Goal: Transaction & Acquisition: Purchase product/service

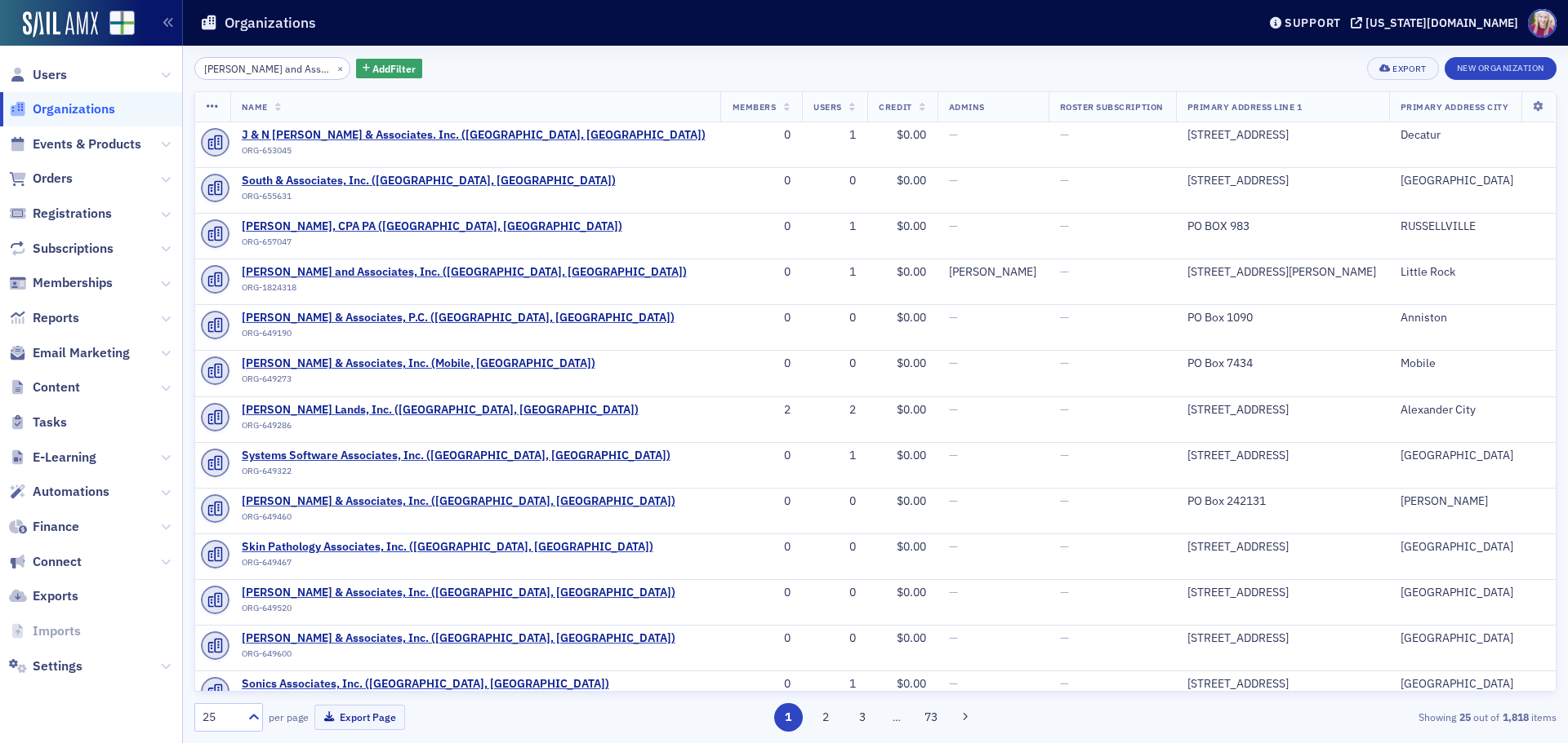
scroll to position [571, 0]
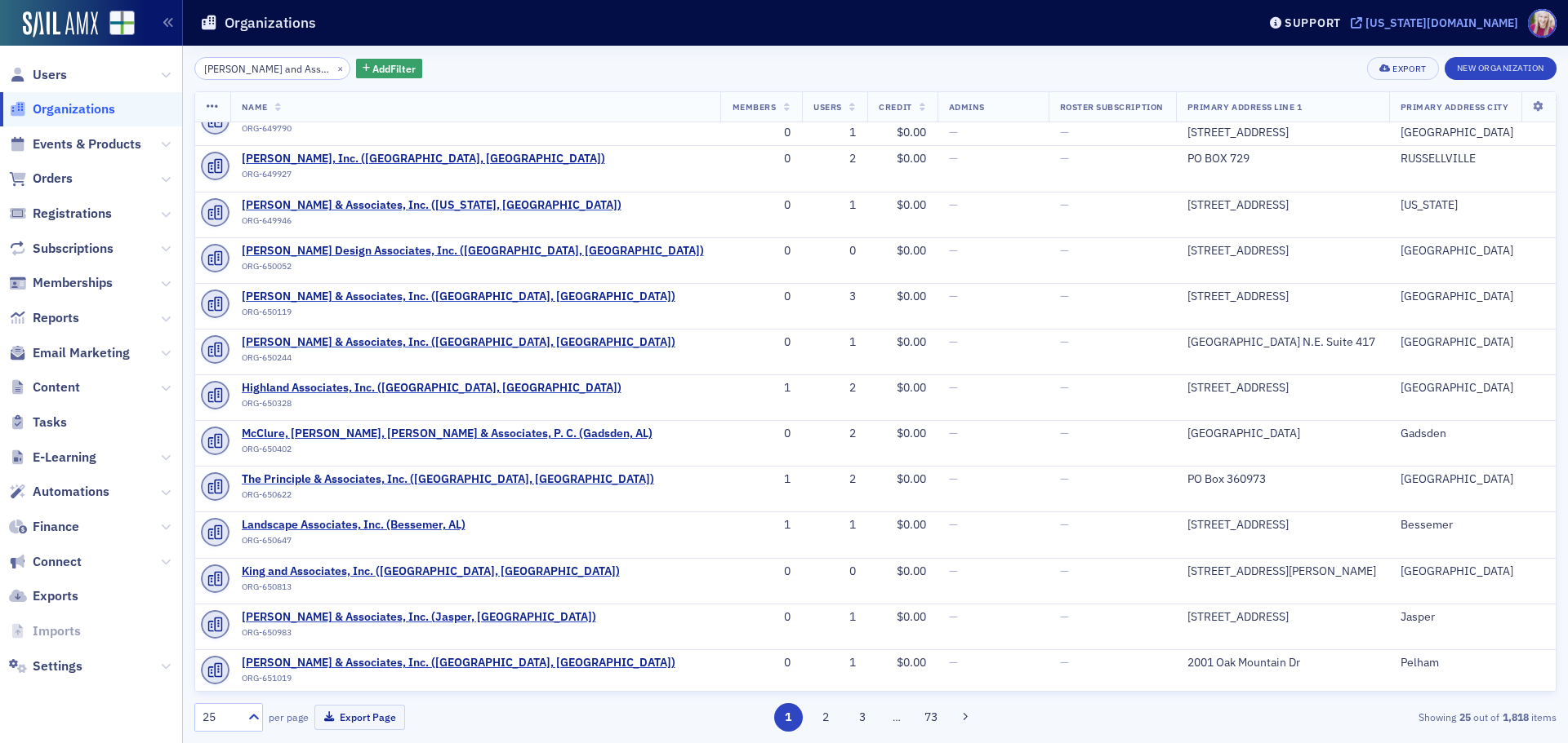
click at [1479, 20] on div "[US_STATE][DOMAIN_NAME]" at bounding box center [1441, 23] width 152 height 14
click at [288, 70] on input "[PERSON_NAME] and Associates Inc." at bounding box center [272, 68] width 156 height 23
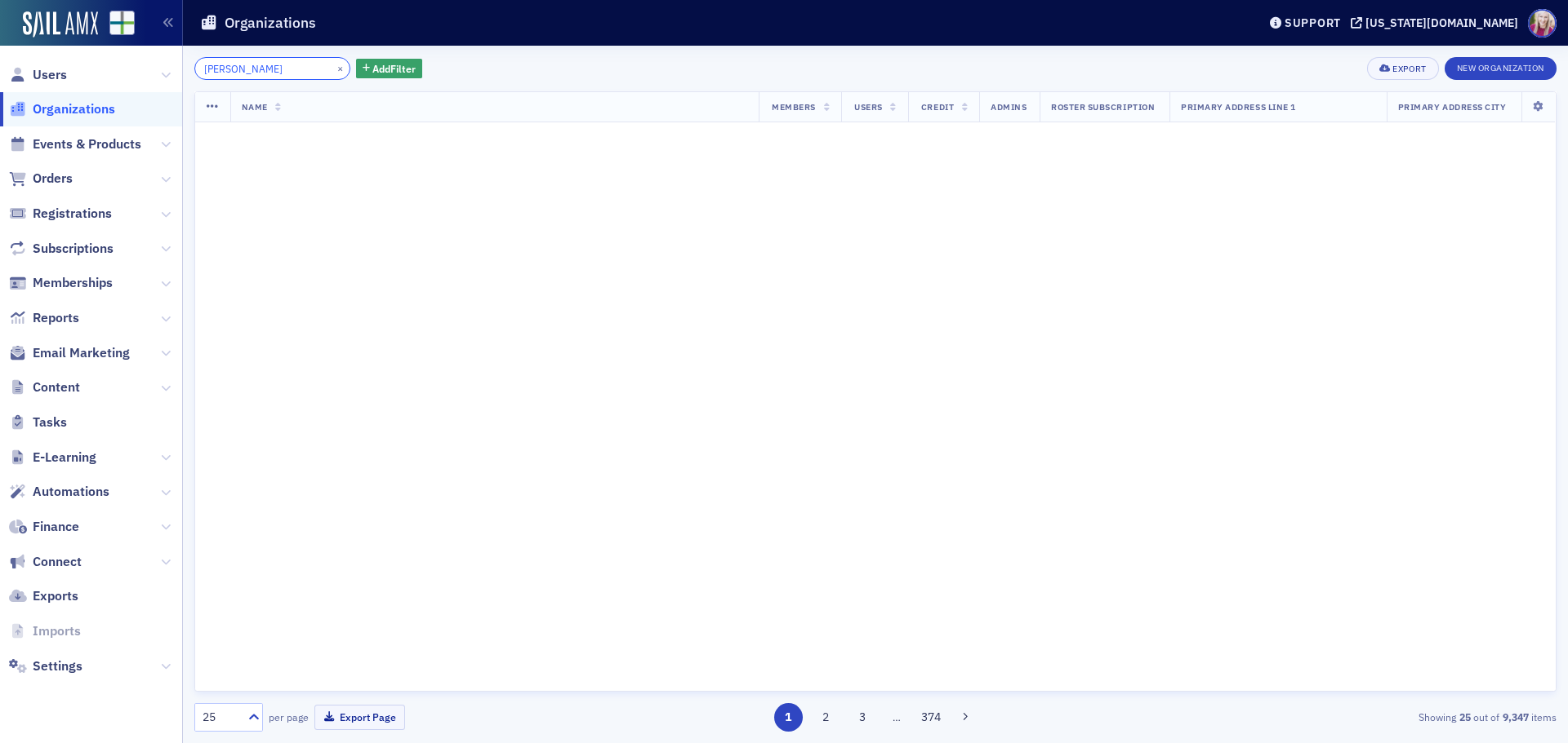
type input "[PERSON_NAME]"
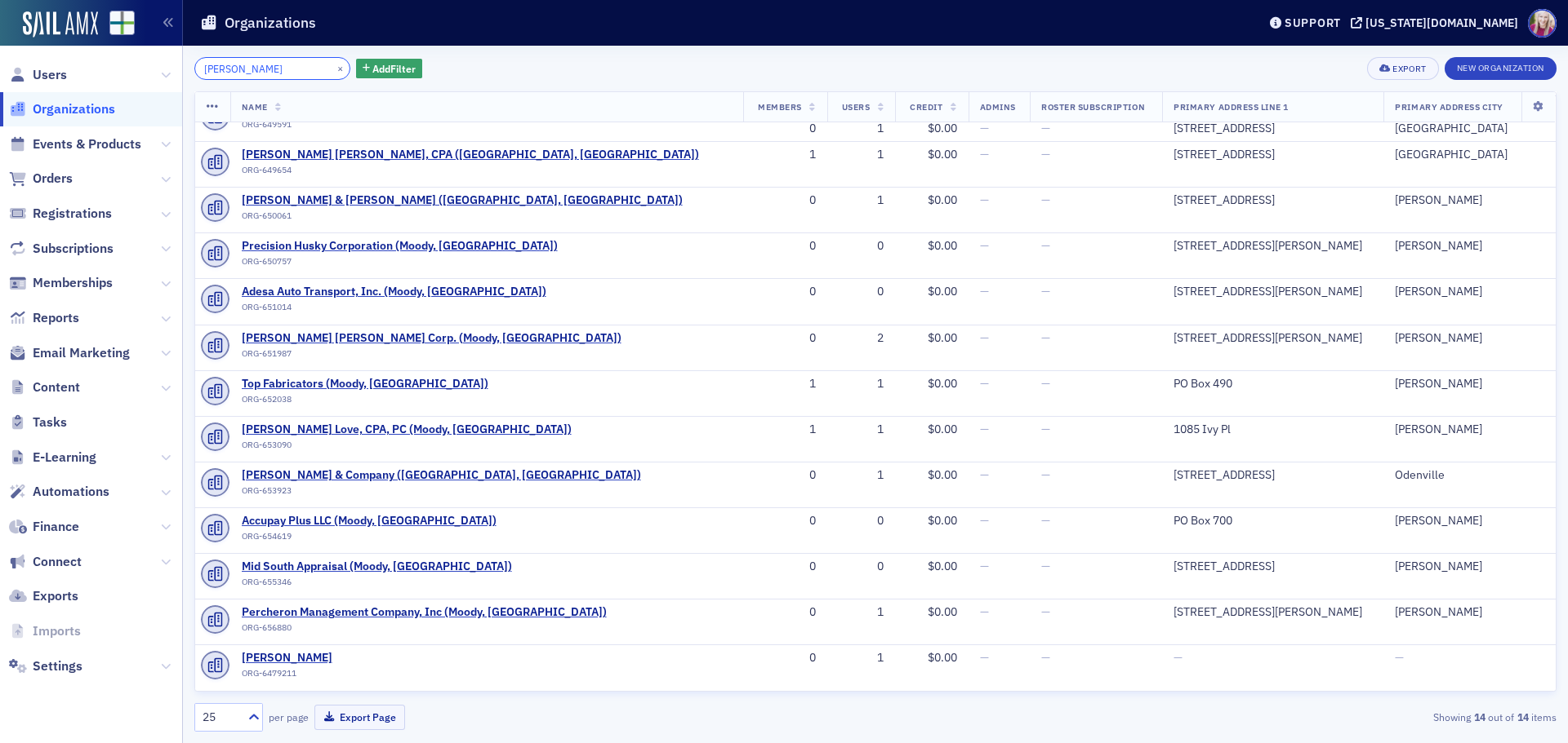
scroll to position [72, 0]
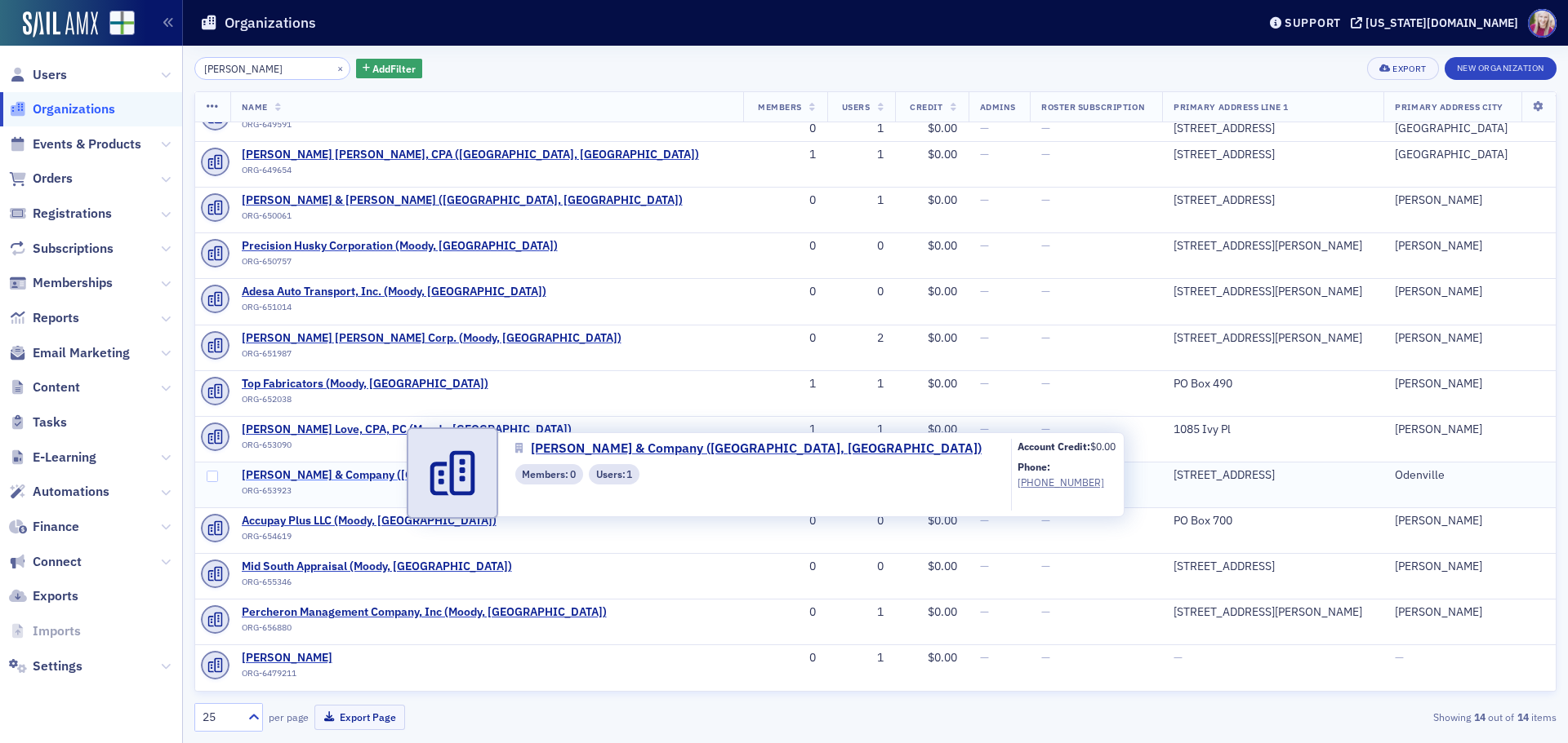
click at [323, 475] on span "[PERSON_NAME] & Company ([GEOGRAPHIC_DATA], [GEOGRAPHIC_DATA])" at bounding box center [441, 476] width 399 height 14
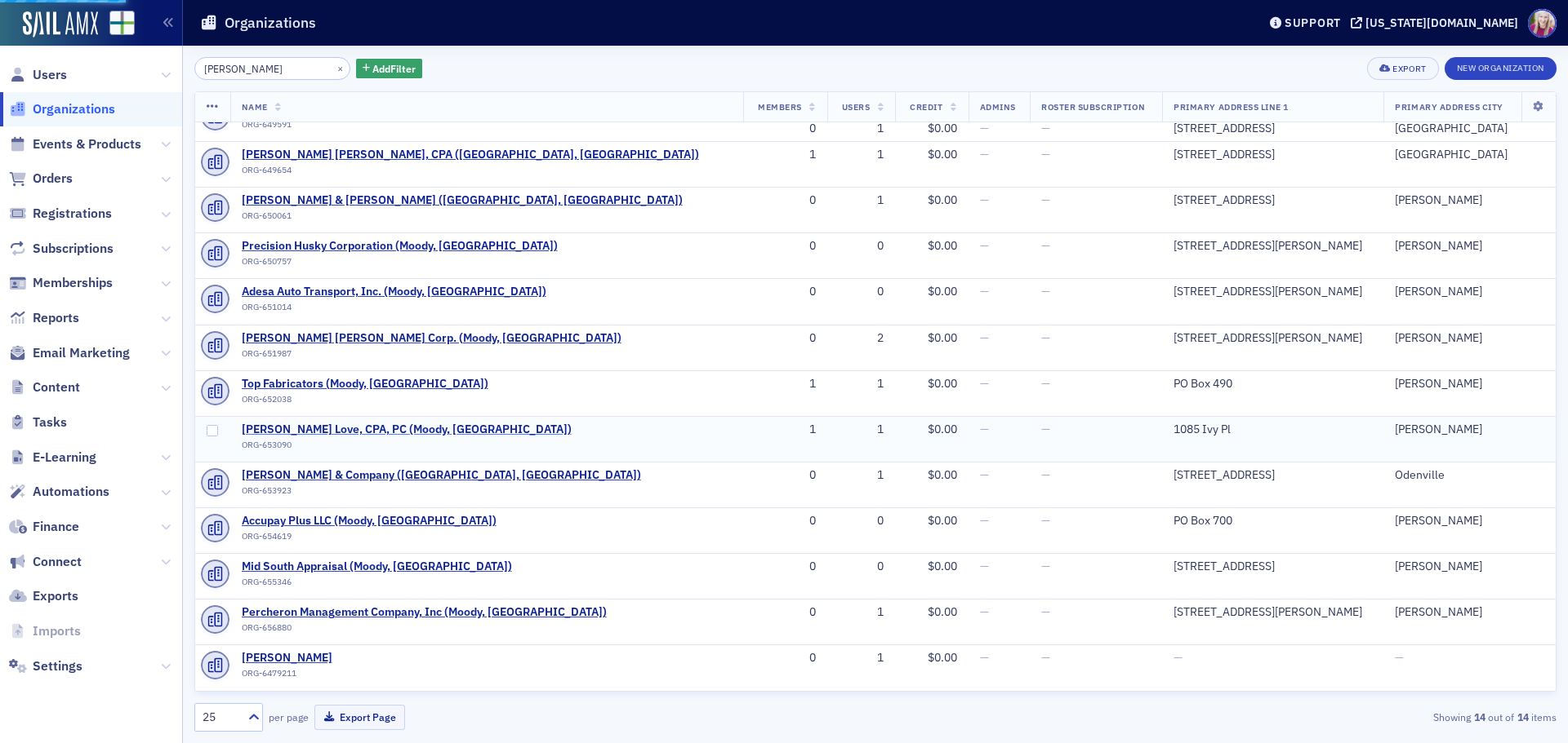
select select "US"
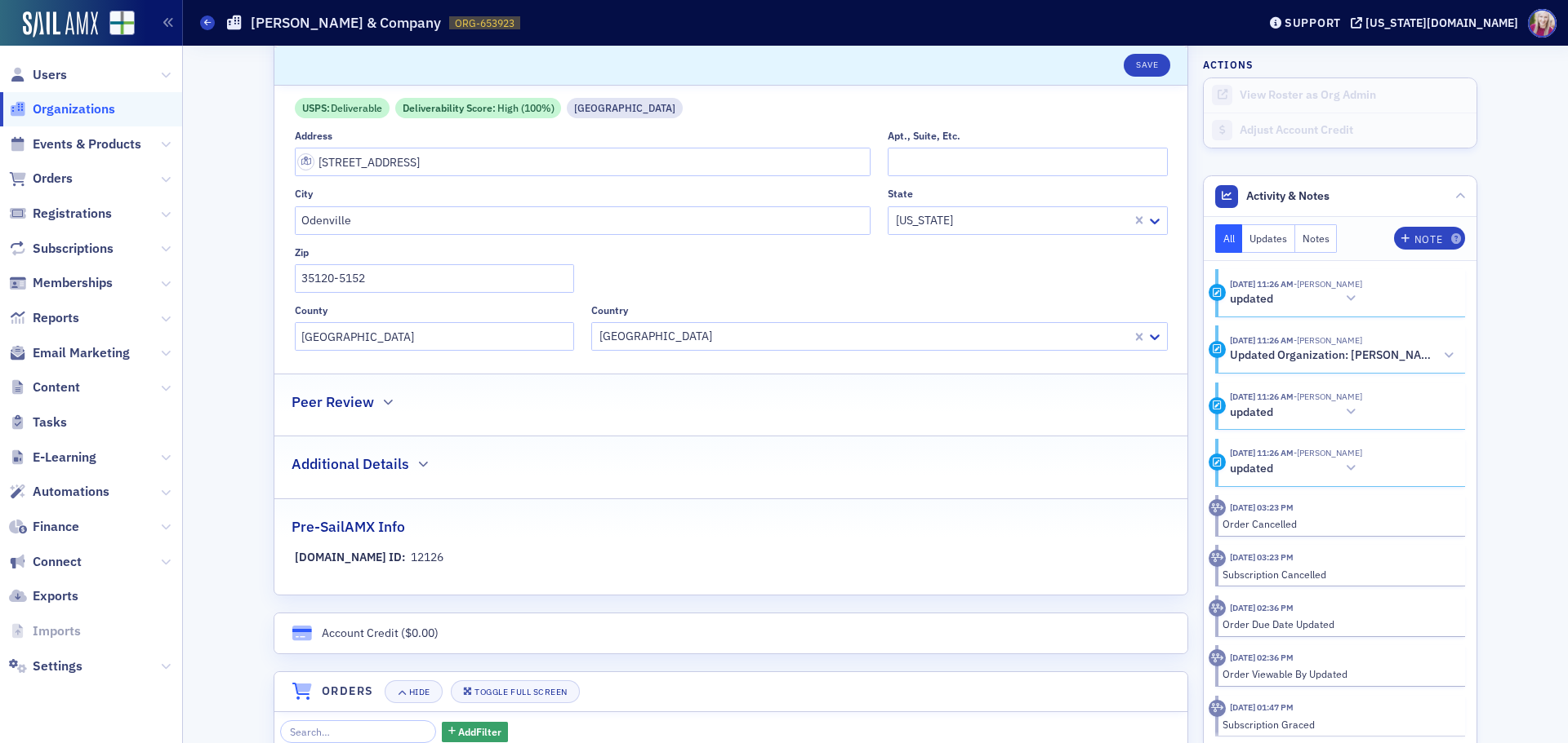
scroll to position [571, 0]
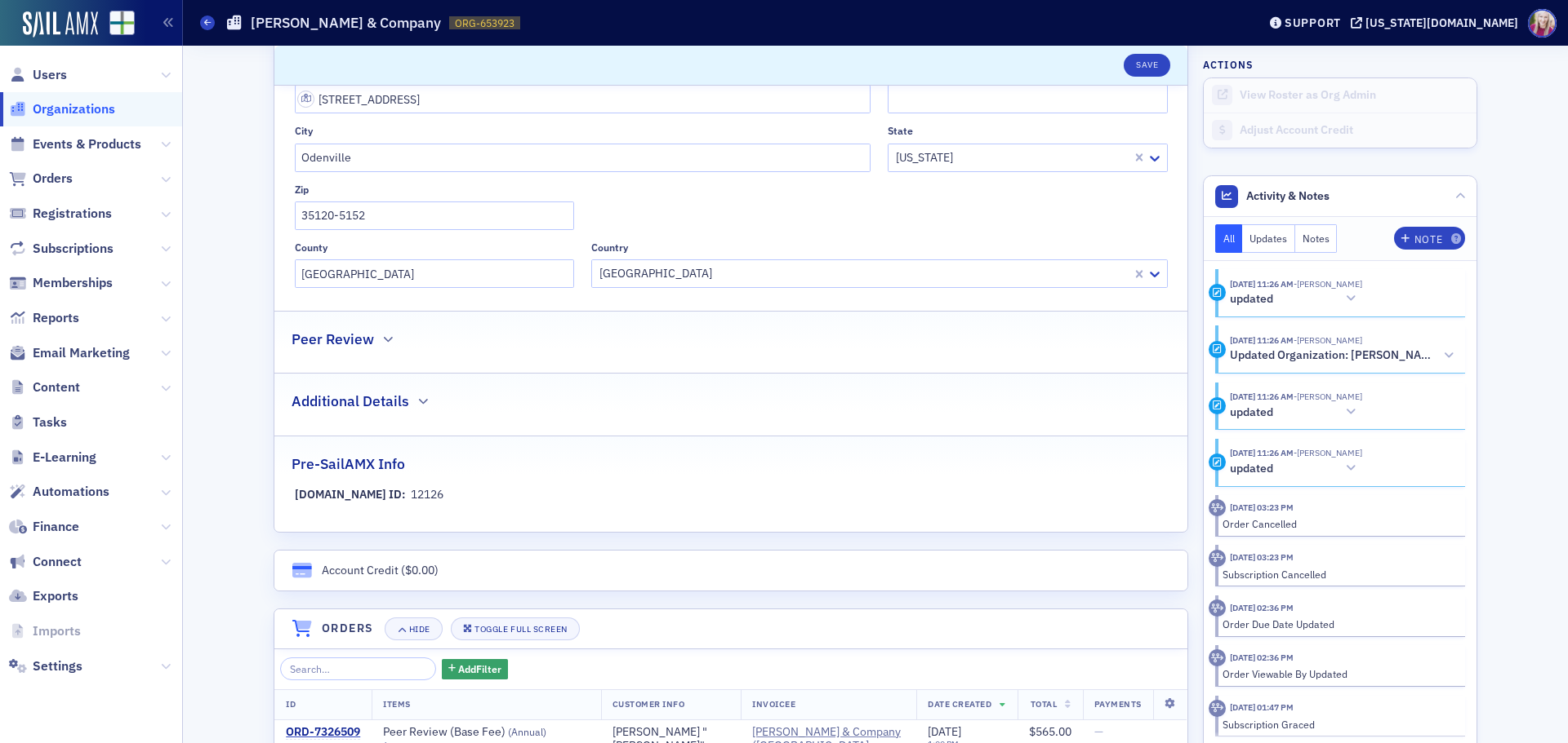
click at [377, 328] on div "Peer Review" at bounding box center [730, 331] width 879 height 39
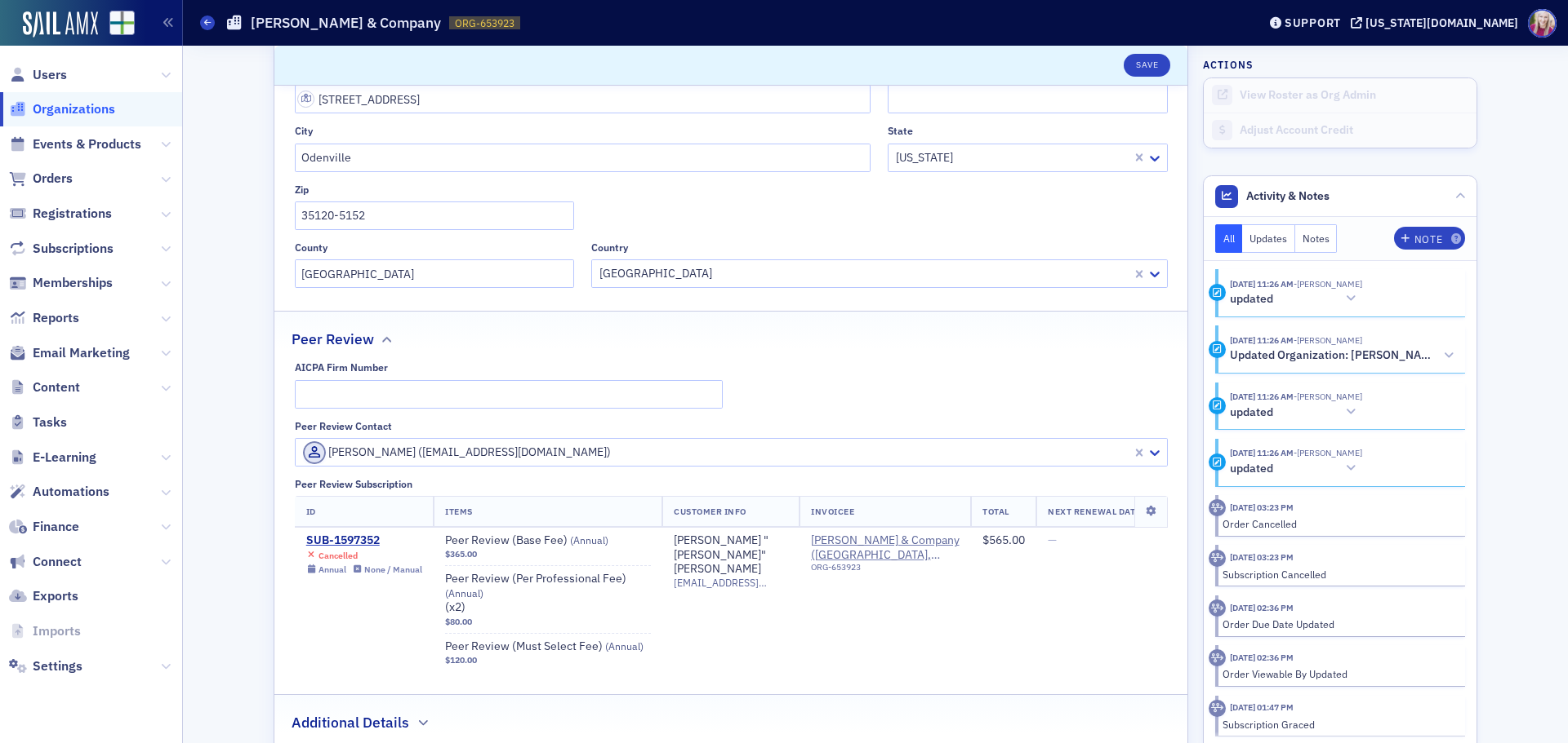
scroll to position [0, 0]
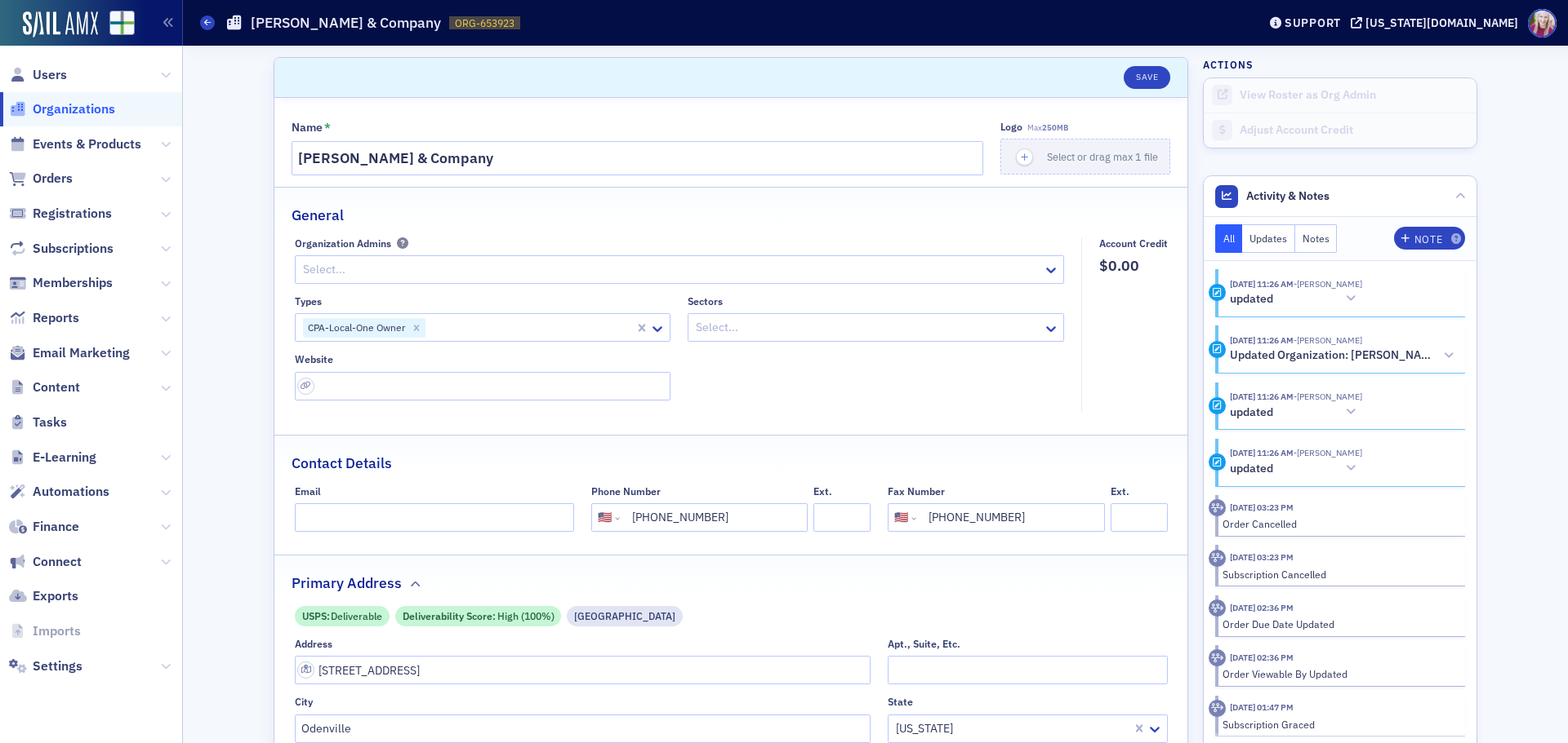
click at [83, 105] on span "Organizations" at bounding box center [74, 109] width 83 height 18
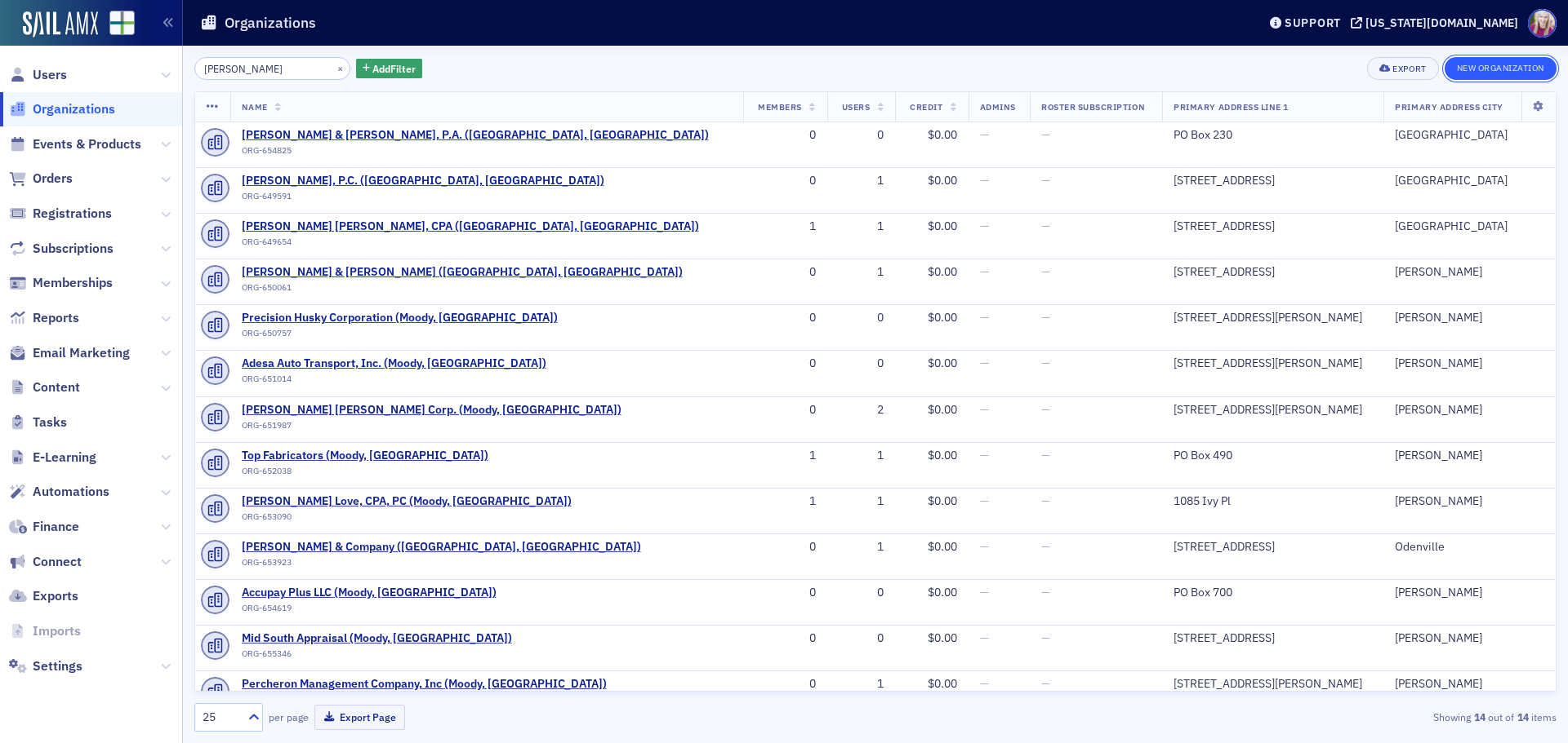
click at [1469, 68] on button "New Organization" at bounding box center [1500, 68] width 112 height 23
select select "US"
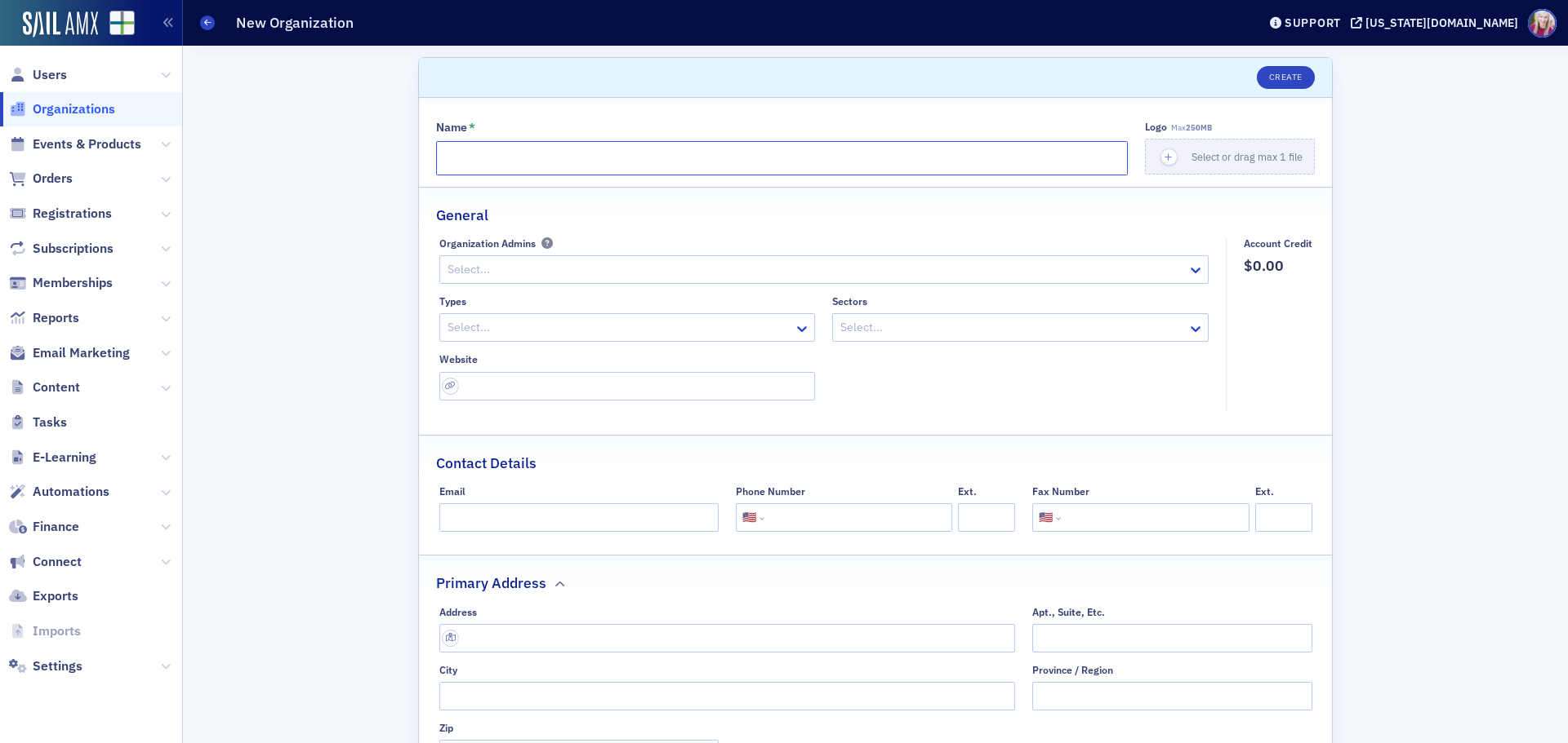
click at [485, 150] on input "Name *" at bounding box center [781, 159] width 691 height 34
paste input "[PERSON_NAME] and Associates Inc."
type input "[PERSON_NAME] and Associates Inc."
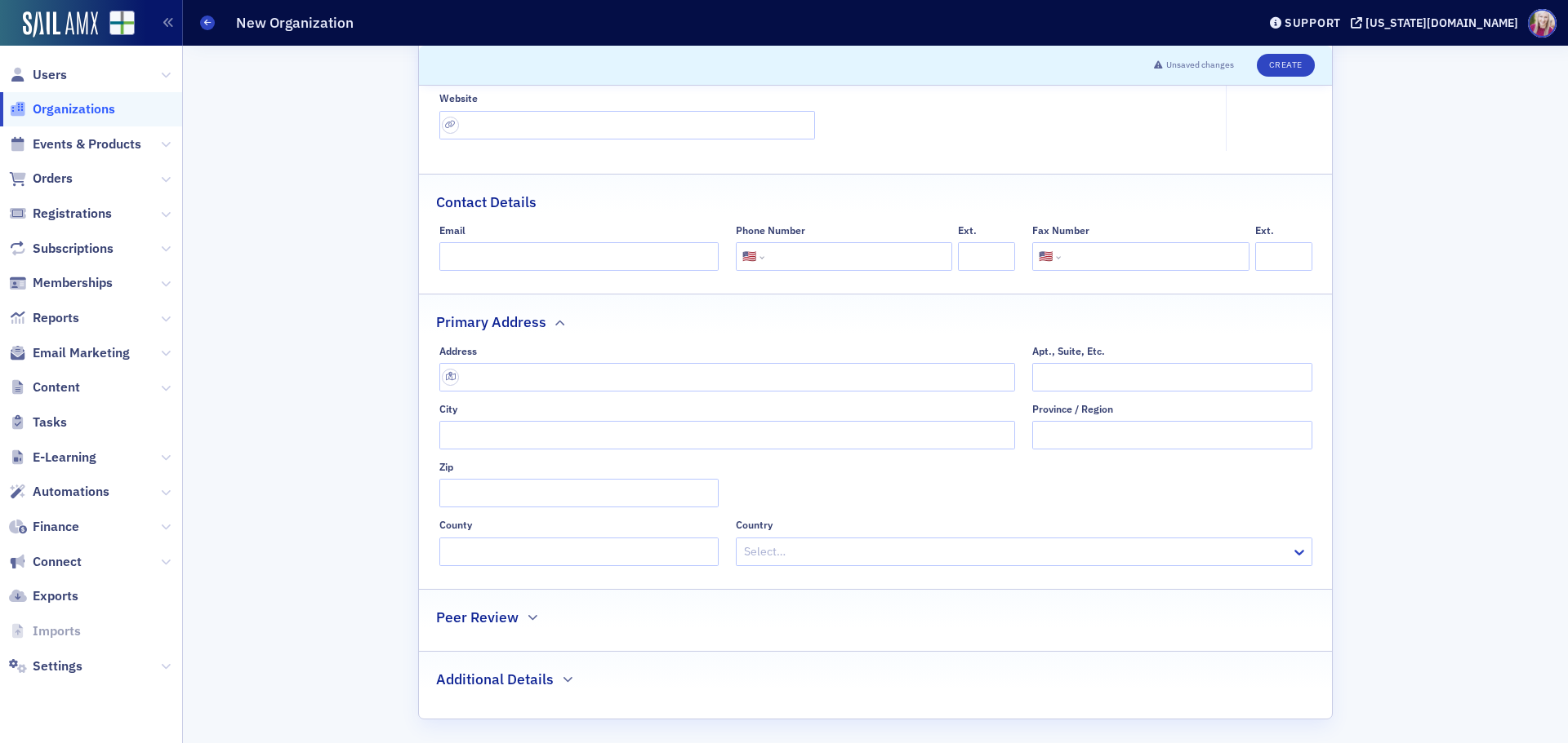
scroll to position [266, 0]
click at [485, 621] on h2 "Peer Review" at bounding box center [478, 613] width 83 height 22
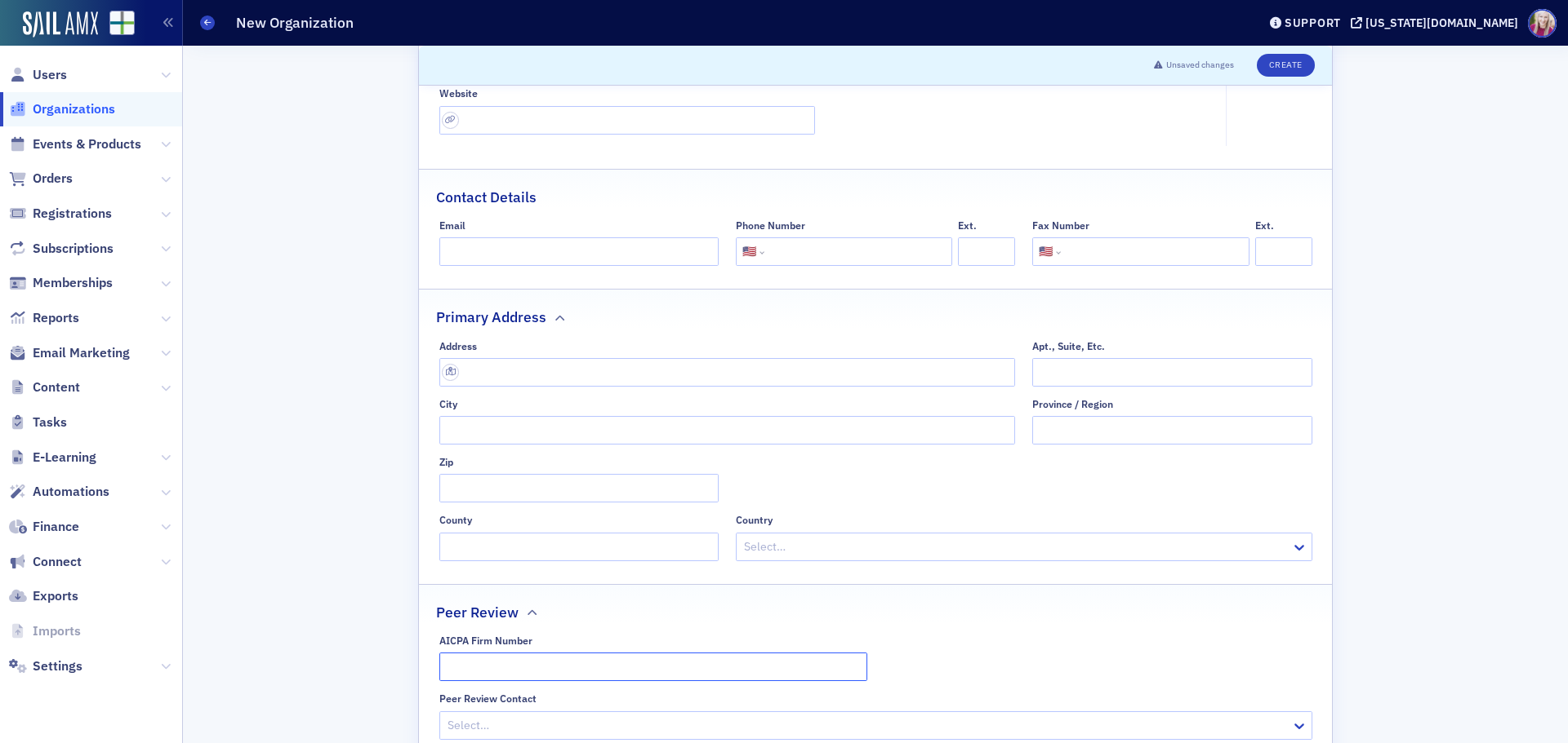
click at [498, 661] on input "AICPA Firm Number" at bounding box center [652, 667] width 428 height 29
paste input "900005066999"
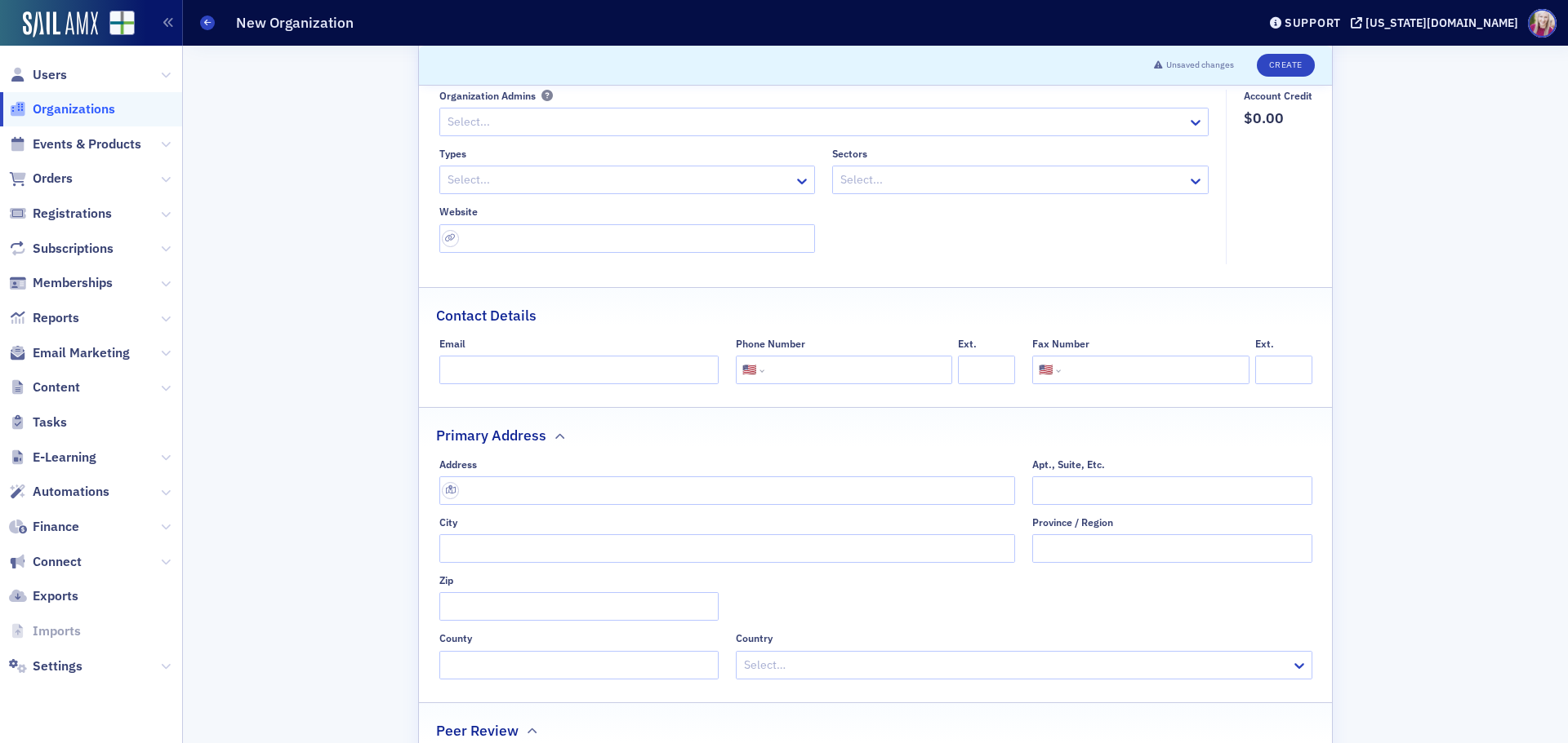
scroll to position [0, 0]
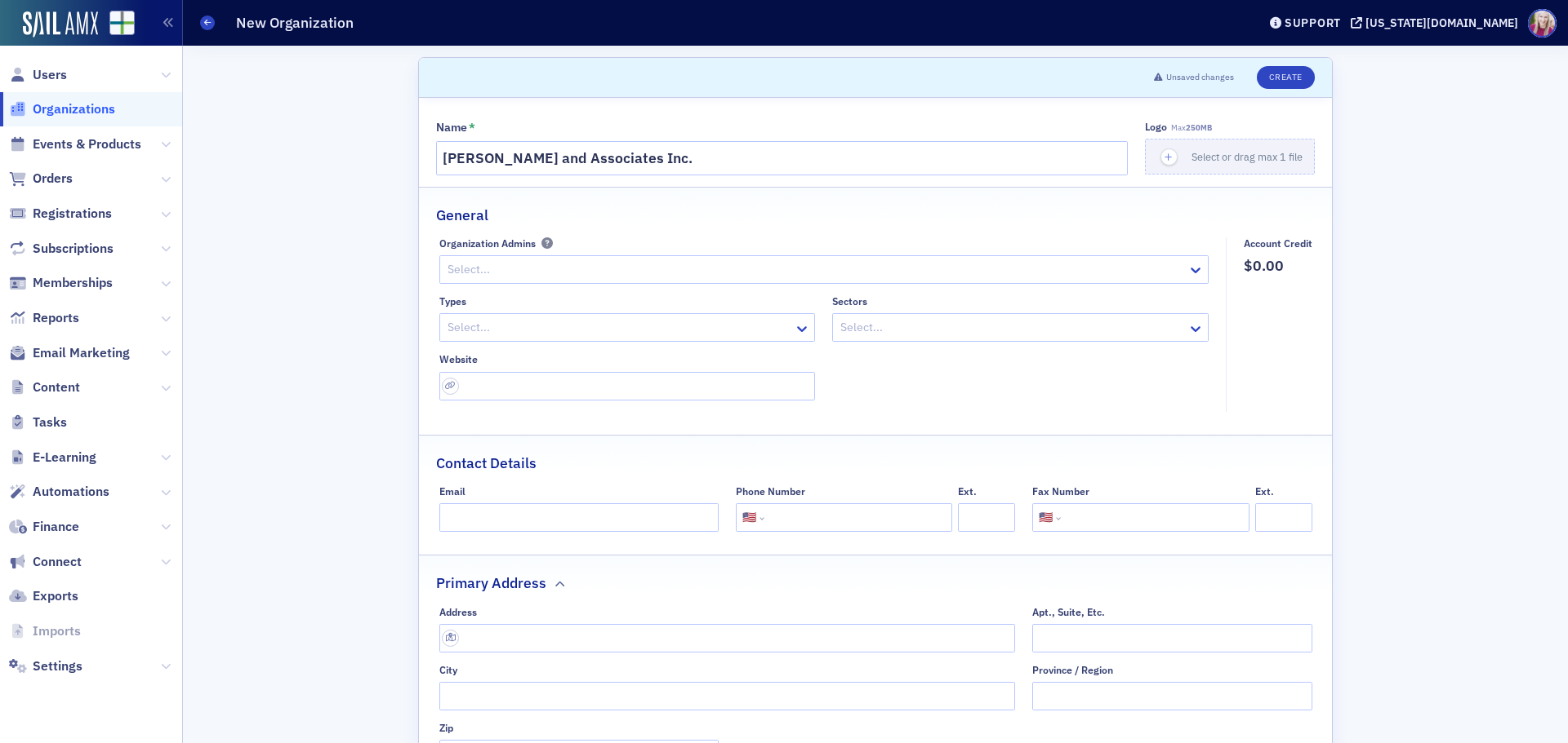
type input "900005066999"
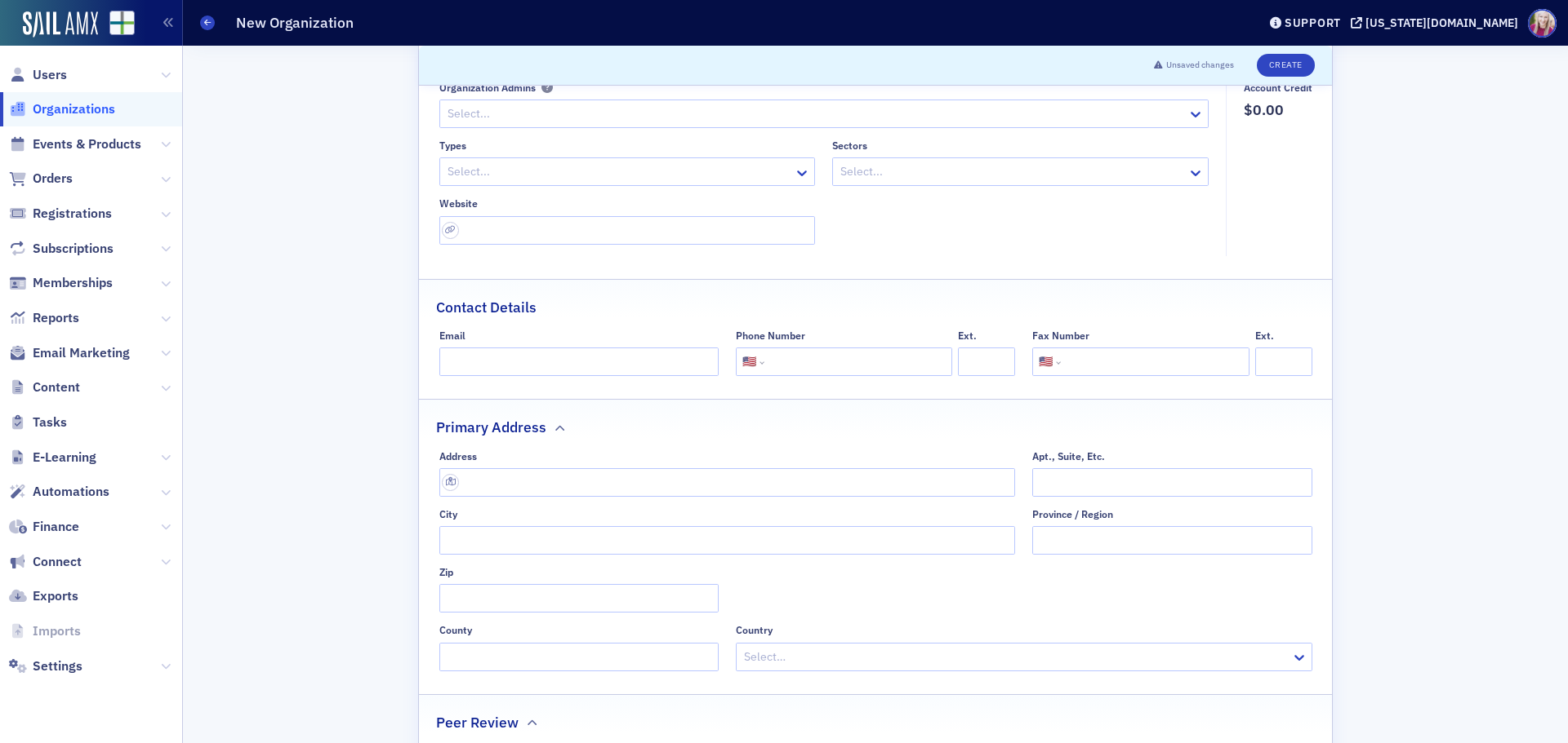
scroll to position [163, 0]
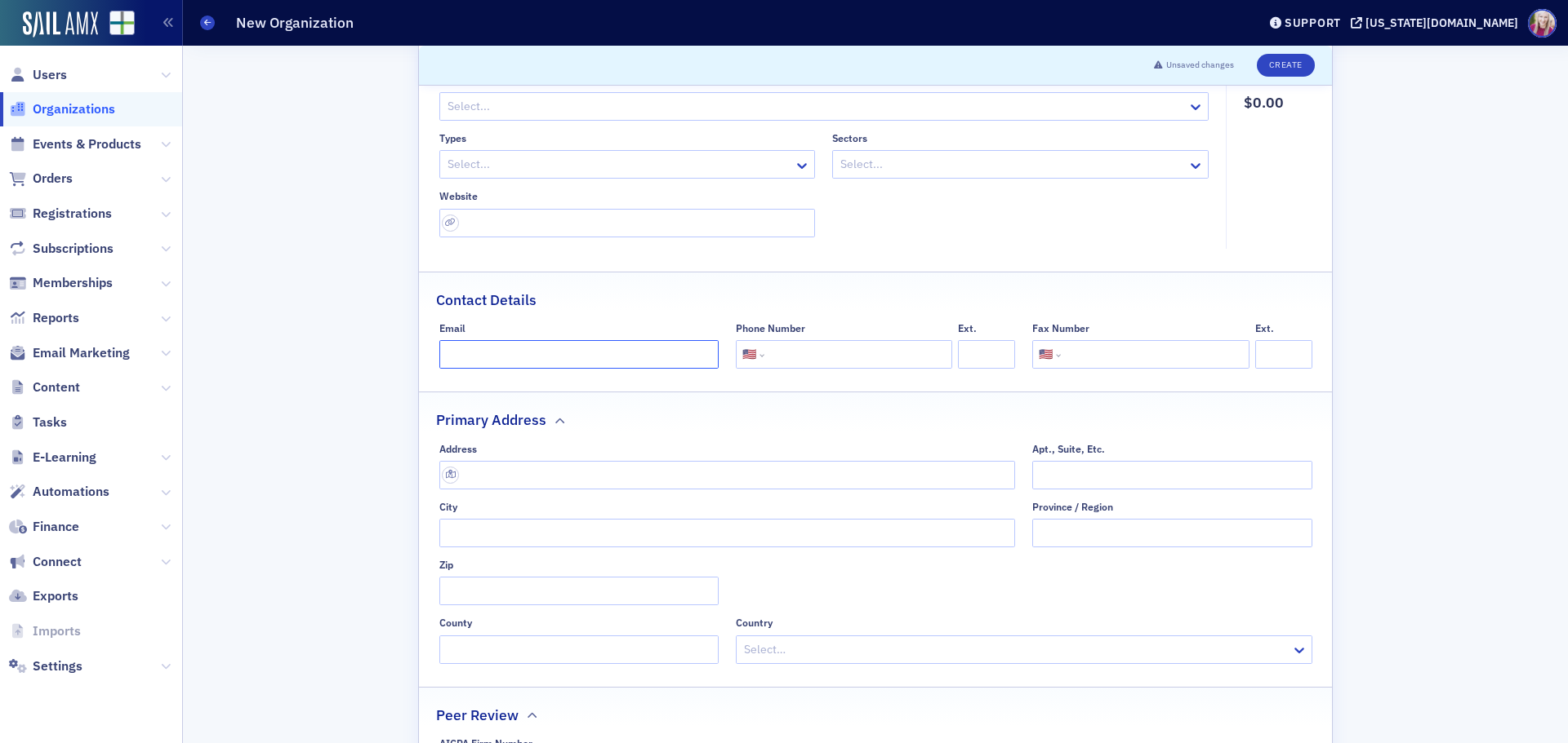
click at [515, 362] on input "Email" at bounding box center [579, 355] width 279 height 29
paste input "[PERSON_NAME][EMAIL_ADDRESS][PERSON_NAME][DOMAIN_NAME]"
type input "[PERSON_NAME][EMAIL_ADDRESS][PERSON_NAME][DOMAIN_NAME]"
click at [774, 354] on input "tel" at bounding box center [857, 355] width 178 height 29
paste input "[PHONE_NUMBER]"
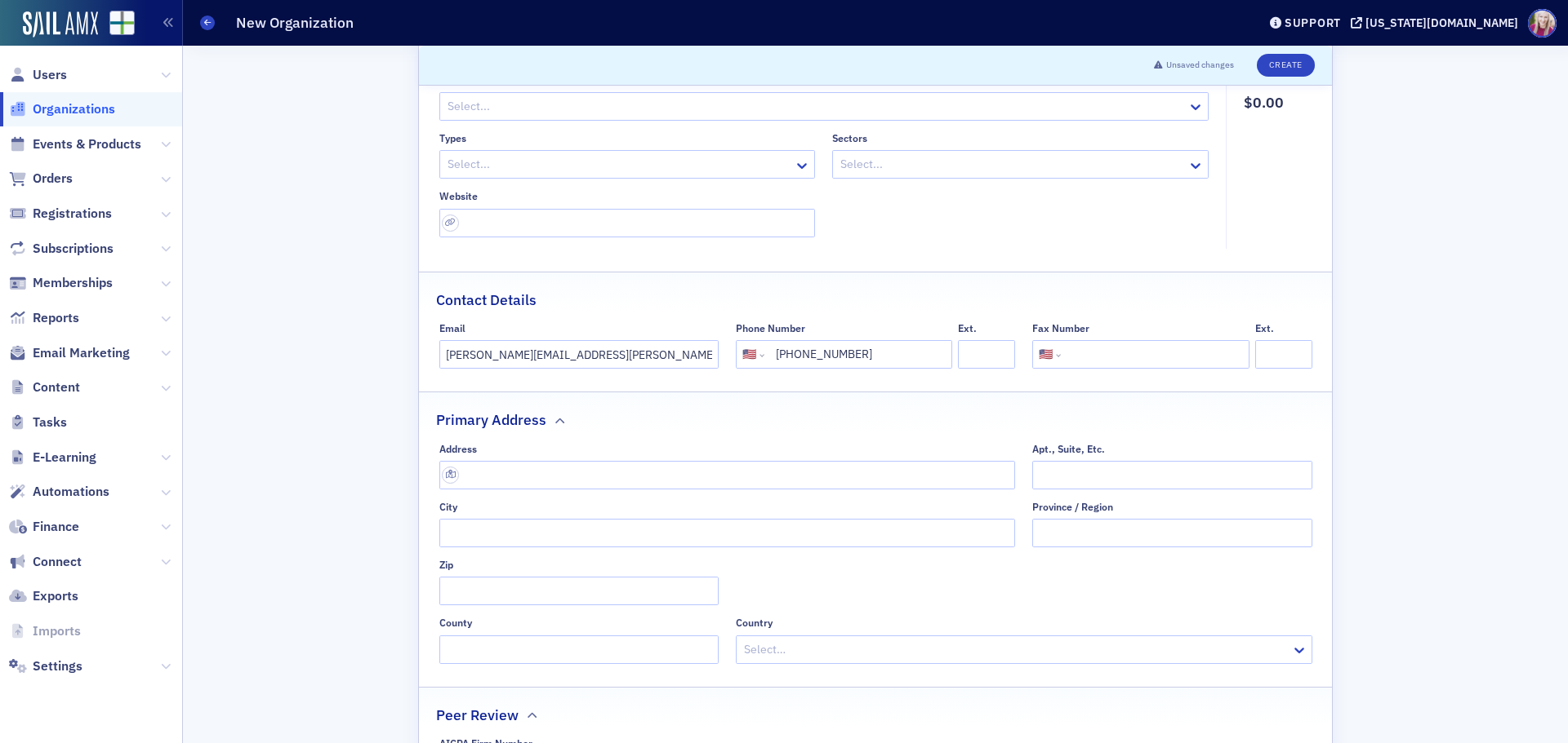
type input "[PHONE_NUMBER]"
click at [495, 478] on input "text" at bounding box center [727, 476] width 577 height 29
paste input "[STREET_ADDRESS][PERSON_NAME]"
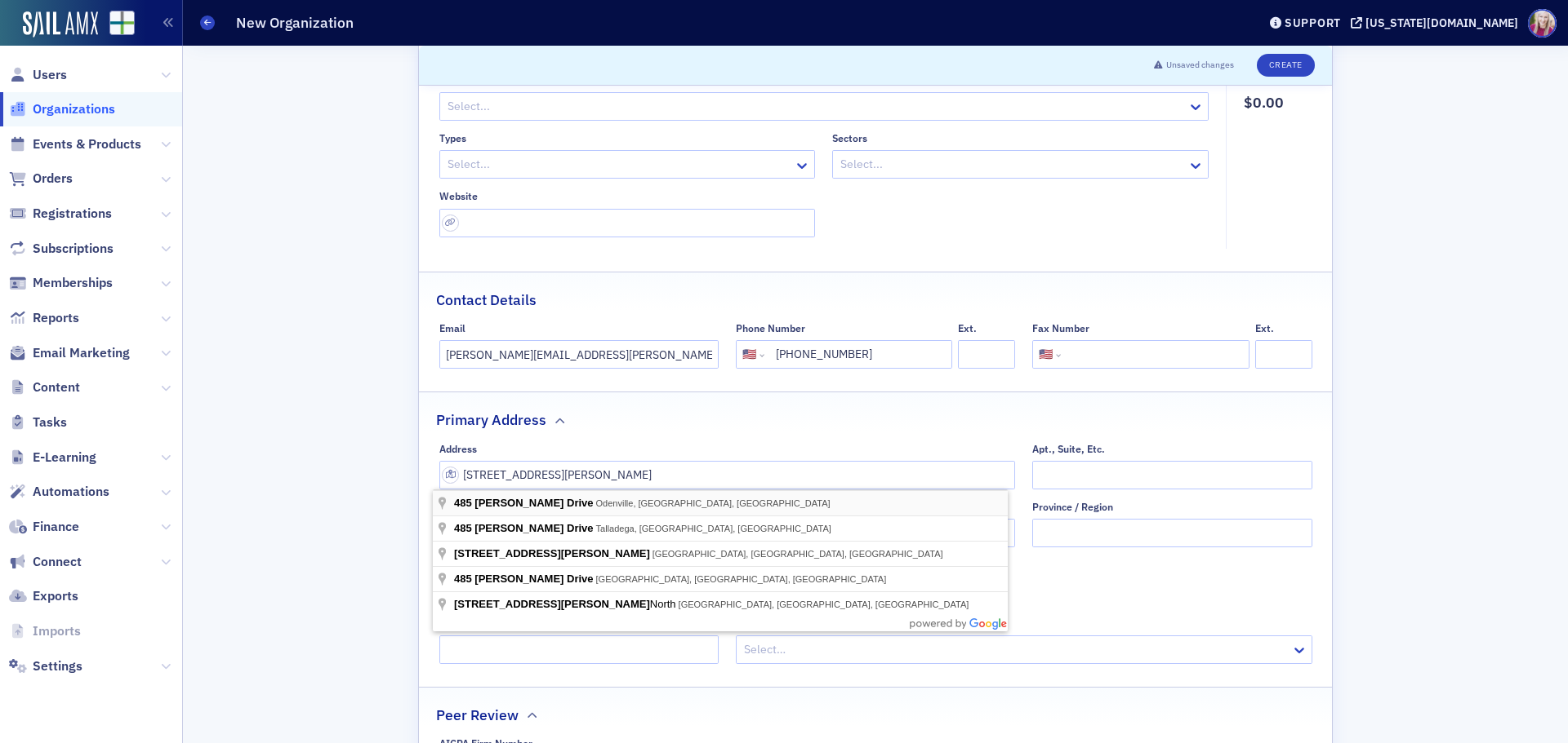
type input "485 [PERSON_NAME] Dr"
type input "Odenville"
type input "35120-6337"
type input "[GEOGRAPHIC_DATA]"
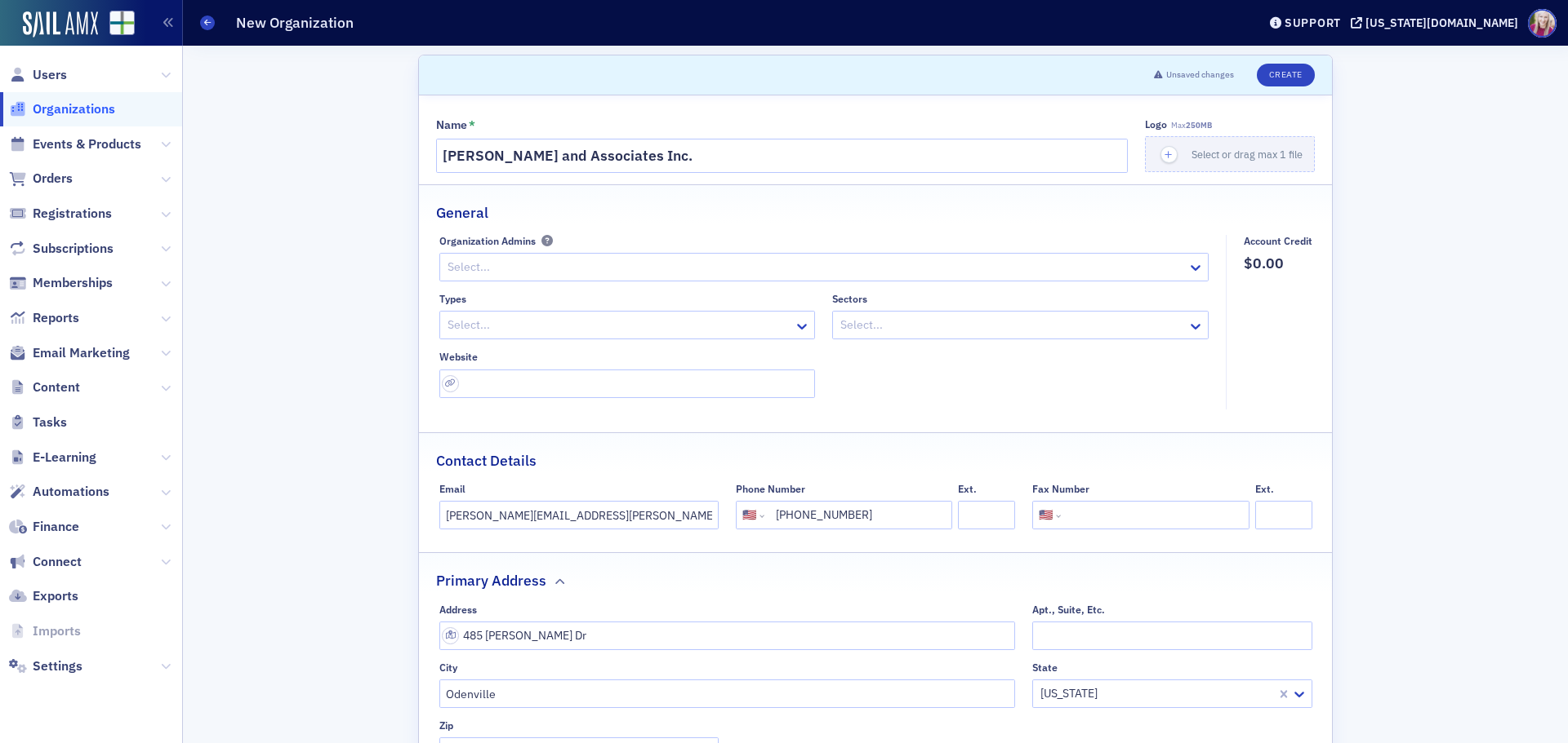
scroll to position [0, 0]
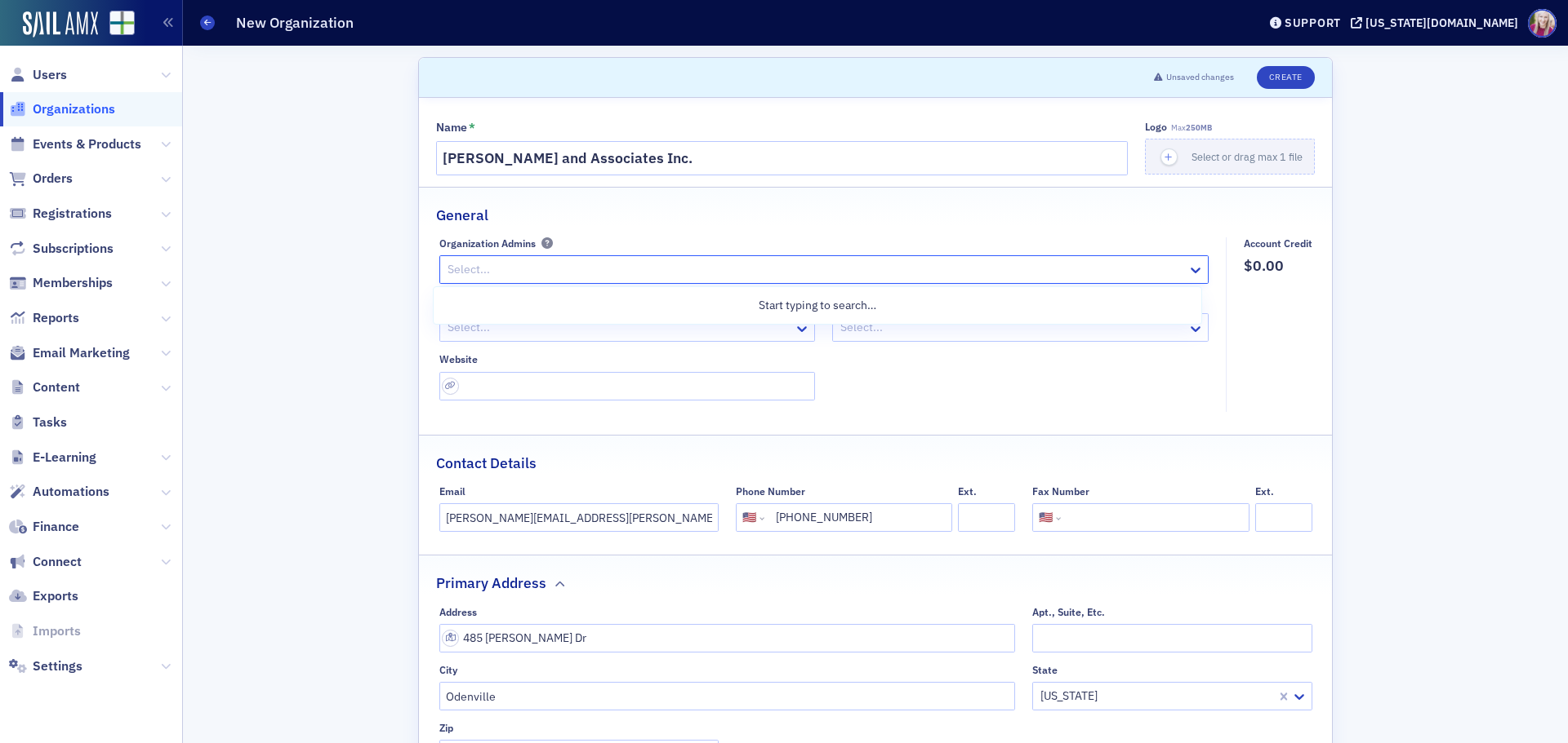
click at [511, 267] on div at bounding box center [816, 269] width 740 height 21
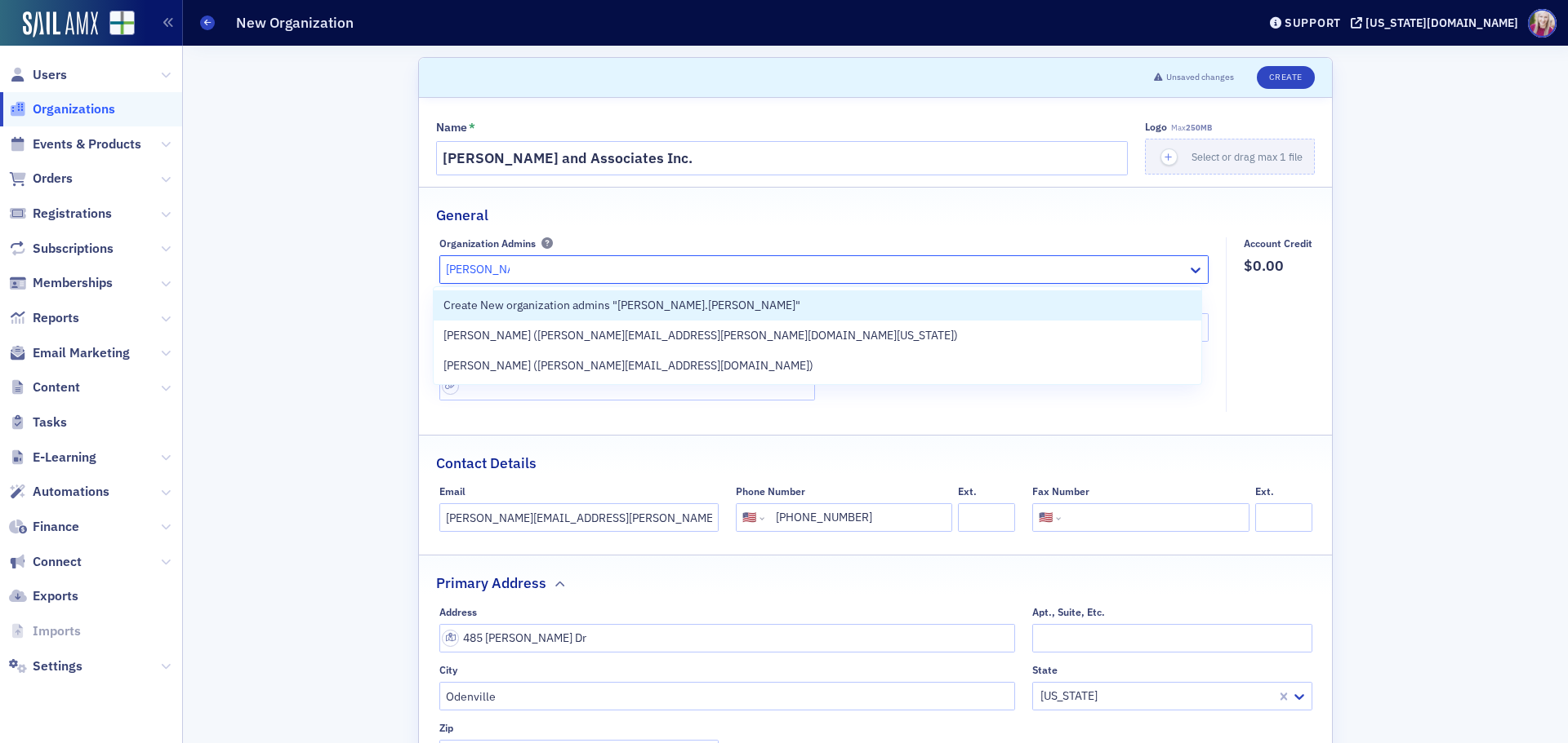
type input "[PERSON_NAME].[PERSON_NAME]"
click at [336, 367] on div "Scroll to Unsaved changes Create Name * [PERSON_NAME] and Associates Inc. Logo …" at bounding box center [875, 609] width 1362 height 1127
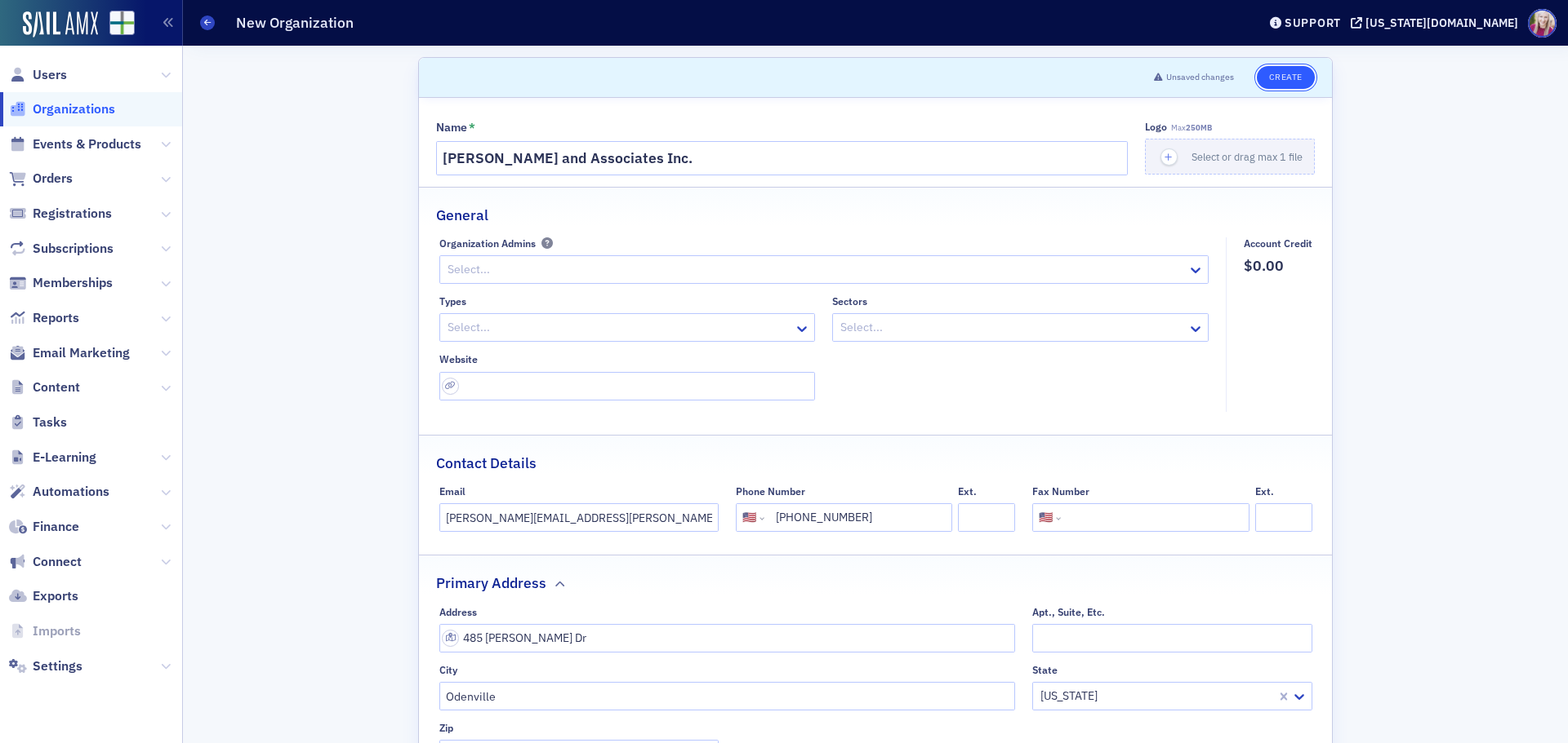
click at [1281, 78] on button "Create" at bounding box center [1285, 77] width 58 height 23
select select "US"
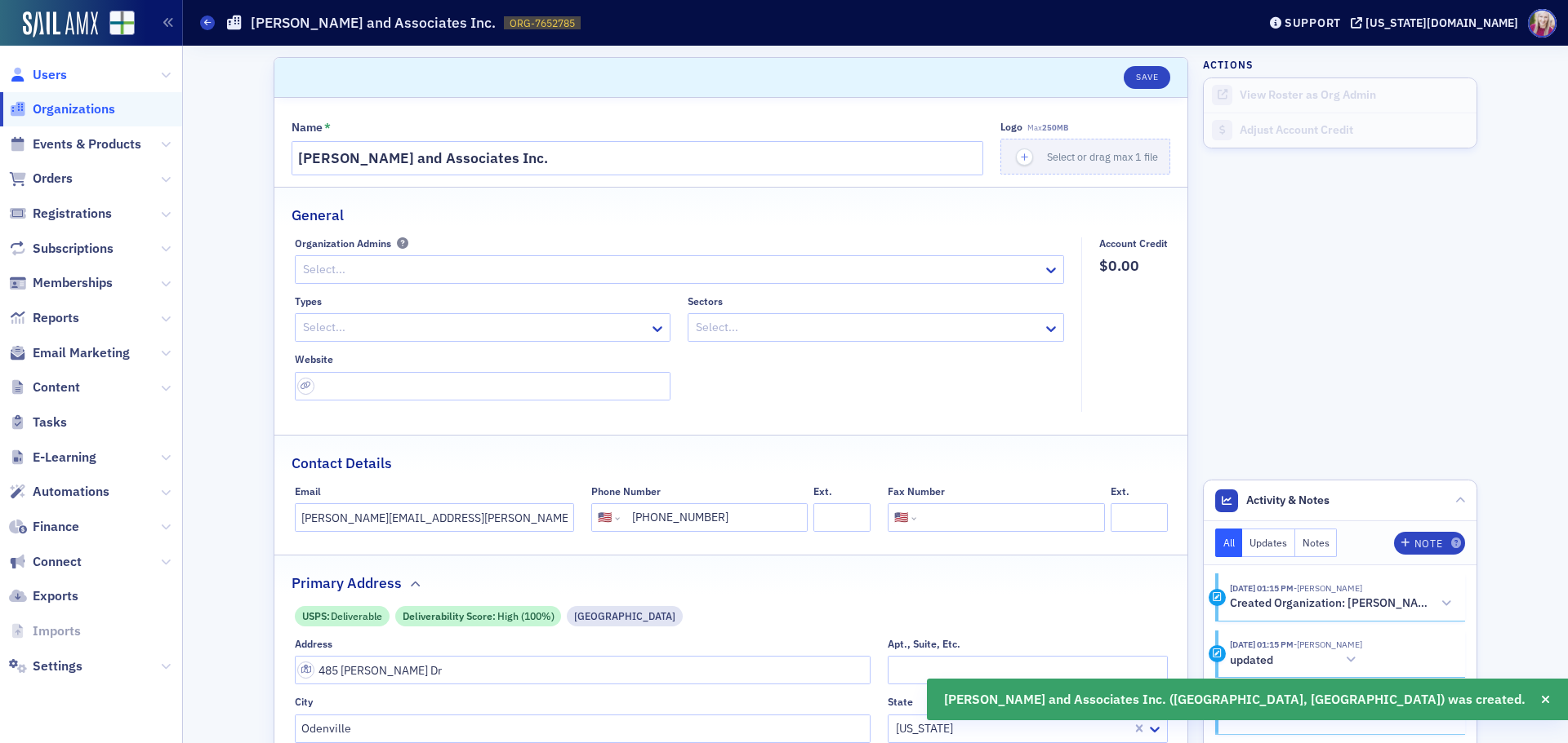
click at [54, 70] on span "Users" at bounding box center [50, 75] width 34 height 18
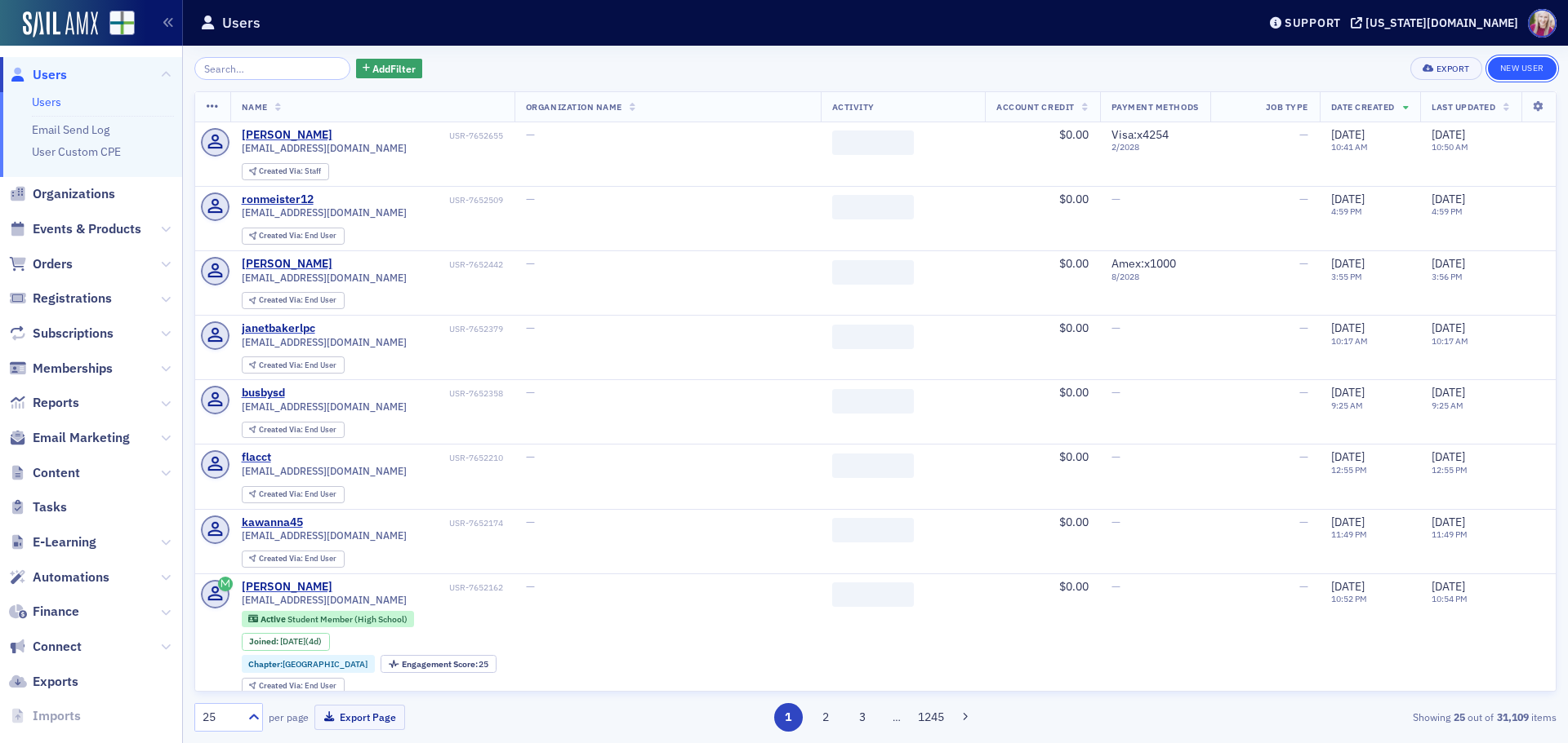
click at [1507, 72] on link "New User" at bounding box center [1522, 68] width 68 height 23
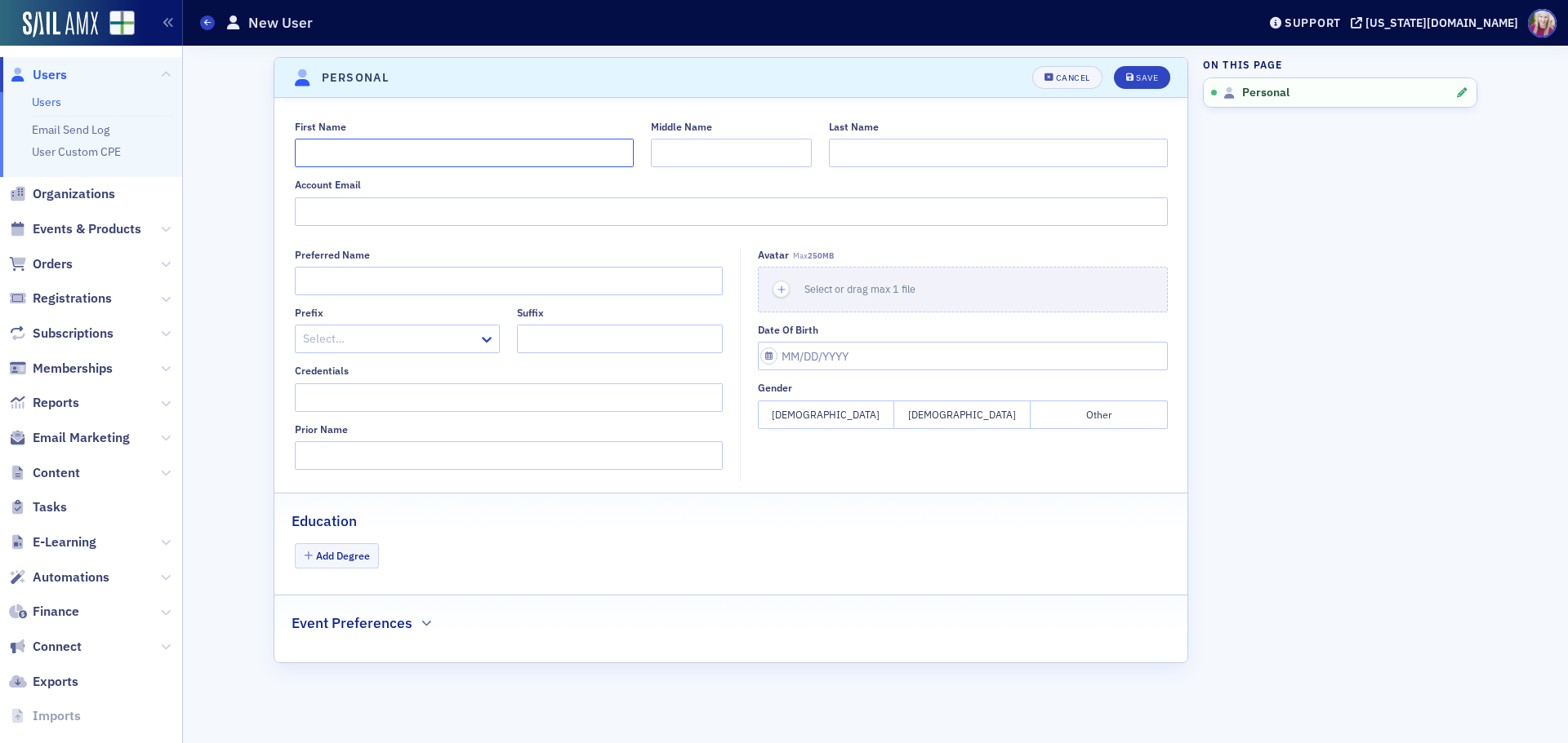
click at [463, 142] on input "First Name" at bounding box center [464, 153] width 339 height 29
type input "[PERSON_NAME]"
click at [845, 157] on input "Last Name" at bounding box center [998, 153] width 339 height 29
type input "[PERSON_NAME]"
click at [362, 214] on input "Account Email" at bounding box center [731, 212] width 873 height 29
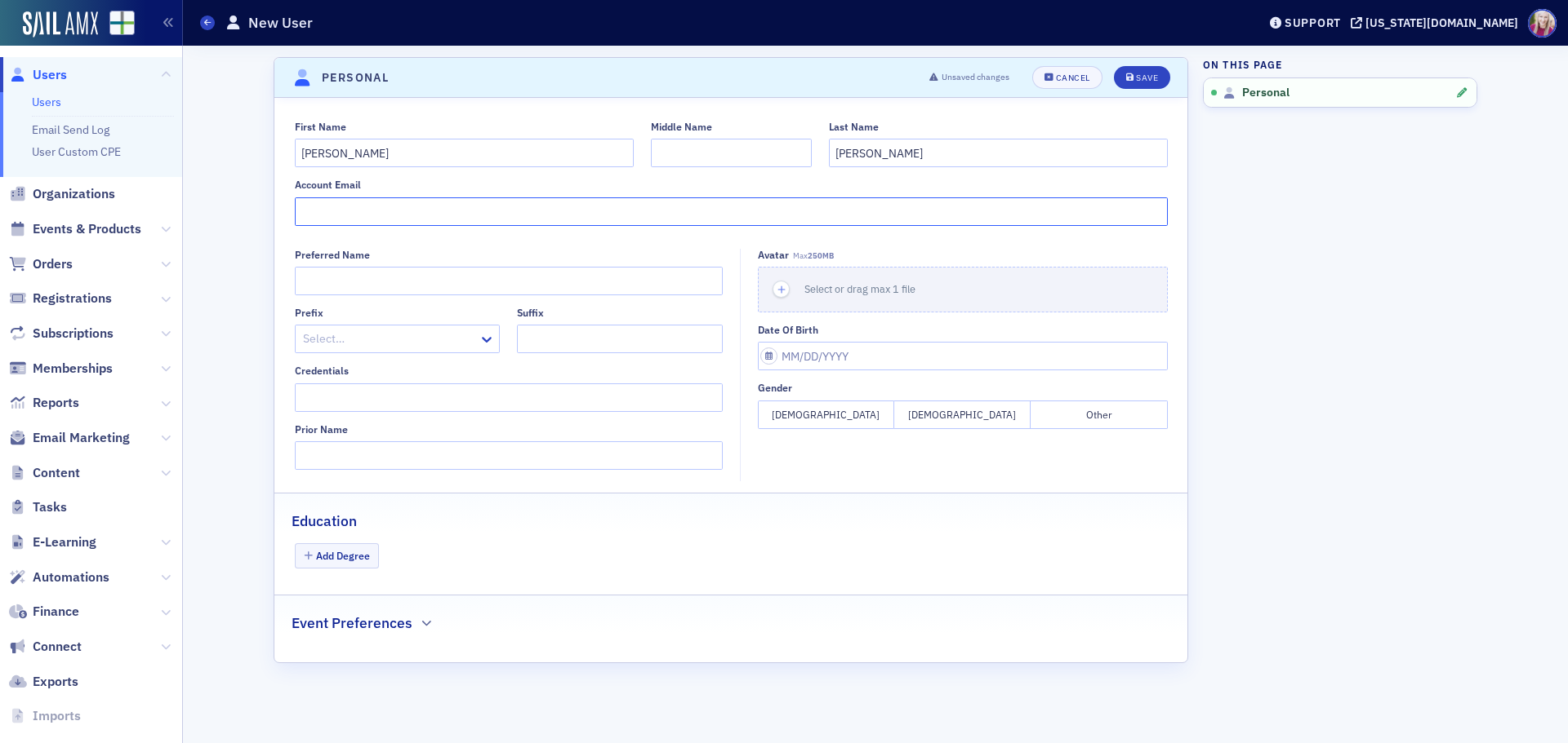
paste input "[PERSON_NAME][EMAIL_ADDRESS][PERSON_NAME][DOMAIN_NAME]"
type input "[PERSON_NAME][EMAIL_ADDRESS][PERSON_NAME][DOMAIN_NAME]"
click at [954, 412] on button "[DEMOGRAPHIC_DATA]" at bounding box center [962, 415] width 136 height 29
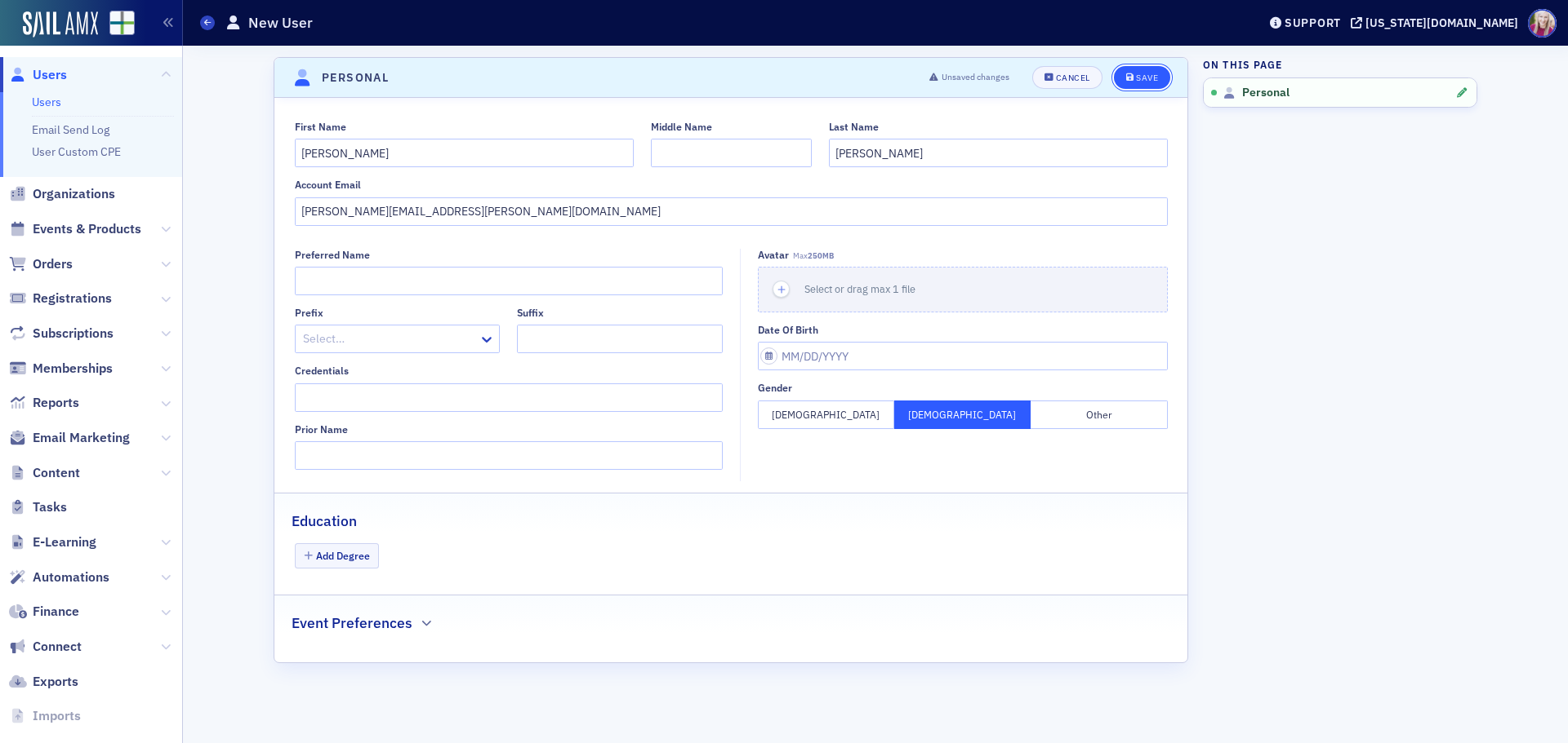
click at [1145, 79] on div "Save" at bounding box center [1146, 78] width 22 height 9
click at [64, 193] on span "Organizations" at bounding box center [74, 195] width 83 height 18
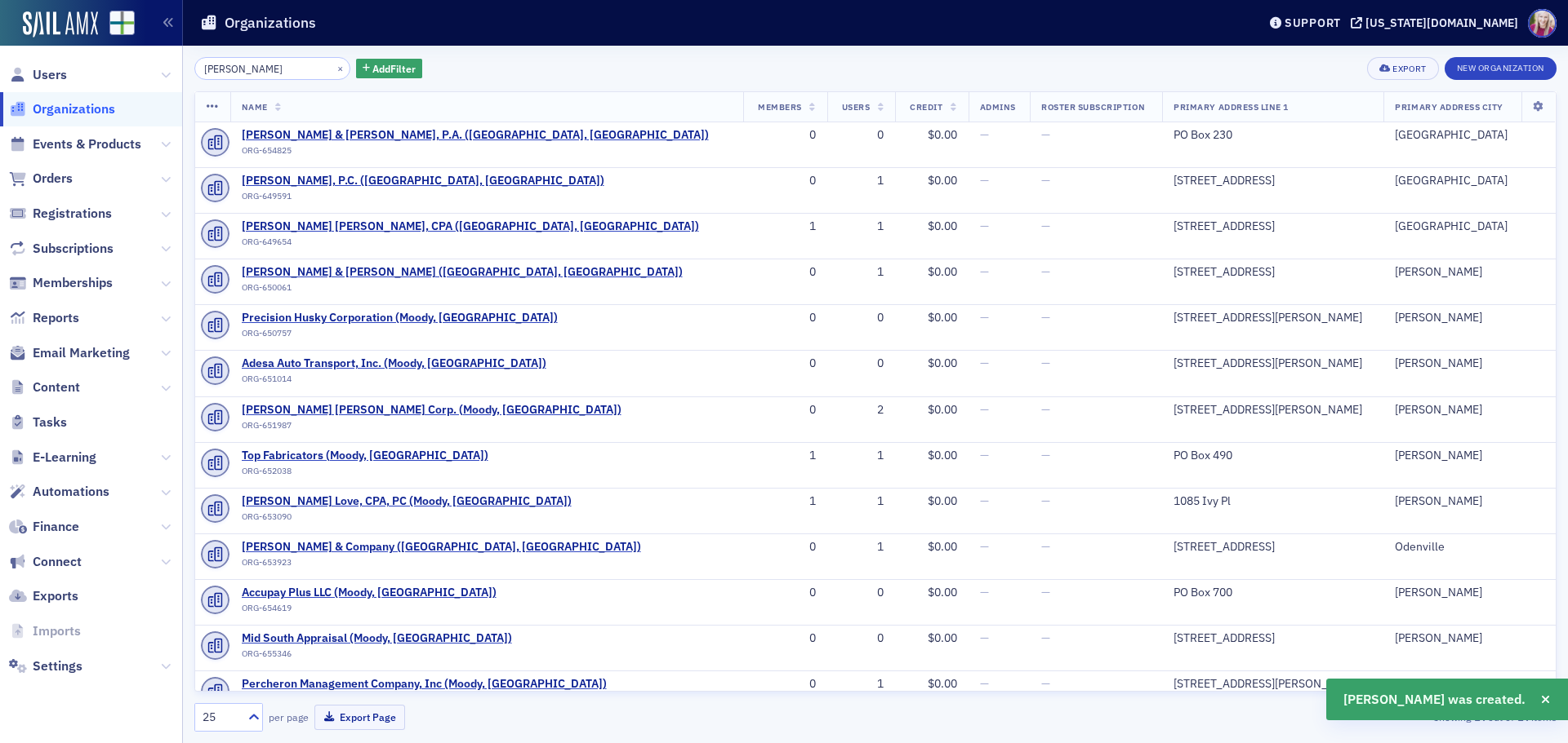
click at [259, 74] on input "[PERSON_NAME]" at bounding box center [272, 68] width 156 height 23
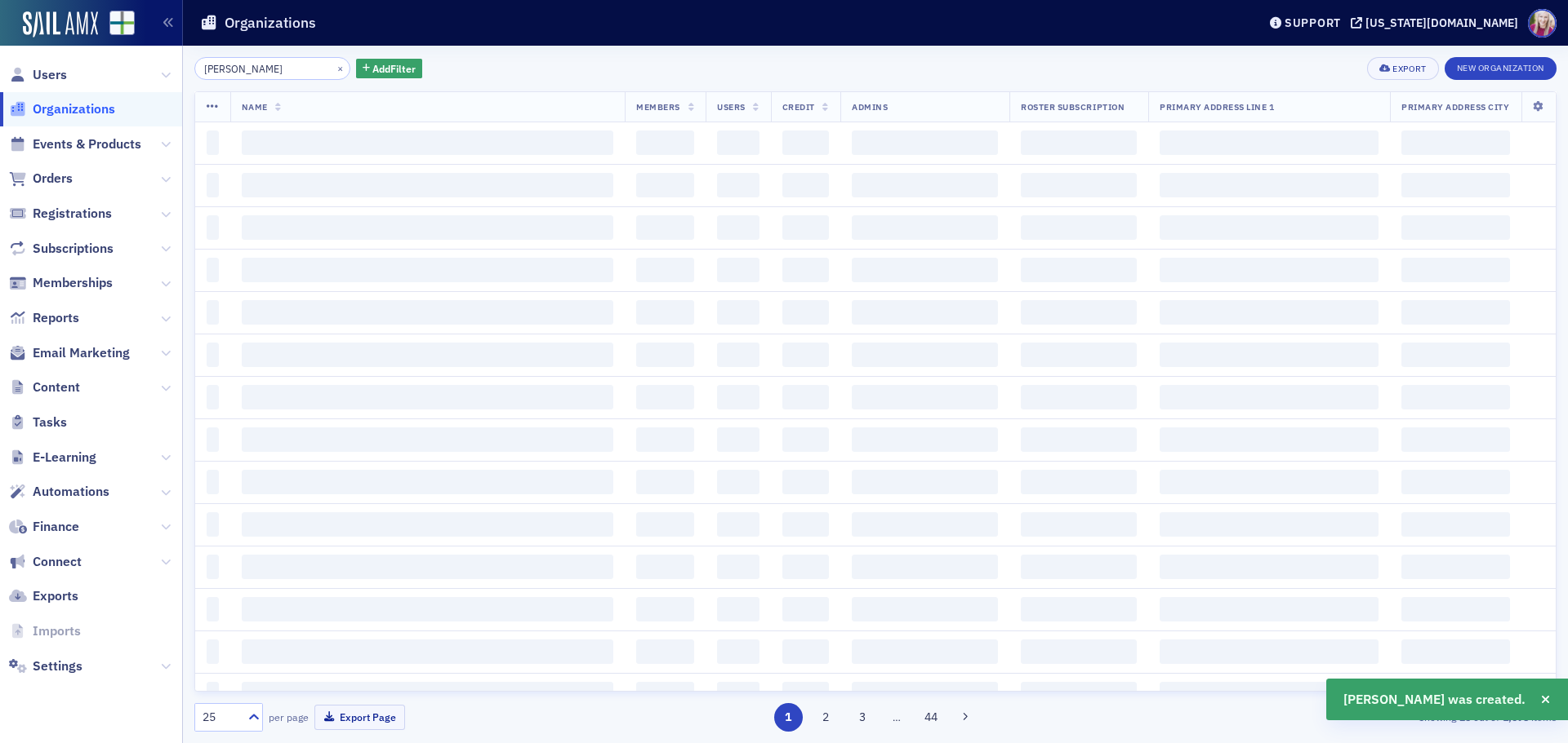
type input "[PERSON_NAME]"
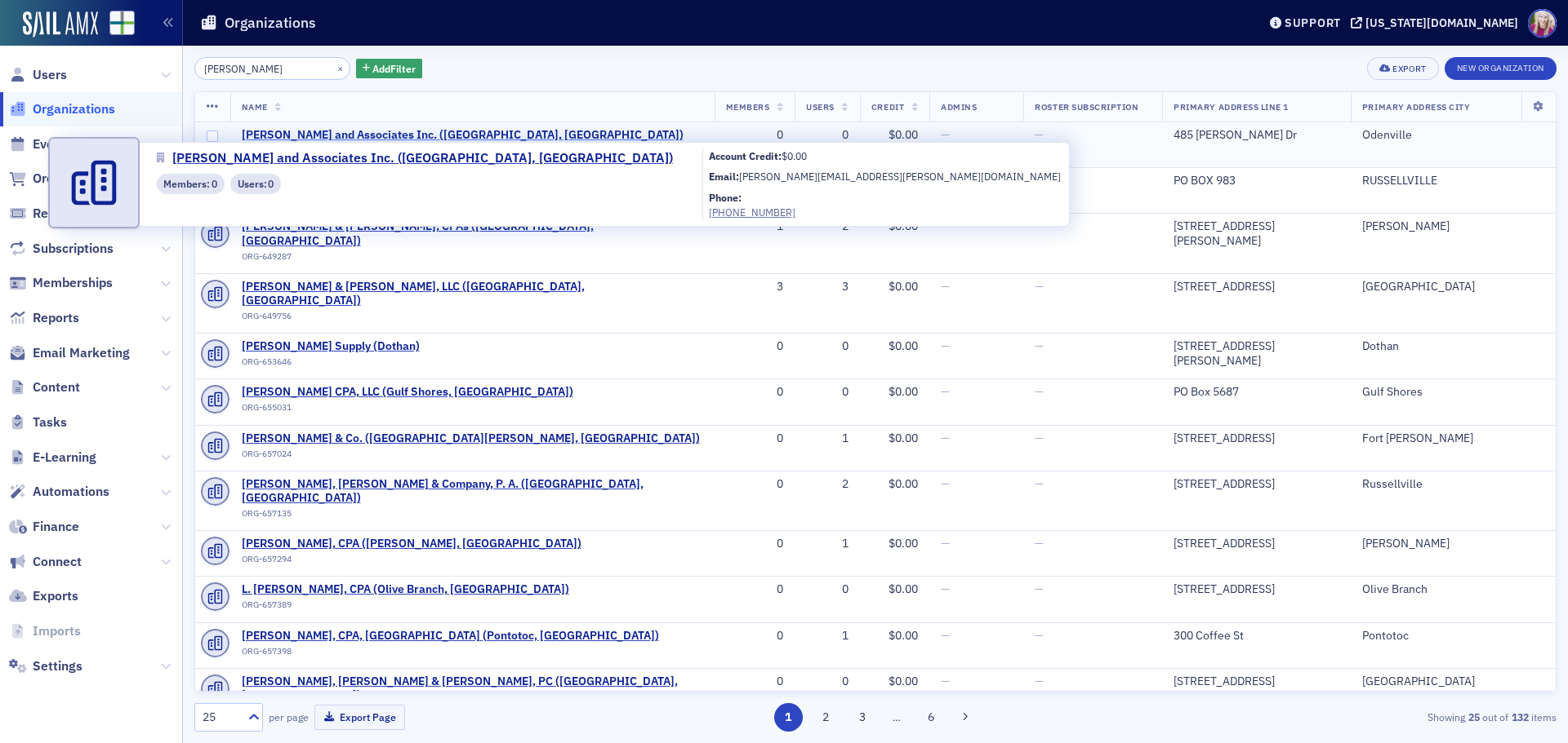
click at [400, 130] on span "[PERSON_NAME] and Associates Inc. ([GEOGRAPHIC_DATA], [GEOGRAPHIC_DATA])" at bounding box center [462, 135] width 442 height 14
select select "US"
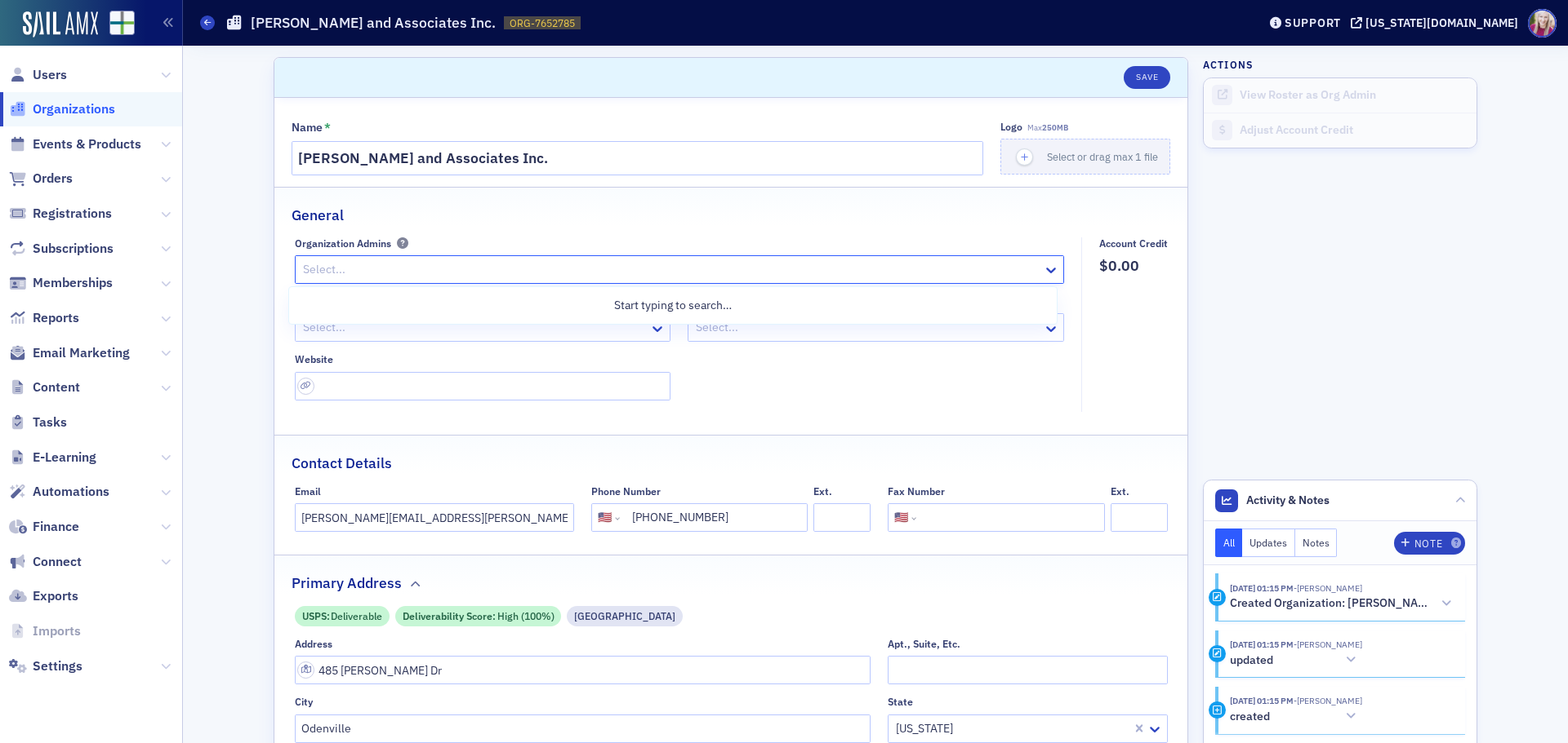
click at [385, 266] on div at bounding box center [670, 269] width 740 height 21
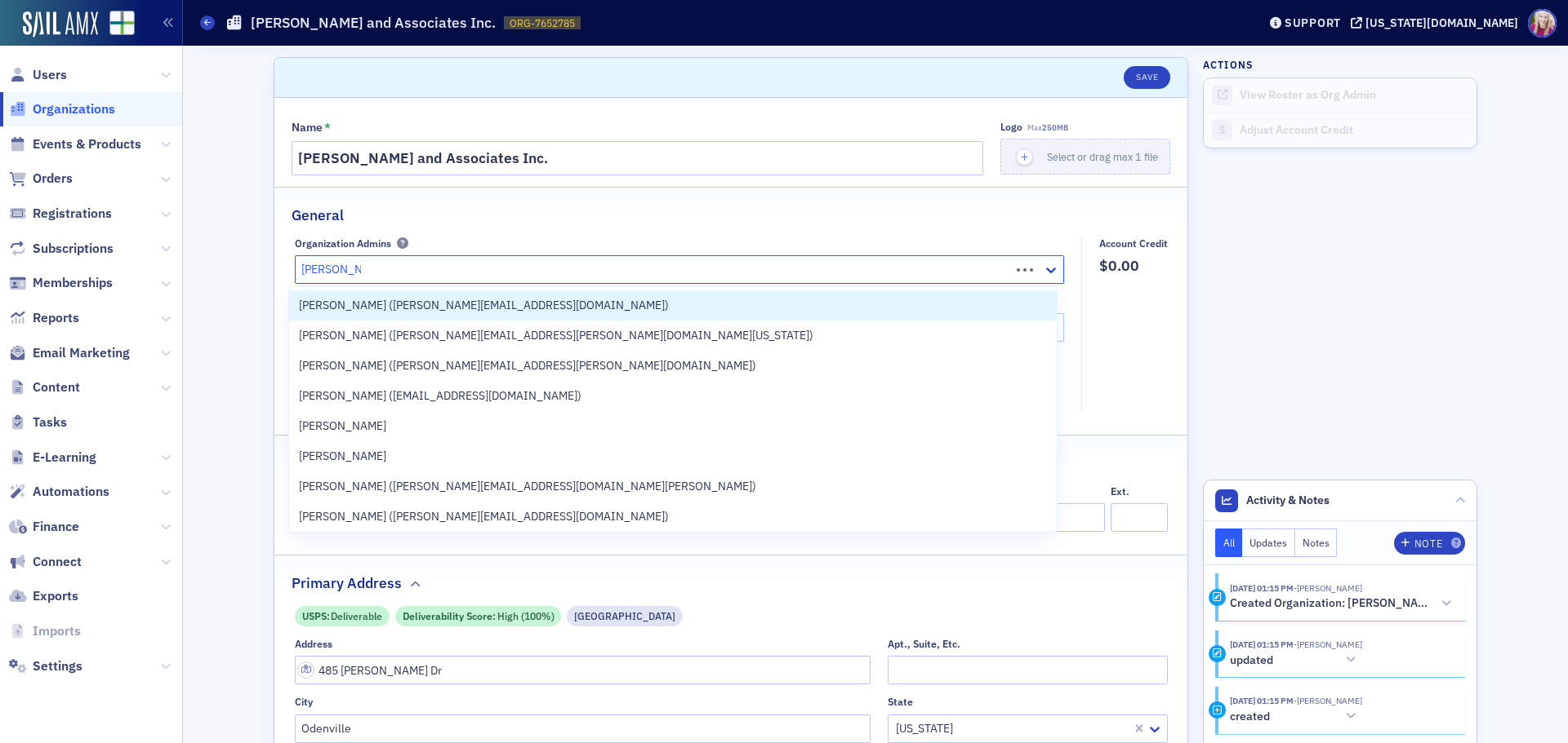
type input "[PERSON_NAME]"
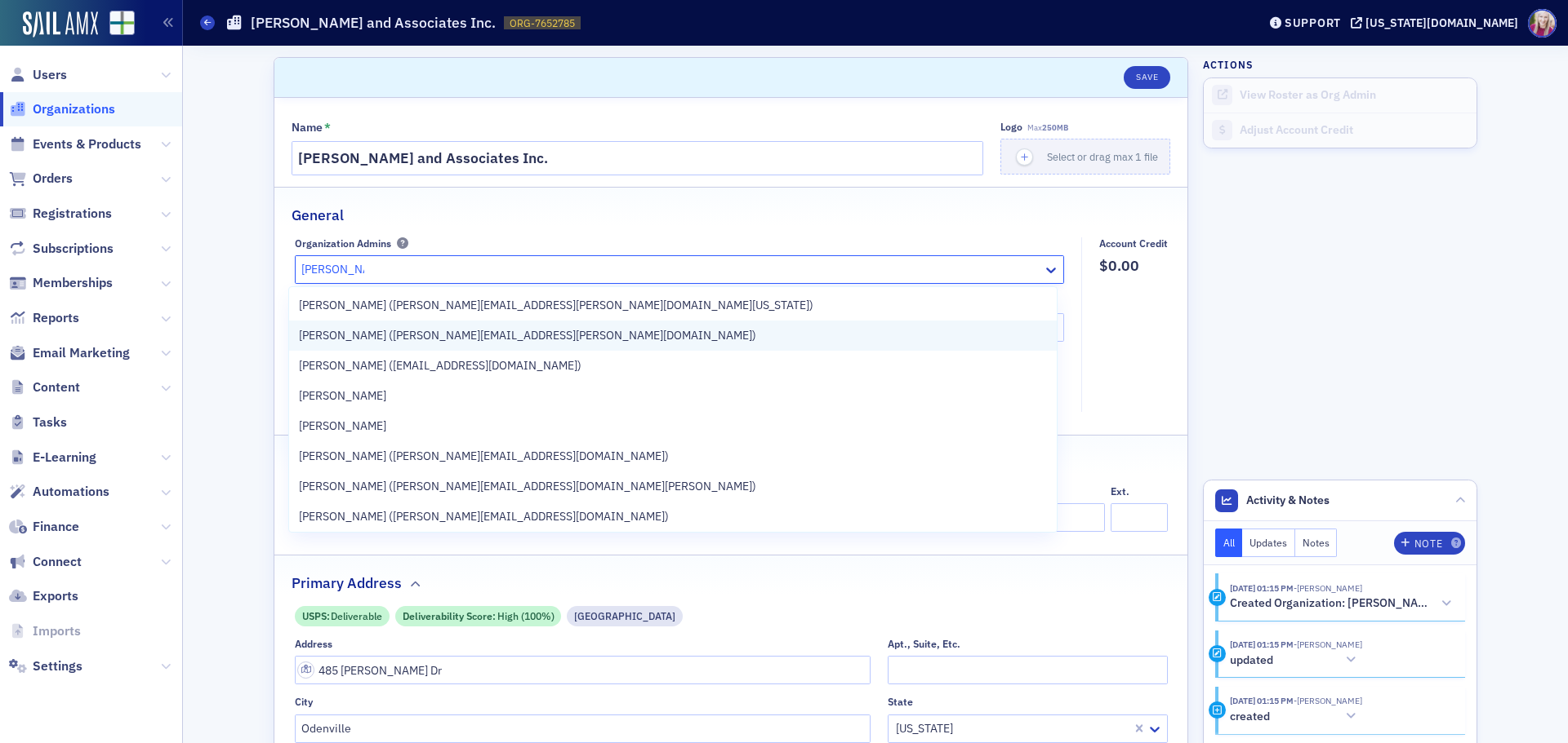
click at [440, 335] on span "[PERSON_NAME] ([PERSON_NAME][EMAIL_ADDRESS][PERSON_NAME][DOMAIN_NAME])" at bounding box center [527, 335] width 457 height 17
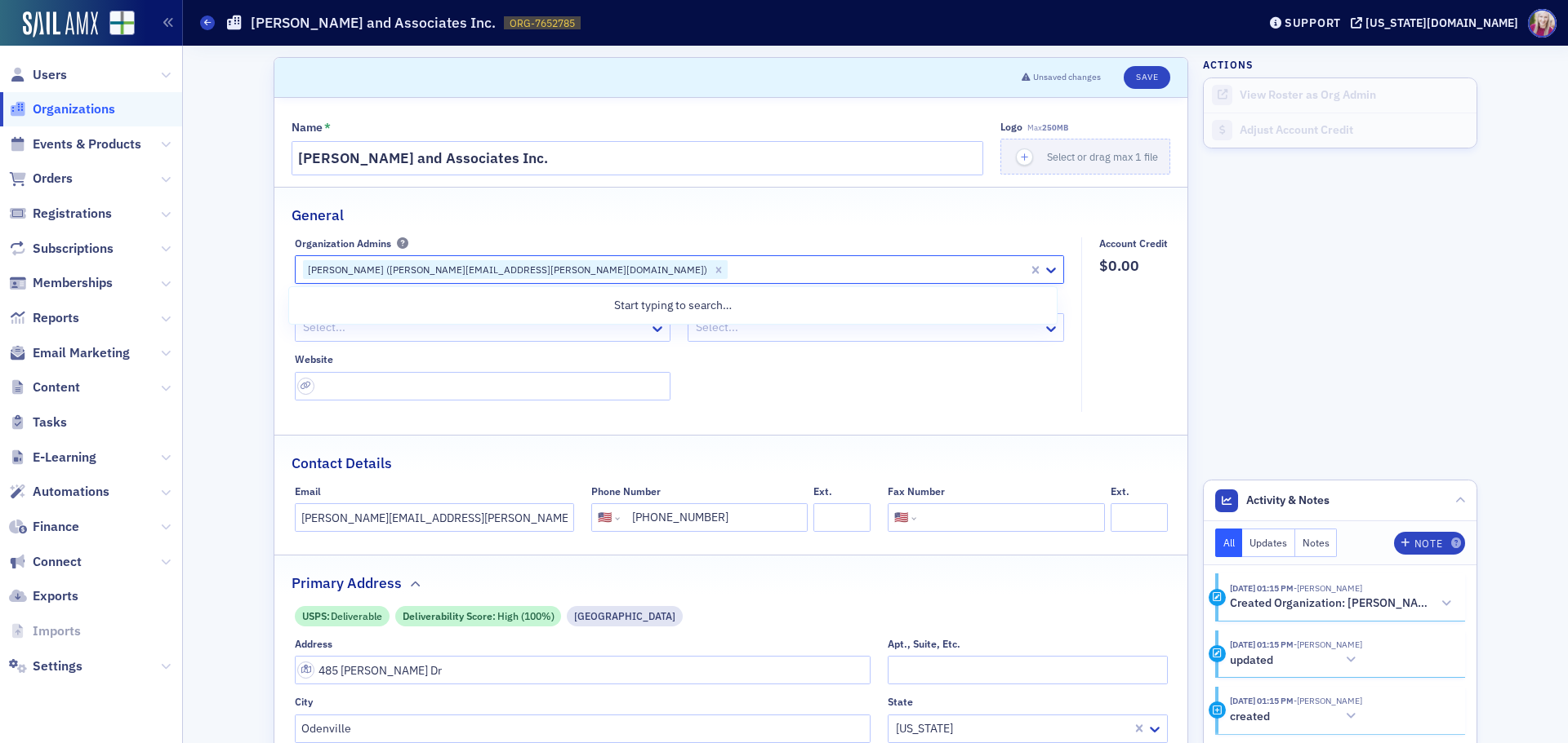
click at [719, 412] on fieldset "Organization Admins option [PERSON_NAME] ([PERSON_NAME][EMAIL_ADDRESS][PERSON_N…" at bounding box center [683, 325] width 778 height 175
click at [1131, 70] on button "Save" at bounding box center [1147, 77] width 47 height 23
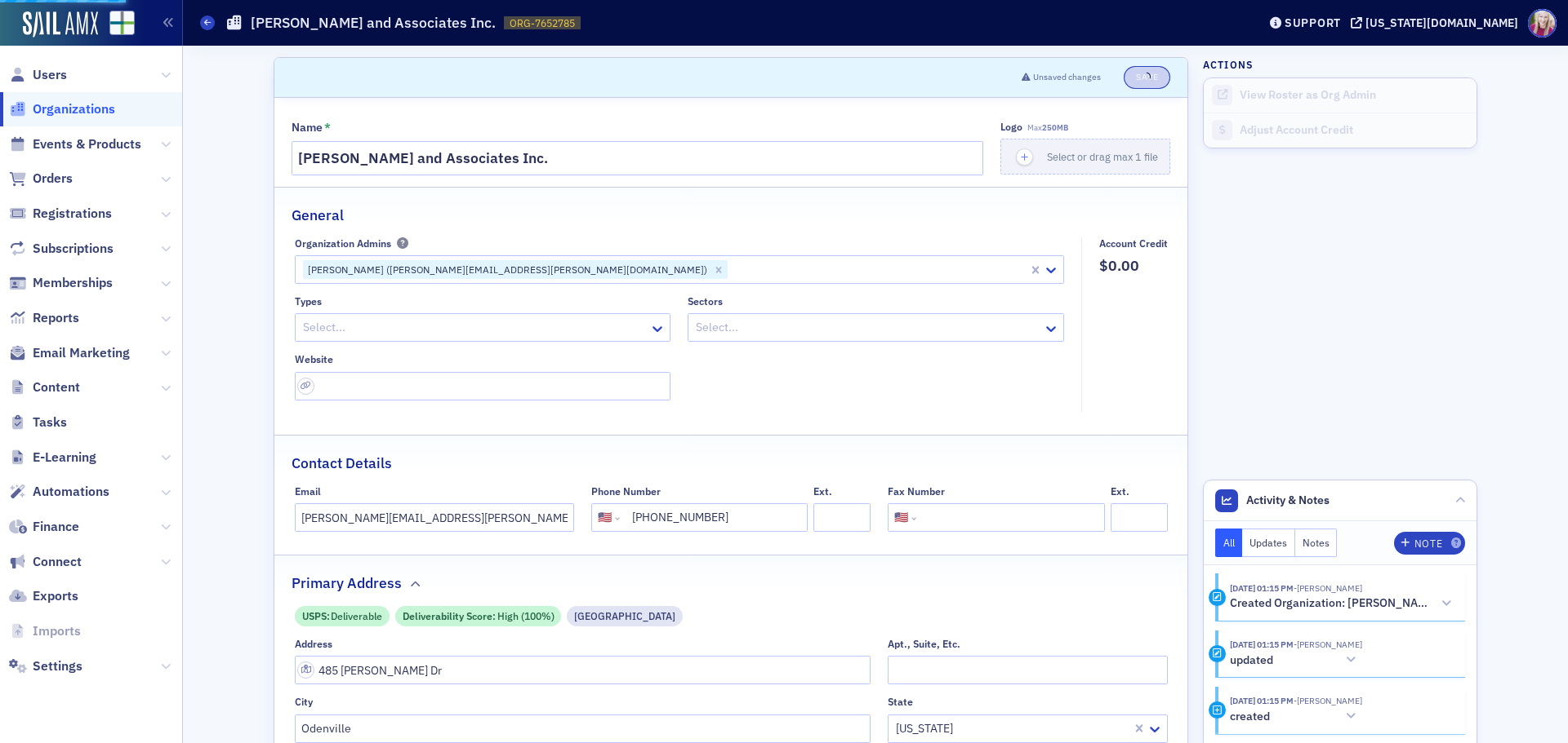
select select "US"
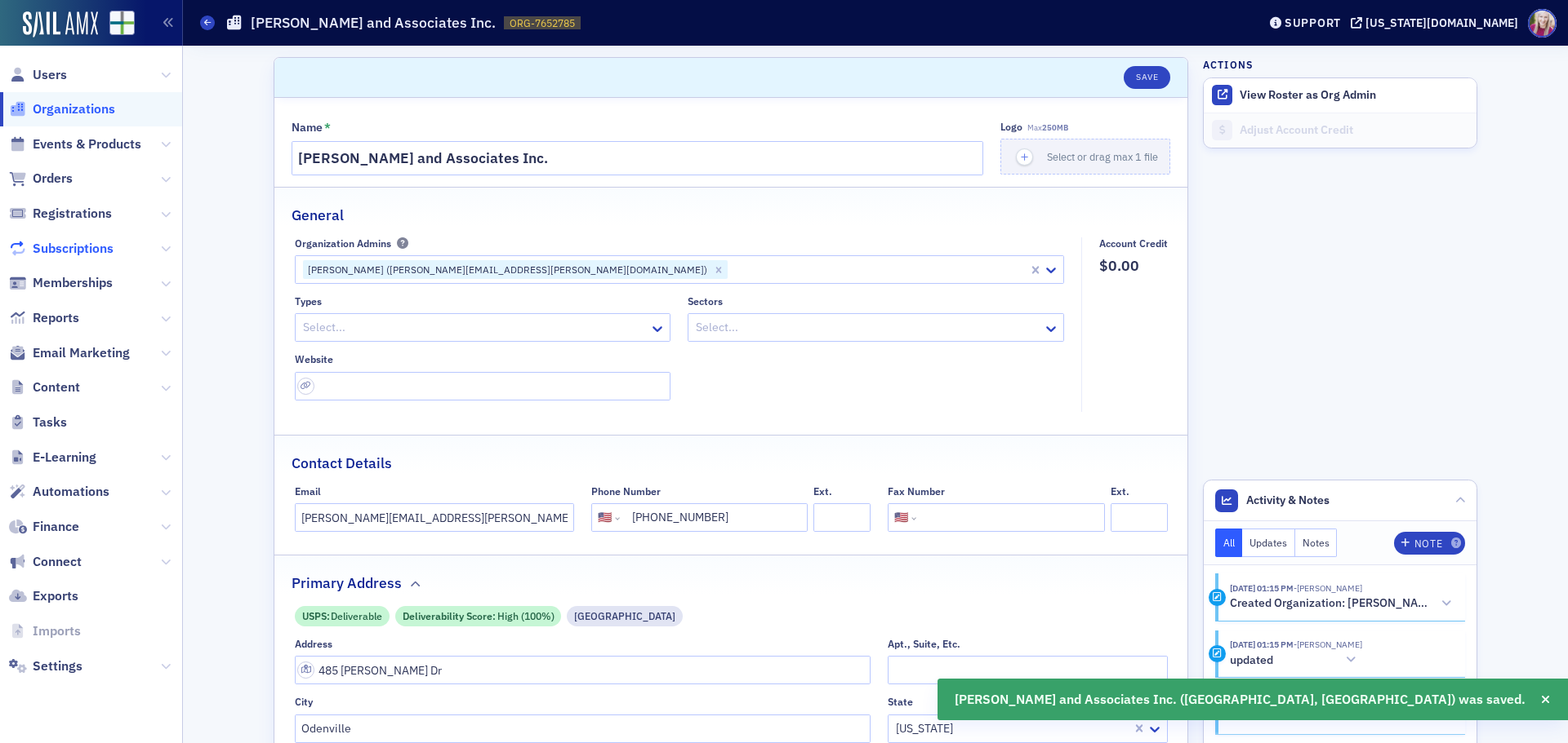
click at [58, 241] on span "Subscriptions" at bounding box center [73, 249] width 81 height 18
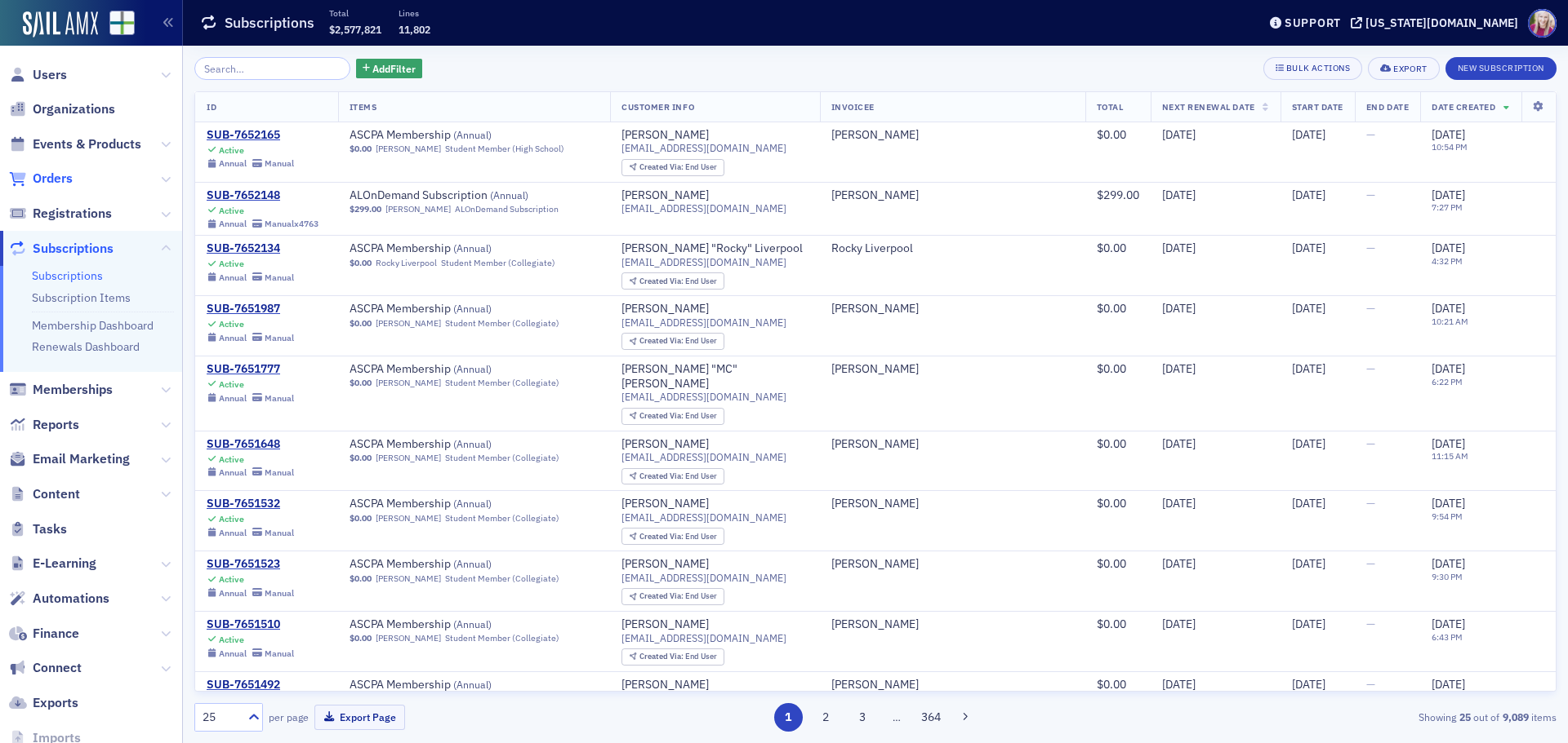
click at [61, 177] on span "Orders" at bounding box center [52, 178] width 40 height 18
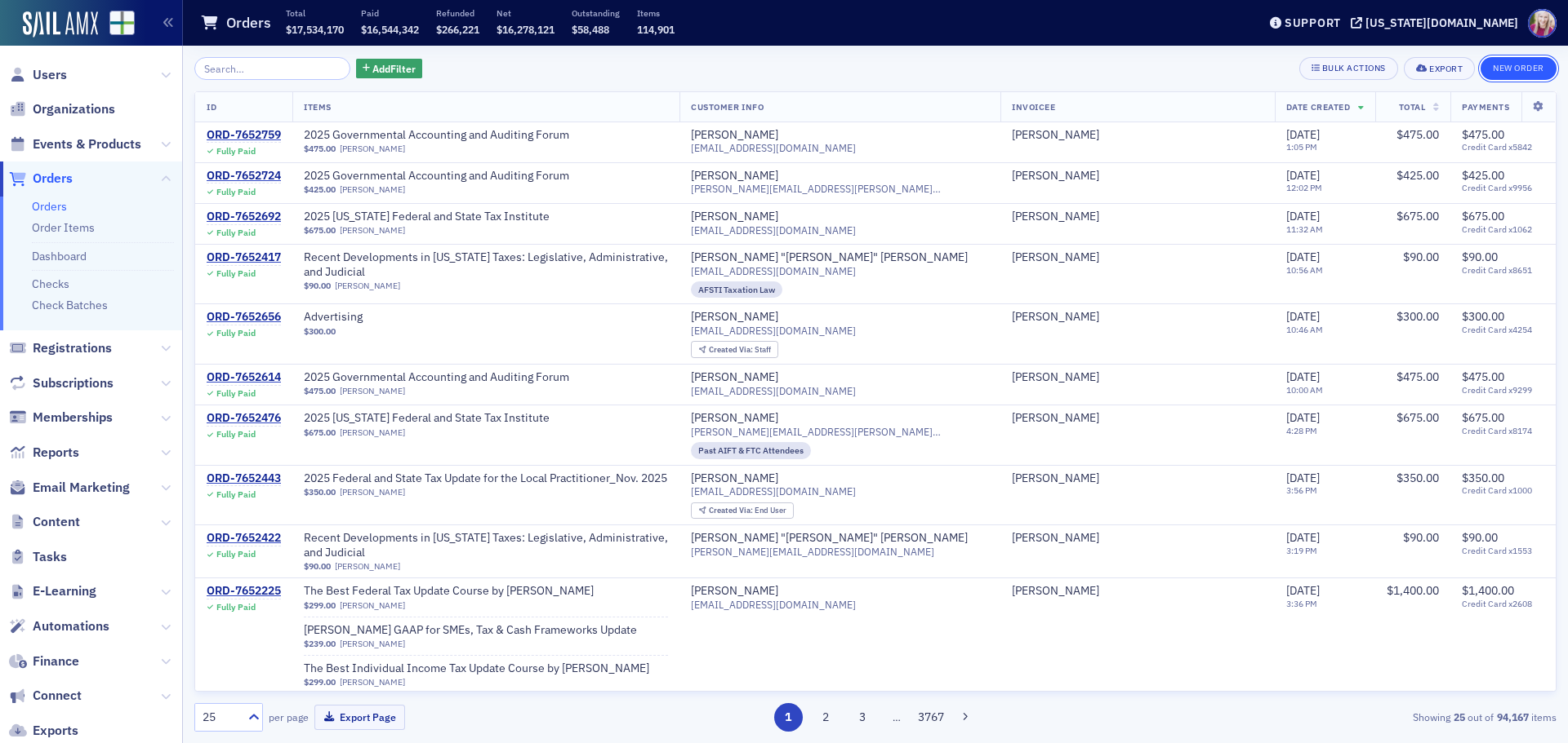
click at [1501, 63] on button "New Order" at bounding box center [1518, 68] width 76 height 23
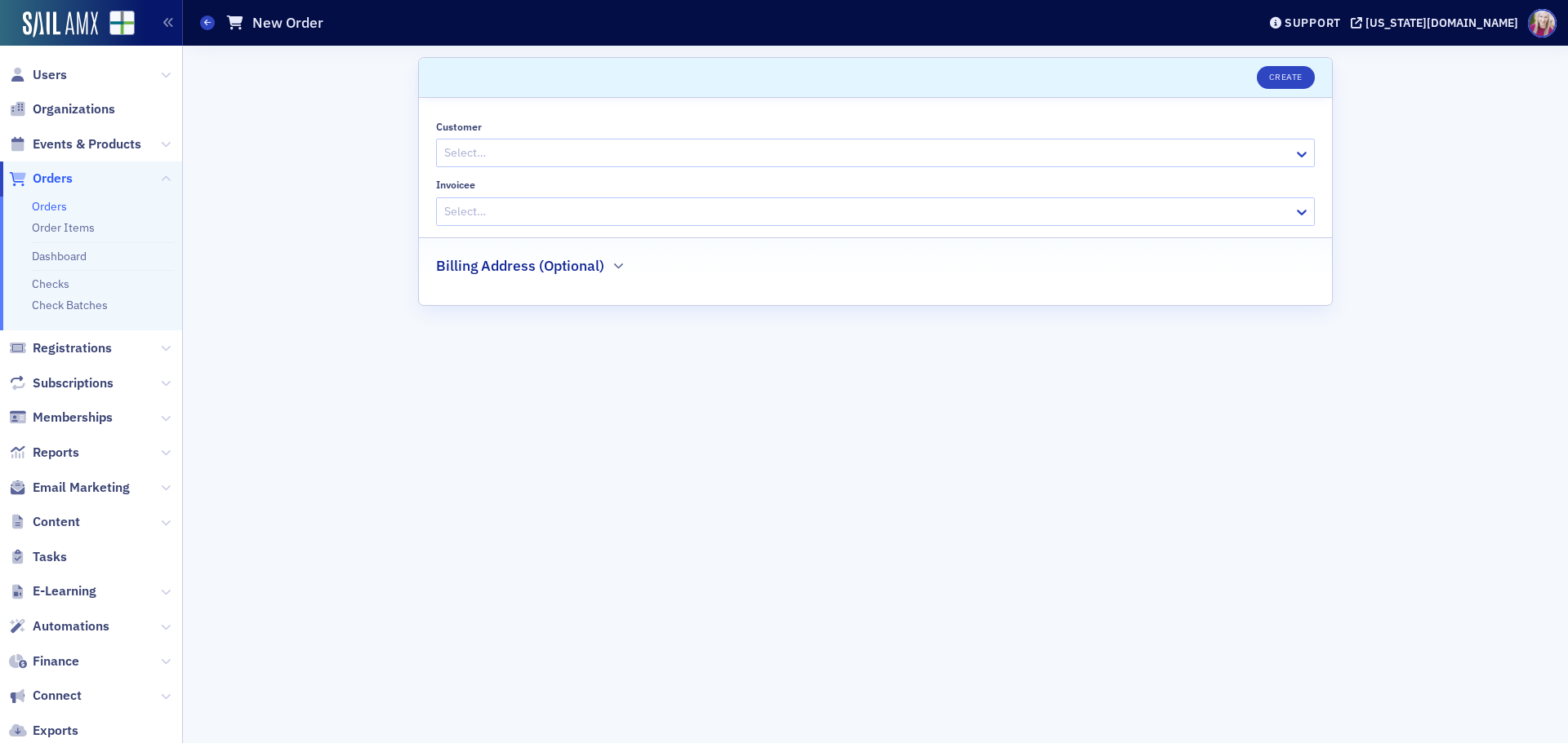
click at [450, 148] on div at bounding box center [867, 153] width 849 height 21
type input "[PERSON_NAME]"
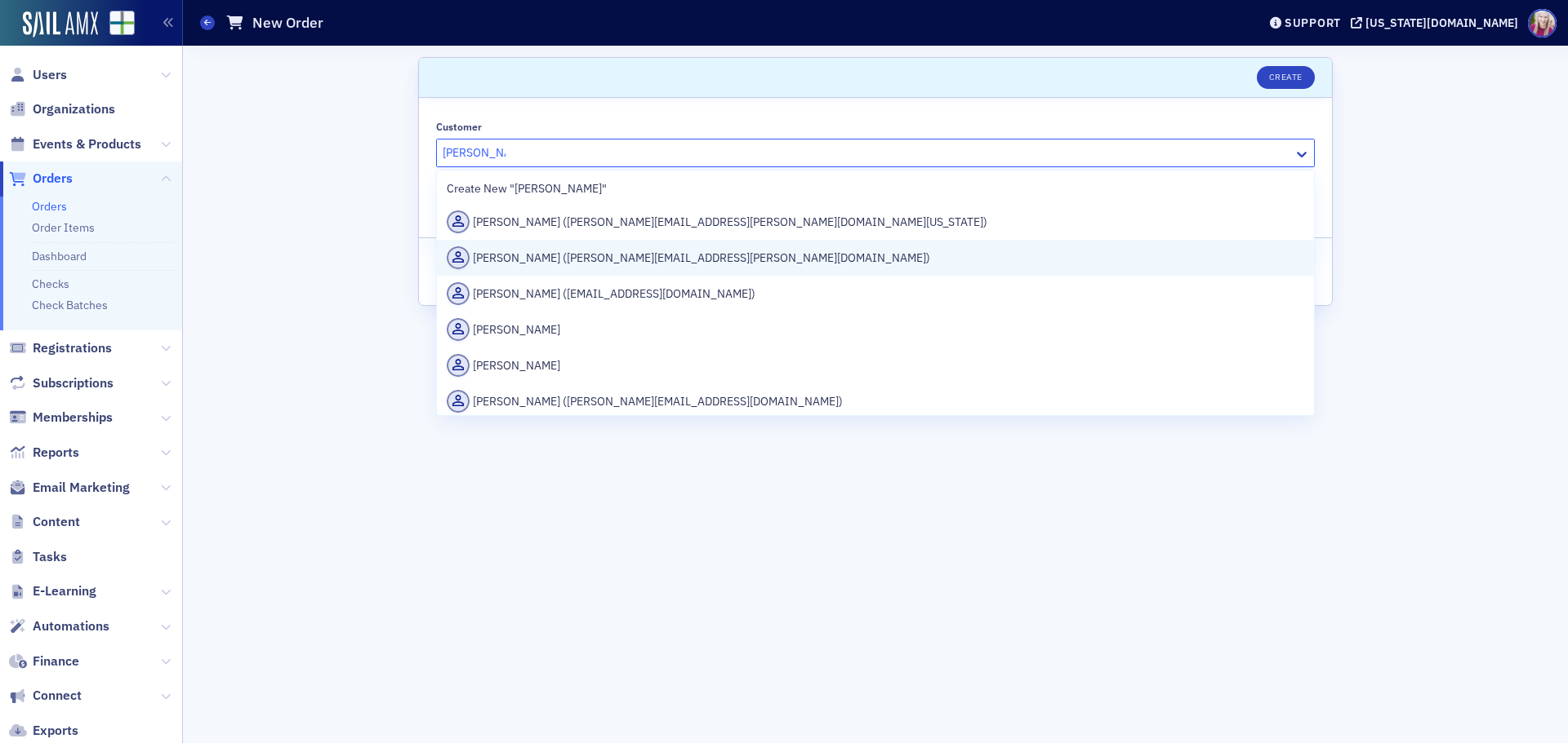
click at [522, 256] on div "[PERSON_NAME] ([PERSON_NAME][EMAIL_ADDRESS][PERSON_NAME][DOMAIN_NAME])" at bounding box center [875, 258] width 857 height 23
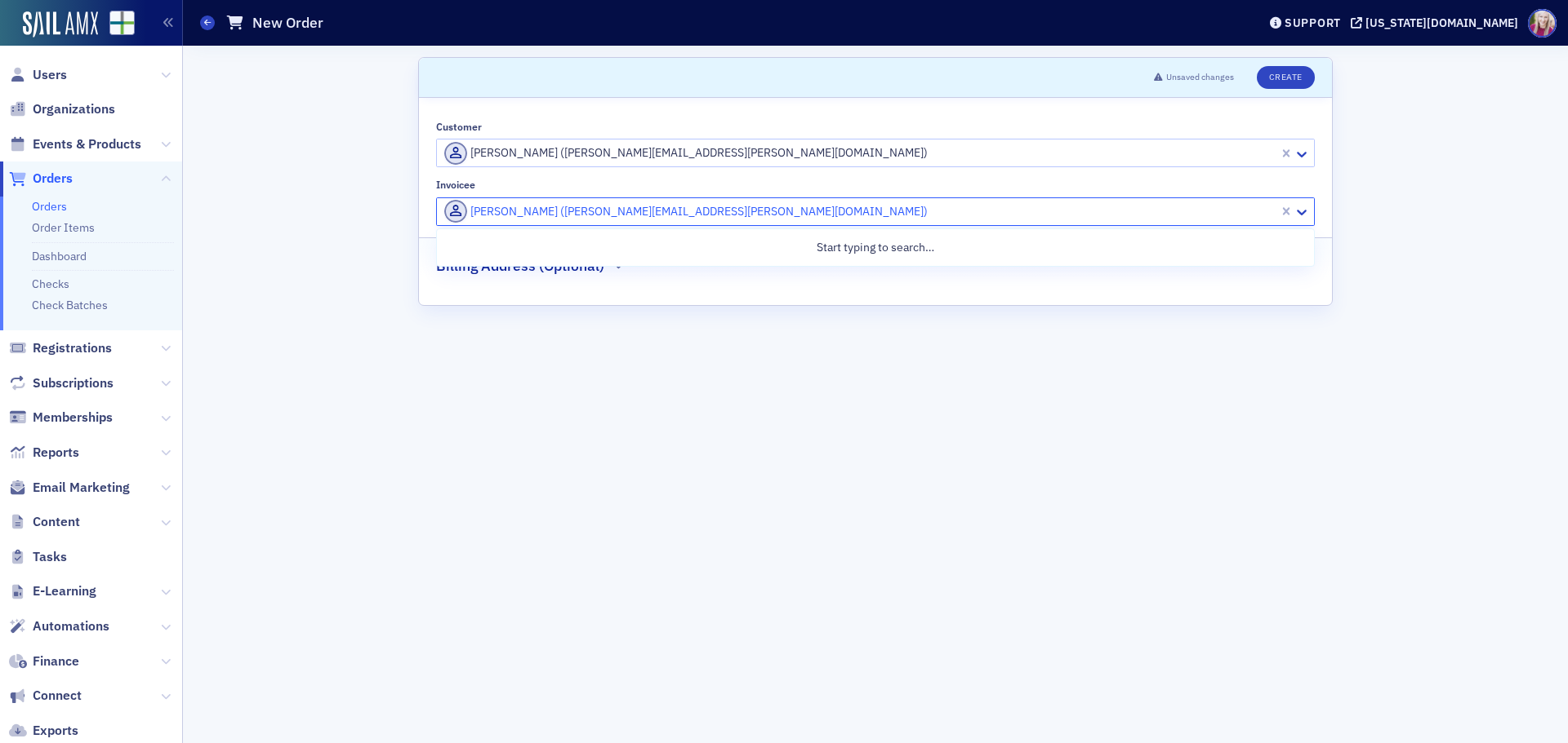
click at [498, 213] on div at bounding box center [860, 212] width 834 height 21
type input "[PERSON_NAME]"
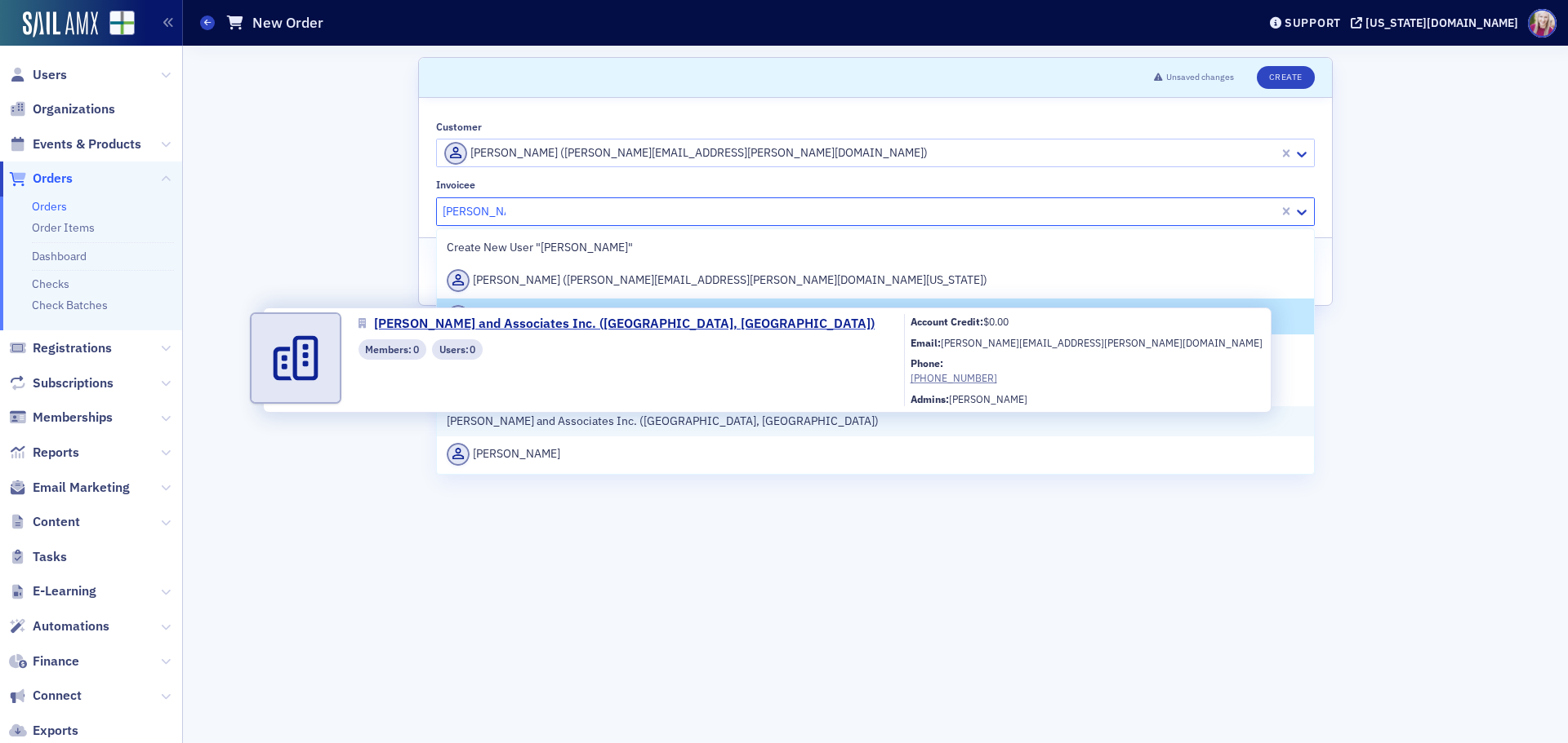
click at [591, 419] on span "[PERSON_NAME] and Associates Inc. ([GEOGRAPHIC_DATA], [GEOGRAPHIC_DATA])" at bounding box center [662, 421] width 432 height 17
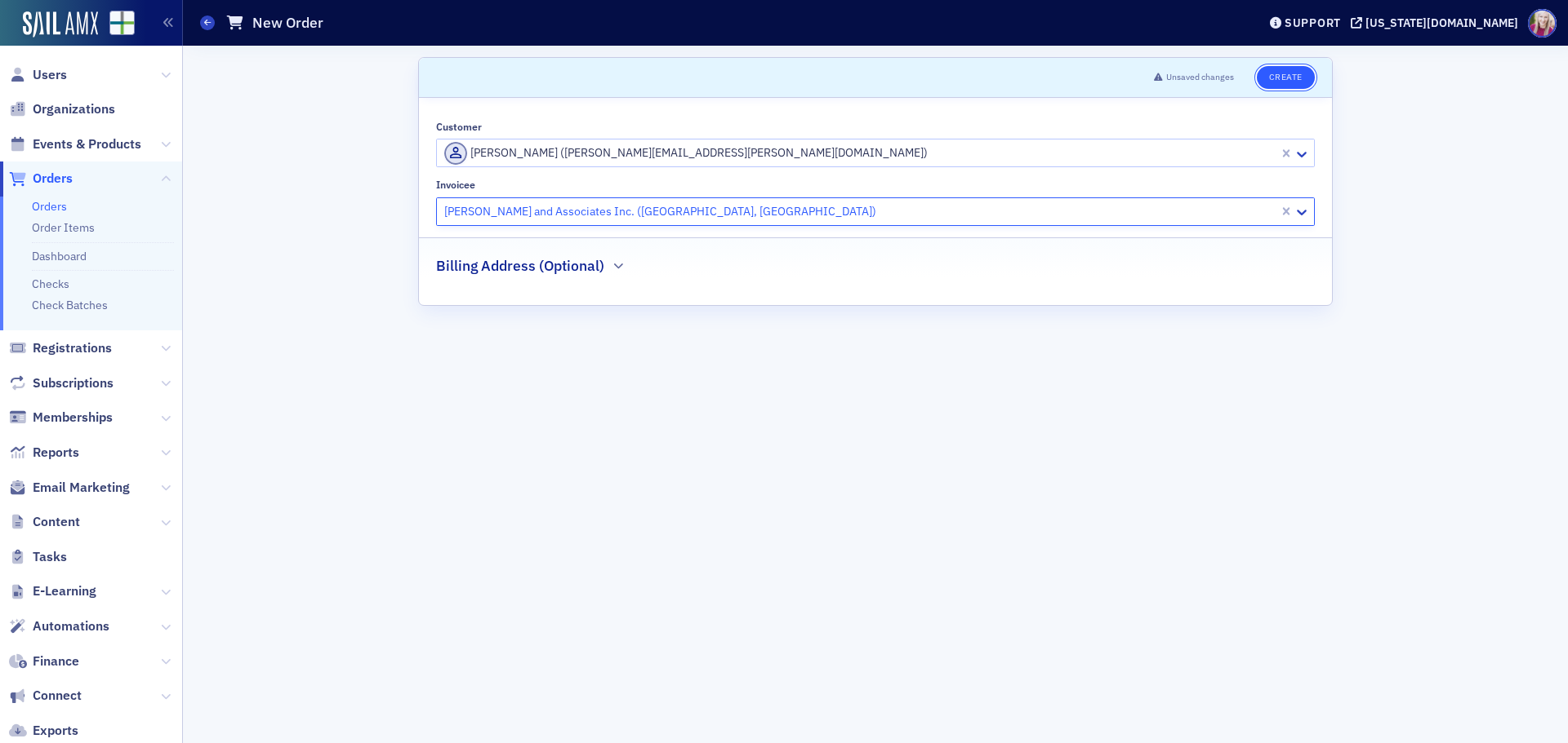
click at [1288, 71] on button "Create" at bounding box center [1285, 77] width 58 height 23
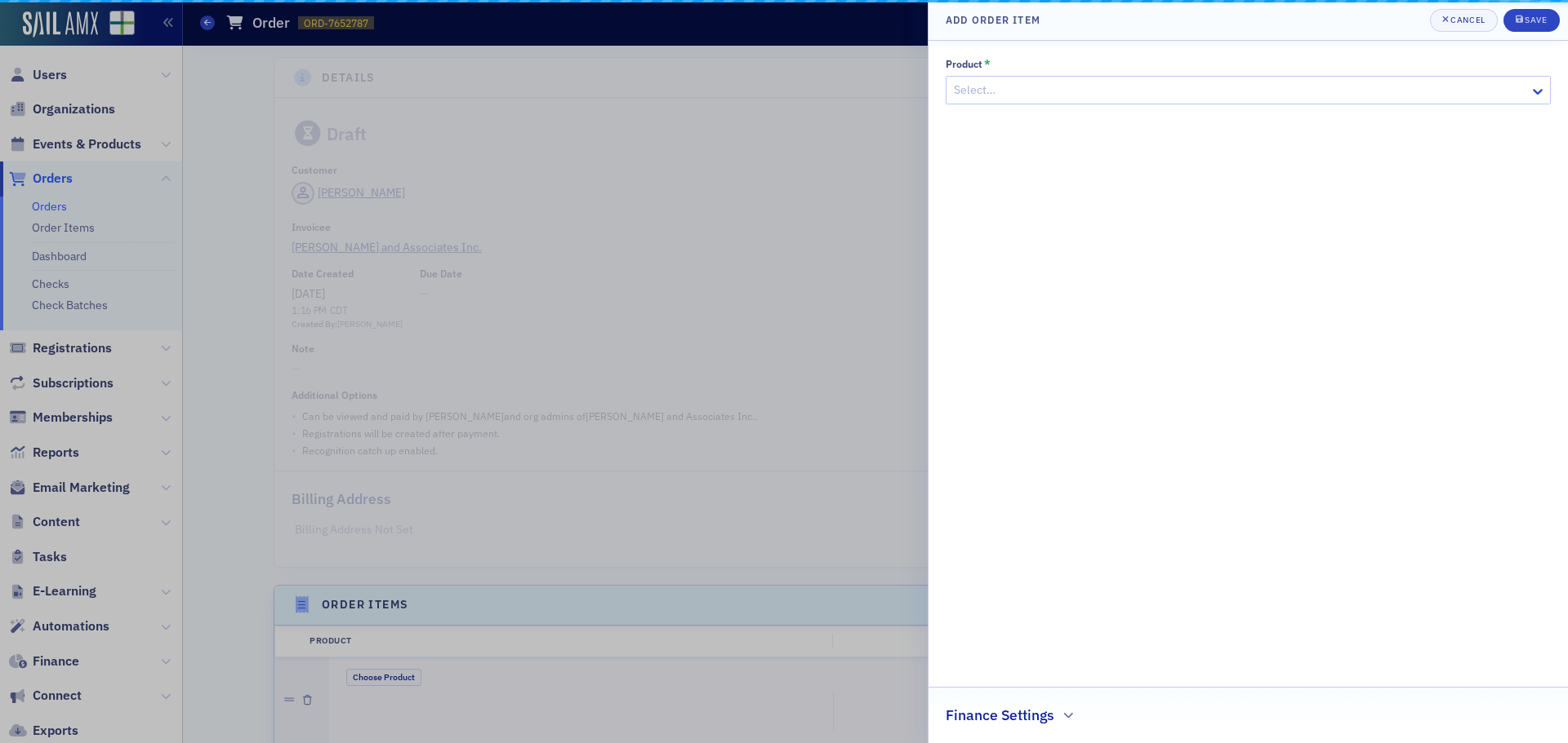
scroll to position [379, 0]
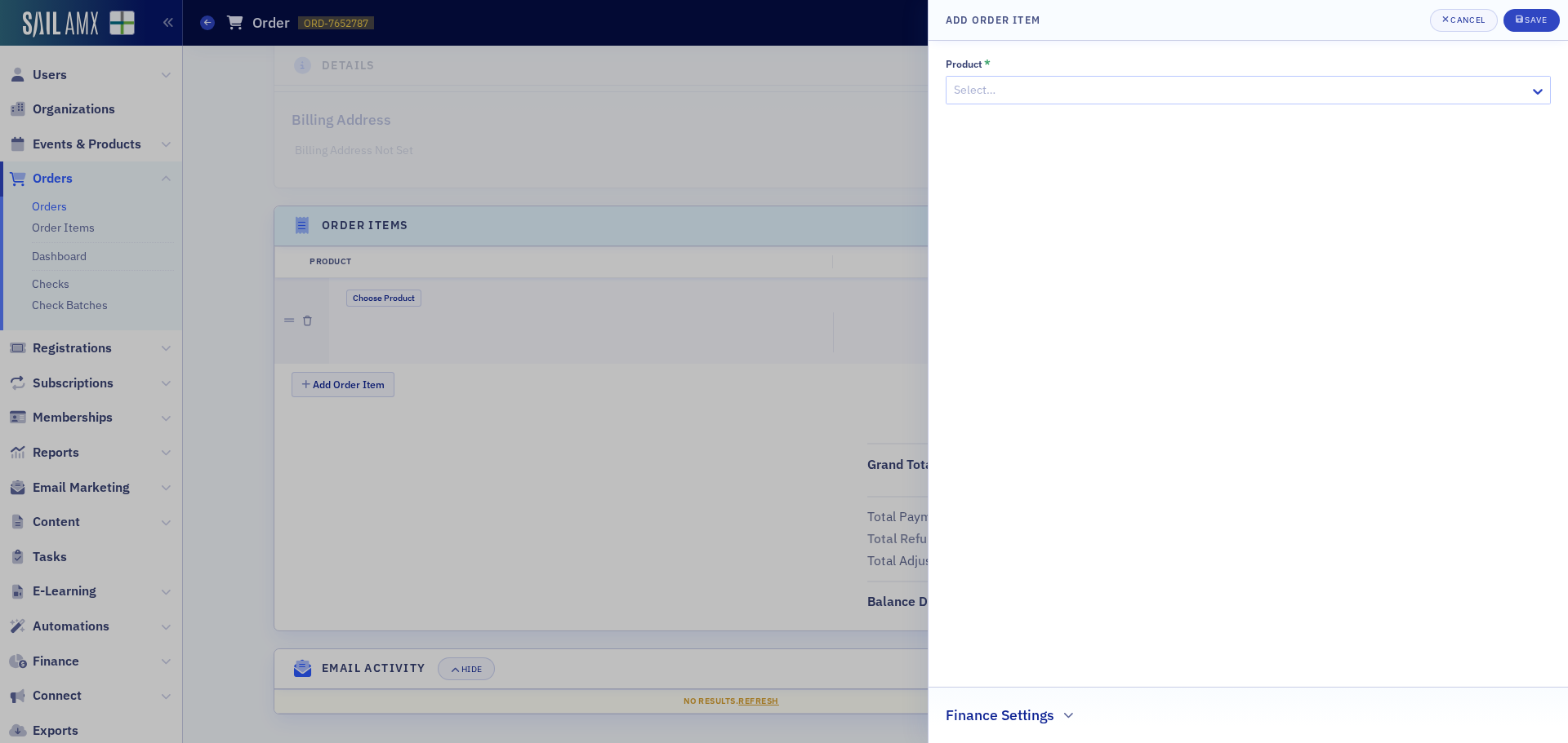
click at [1226, 90] on div at bounding box center [1239, 90] width 576 height 21
type input "enrollment"
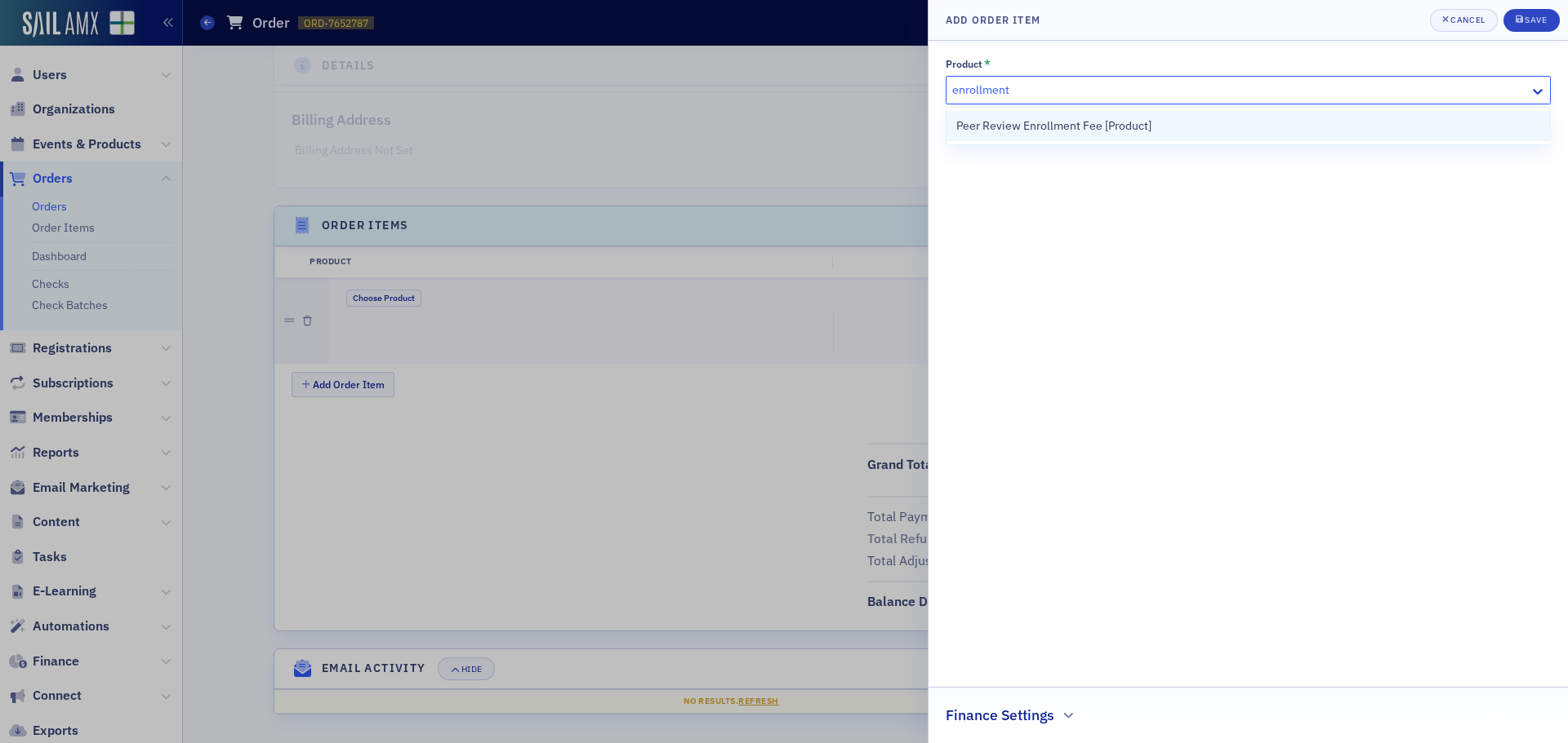
click at [1134, 123] on span "Peer Review Enrollment Fee [Product]" at bounding box center [1053, 125] width 196 height 17
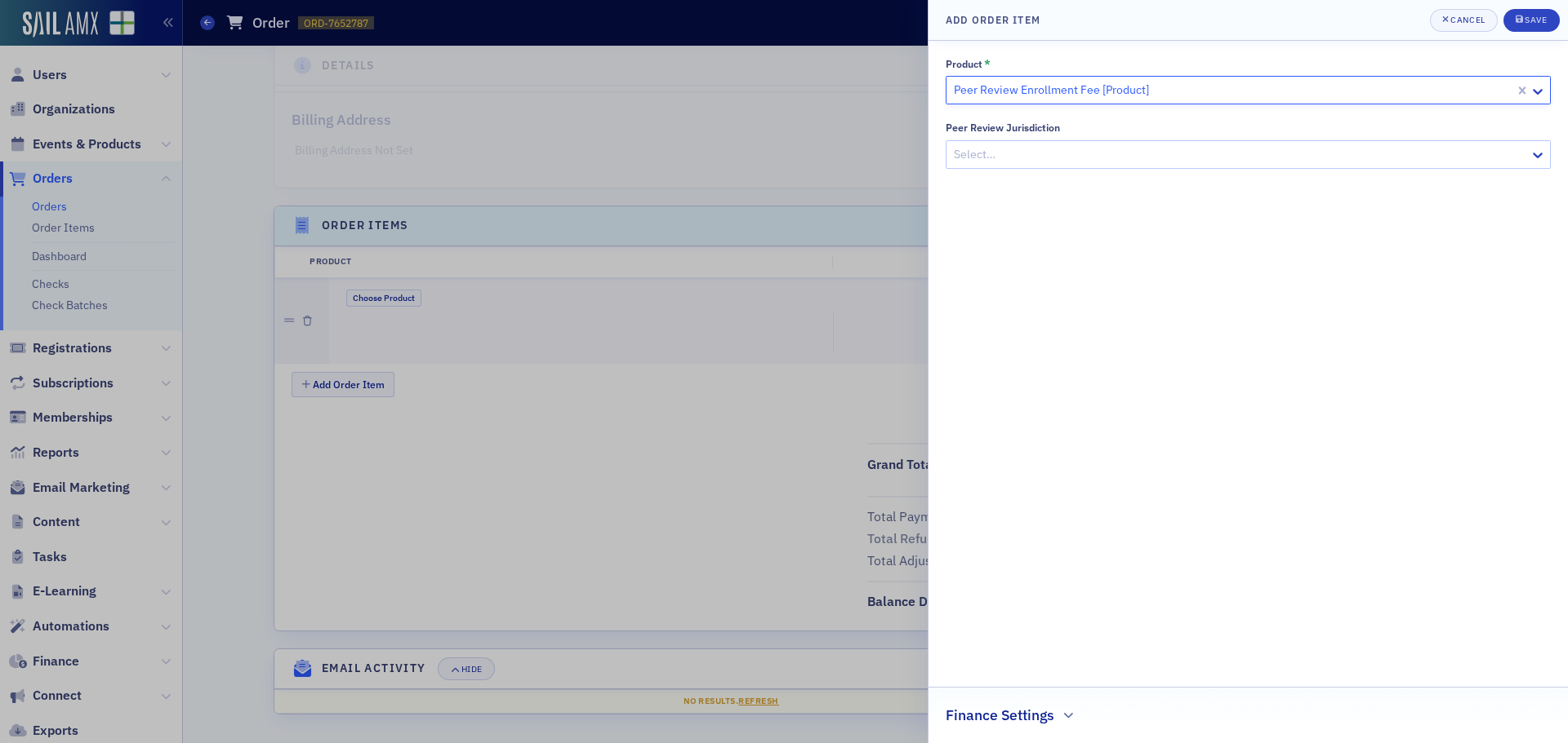
click at [1122, 153] on div at bounding box center [1239, 154] width 576 height 21
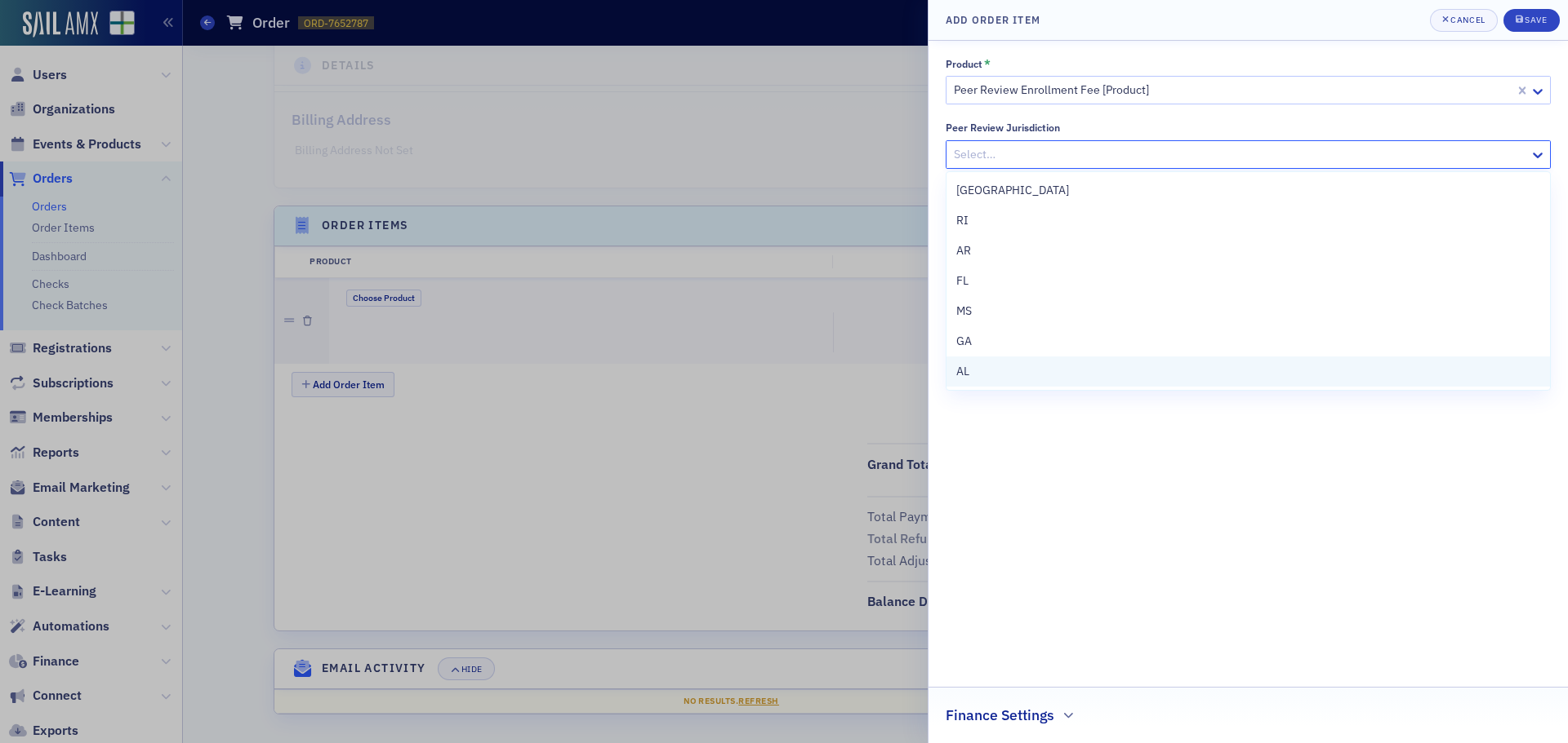
click at [976, 366] on div "AL" at bounding box center [1248, 371] width 584 height 17
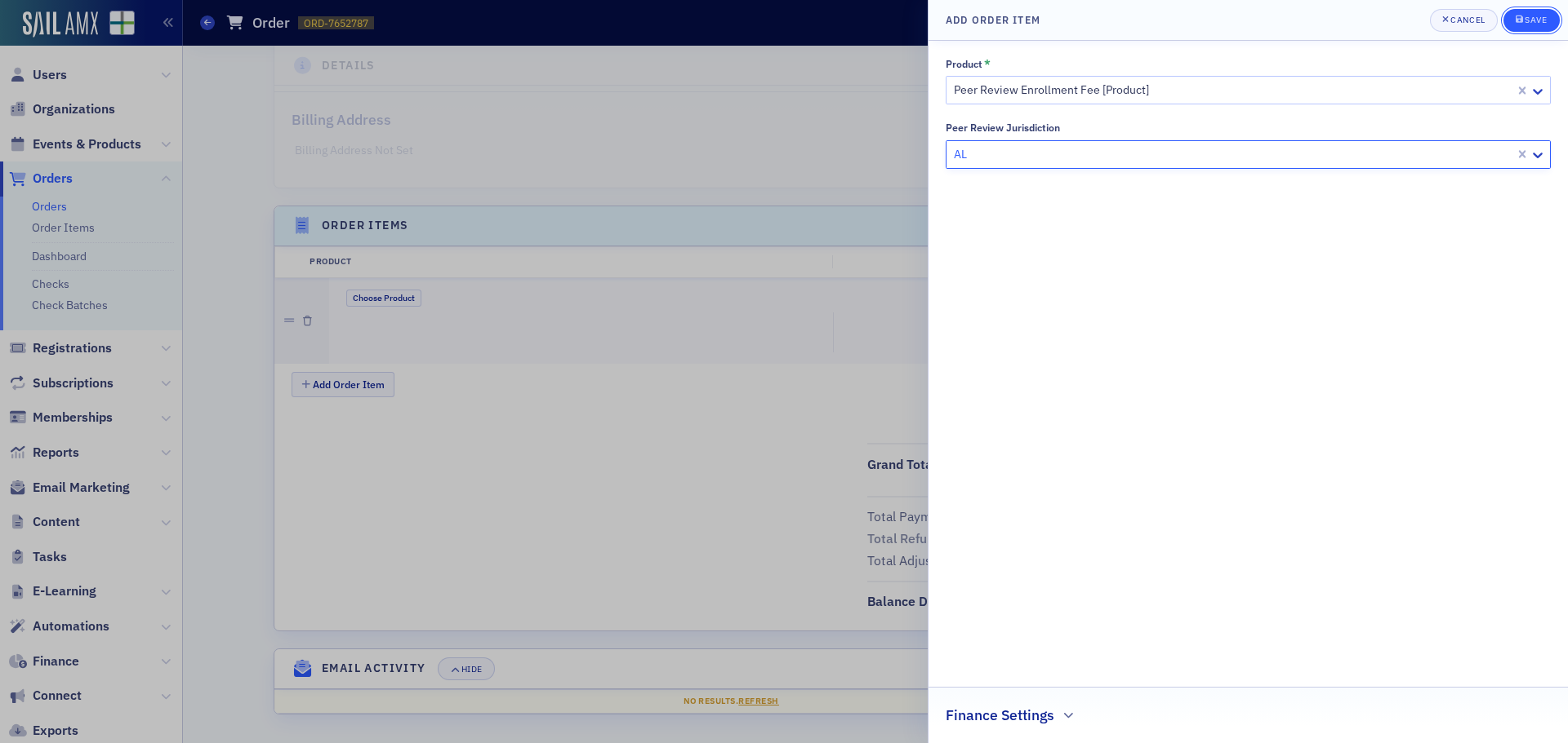
click at [1524, 20] on div "submit" at bounding box center [1520, 20] width 10 height 13
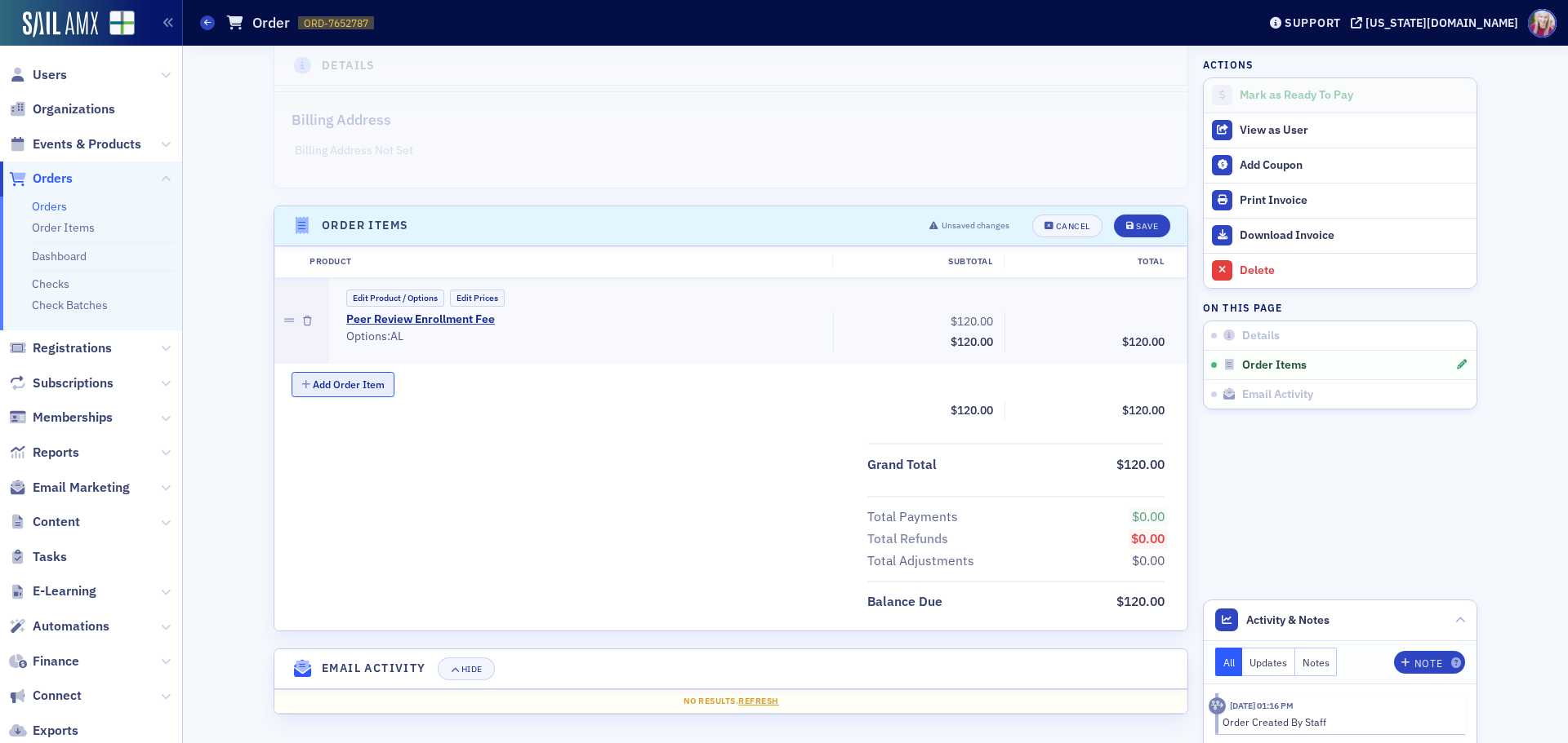
click at [319, 385] on button "Add Order Item" at bounding box center [342, 385] width 103 height 25
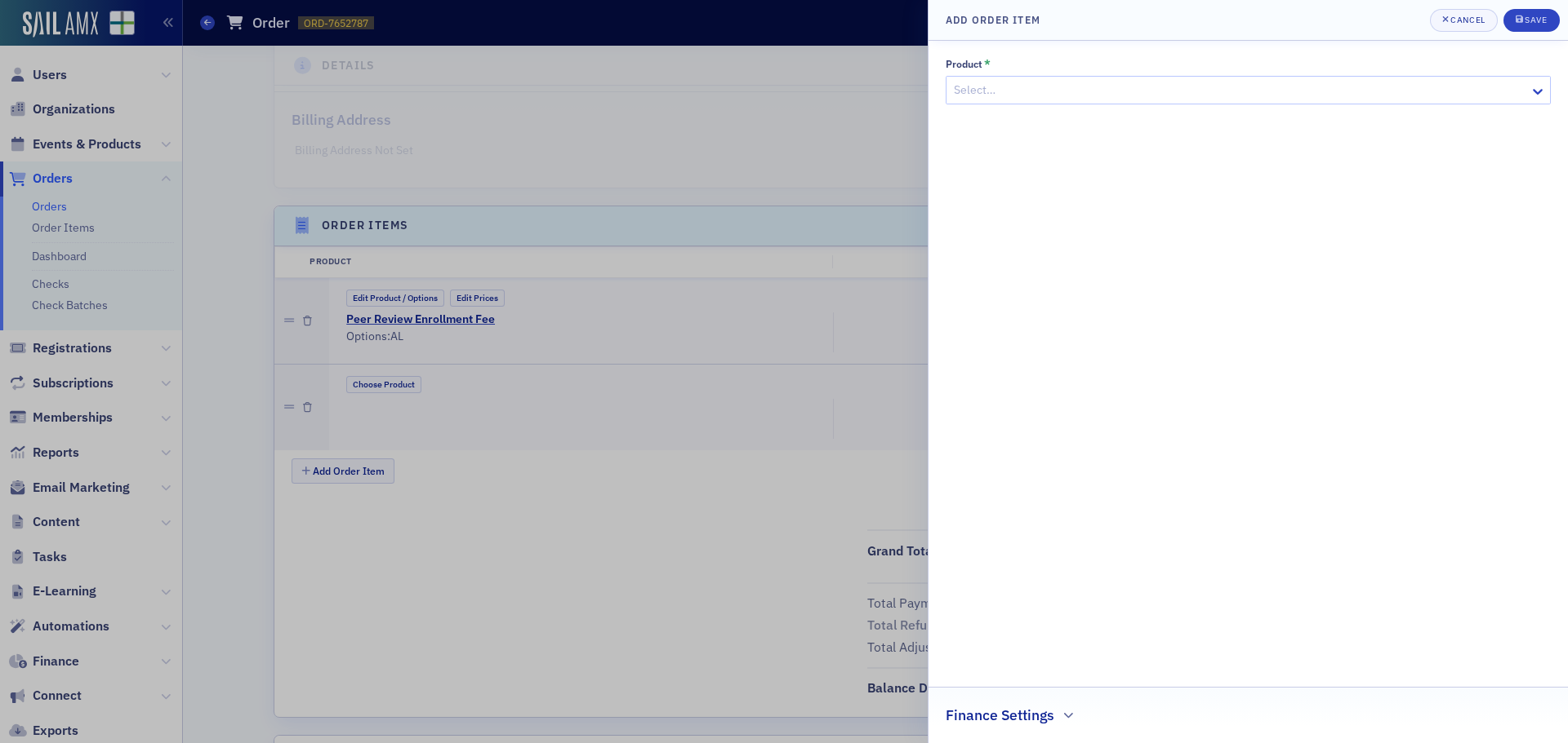
click at [1033, 80] on div "Select…" at bounding box center [1237, 90] width 583 height 23
type input "peer review"
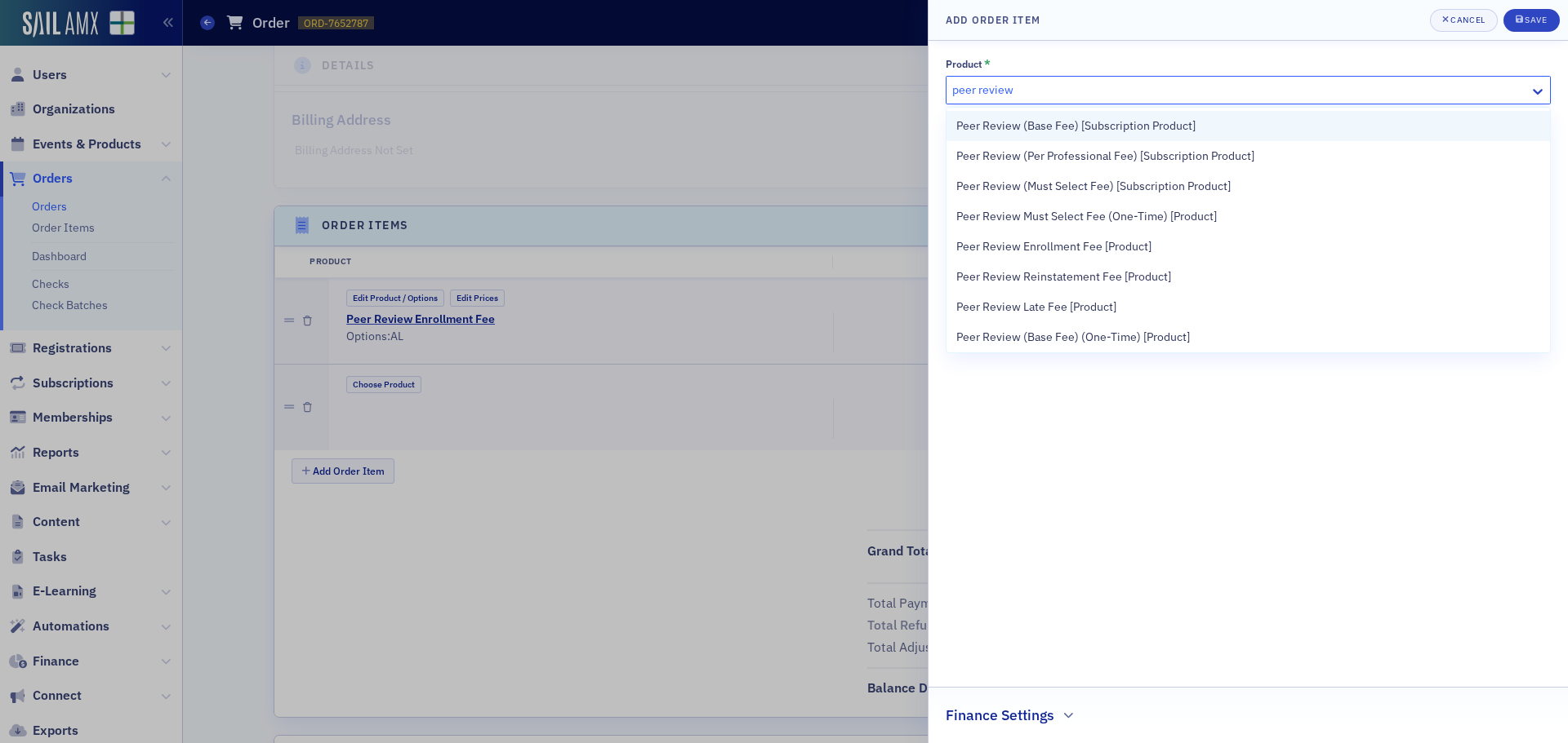
click at [1122, 121] on span "Peer Review (Base Fee) [Subscription Product]" at bounding box center [1075, 125] width 239 height 17
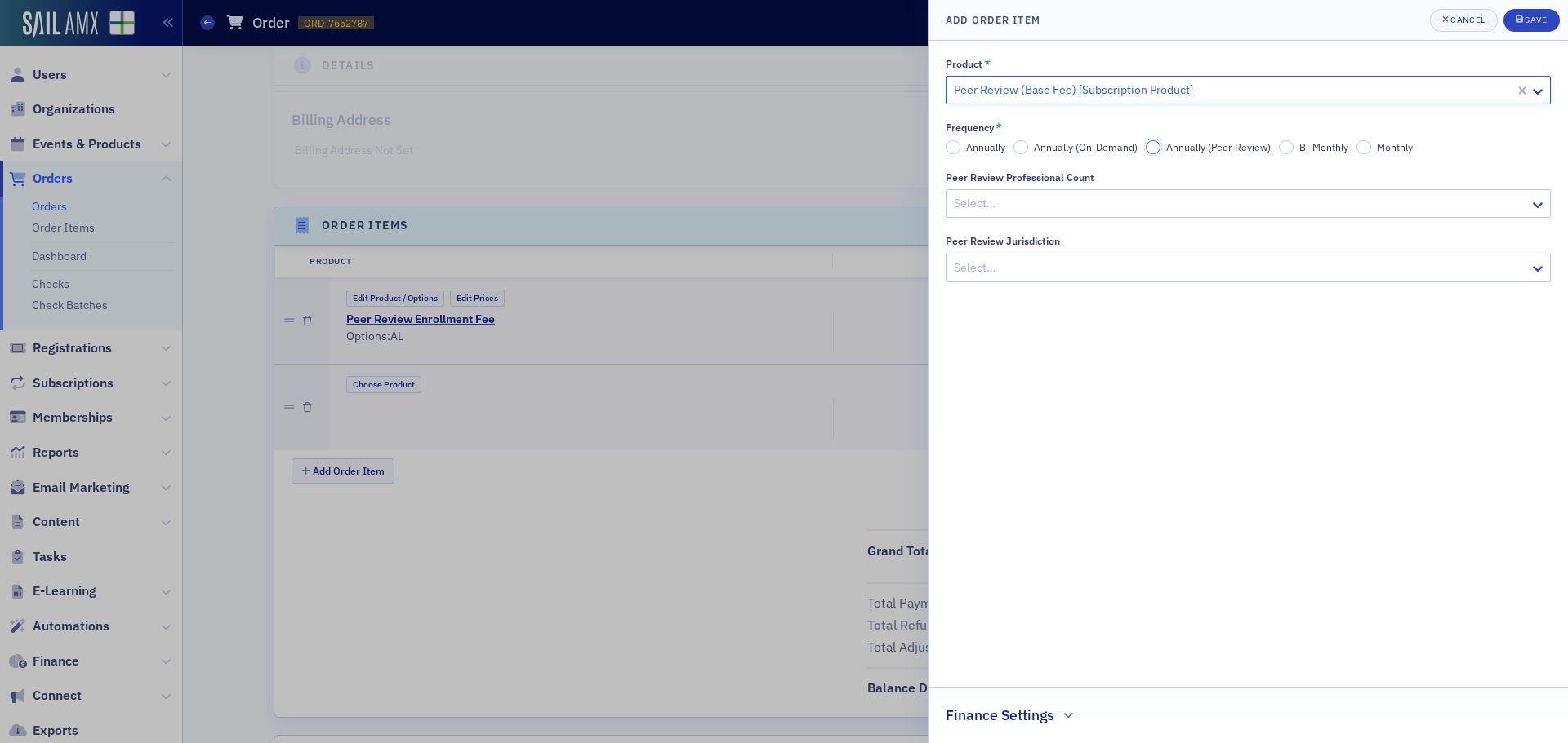
click at [1147, 145] on input "Annually (Peer Review)" at bounding box center [1153, 148] width 14 height 14
click at [1143, 204] on div at bounding box center [1239, 204] width 576 height 21
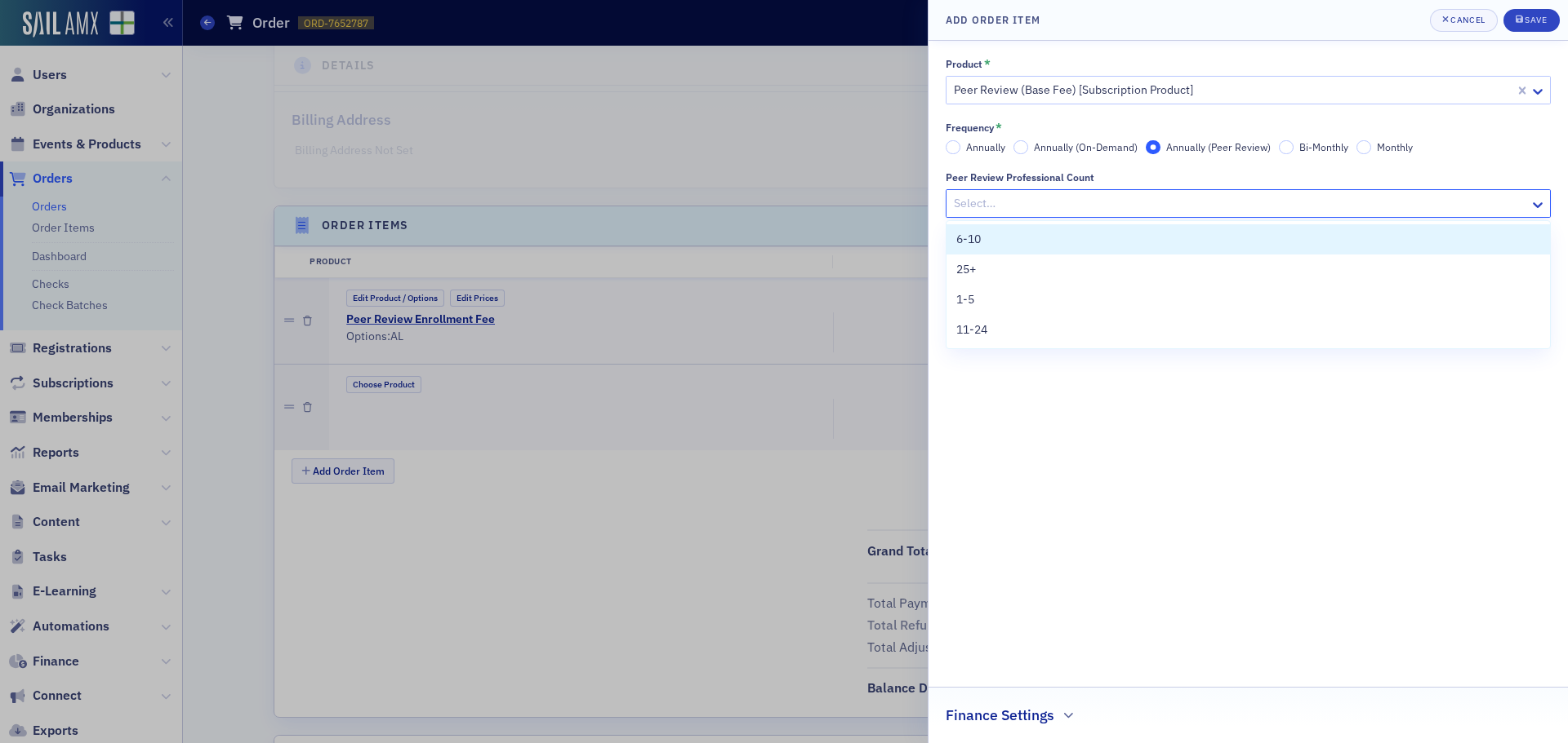
click at [977, 203] on div at bounding box center [1239, 204] width 576 height 21
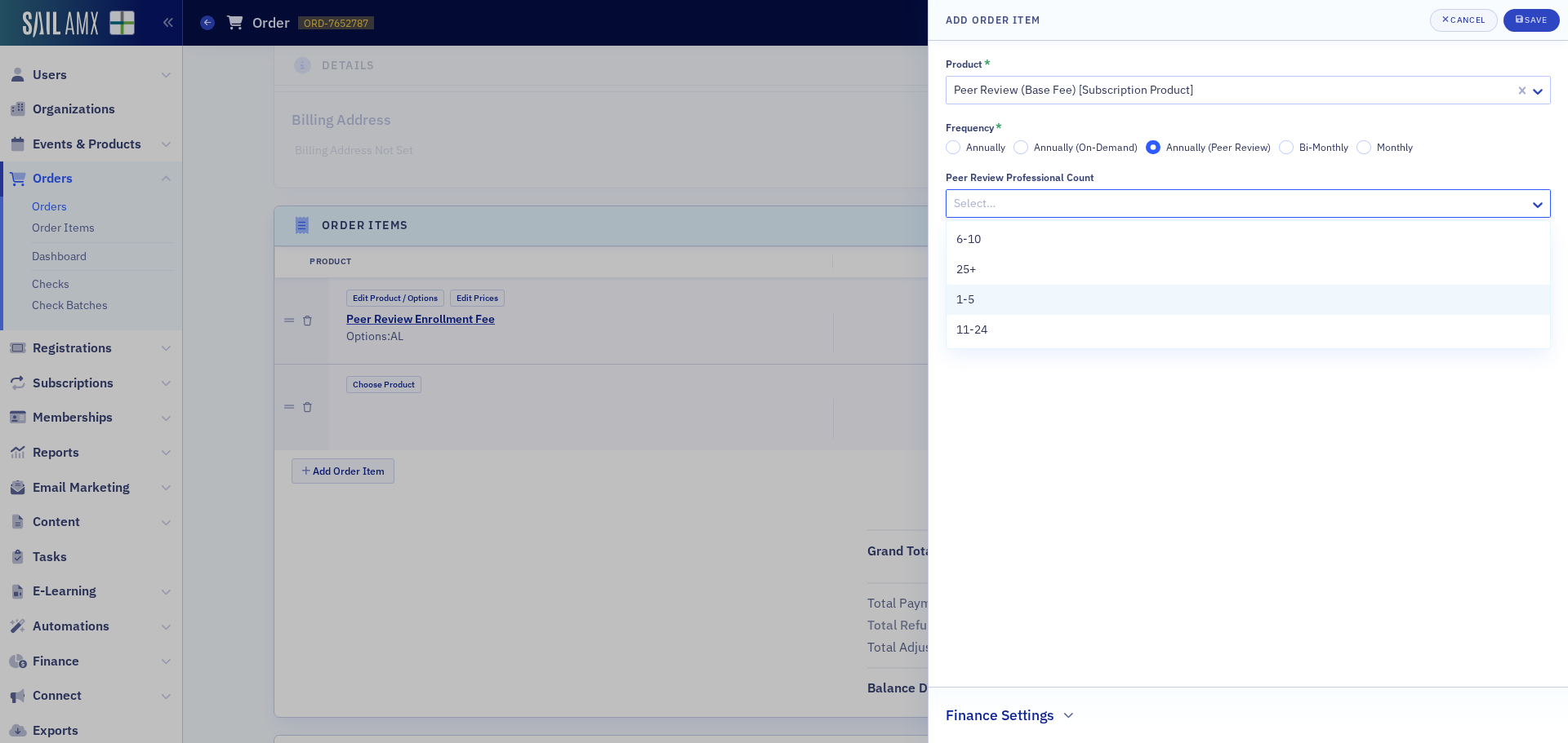
click at [990, 289] on div "1-5" at bounding box center [1248, 300] width 604 height 31
click at [986, 265] on div at bounding box center [1239, 267] width 576 height 21
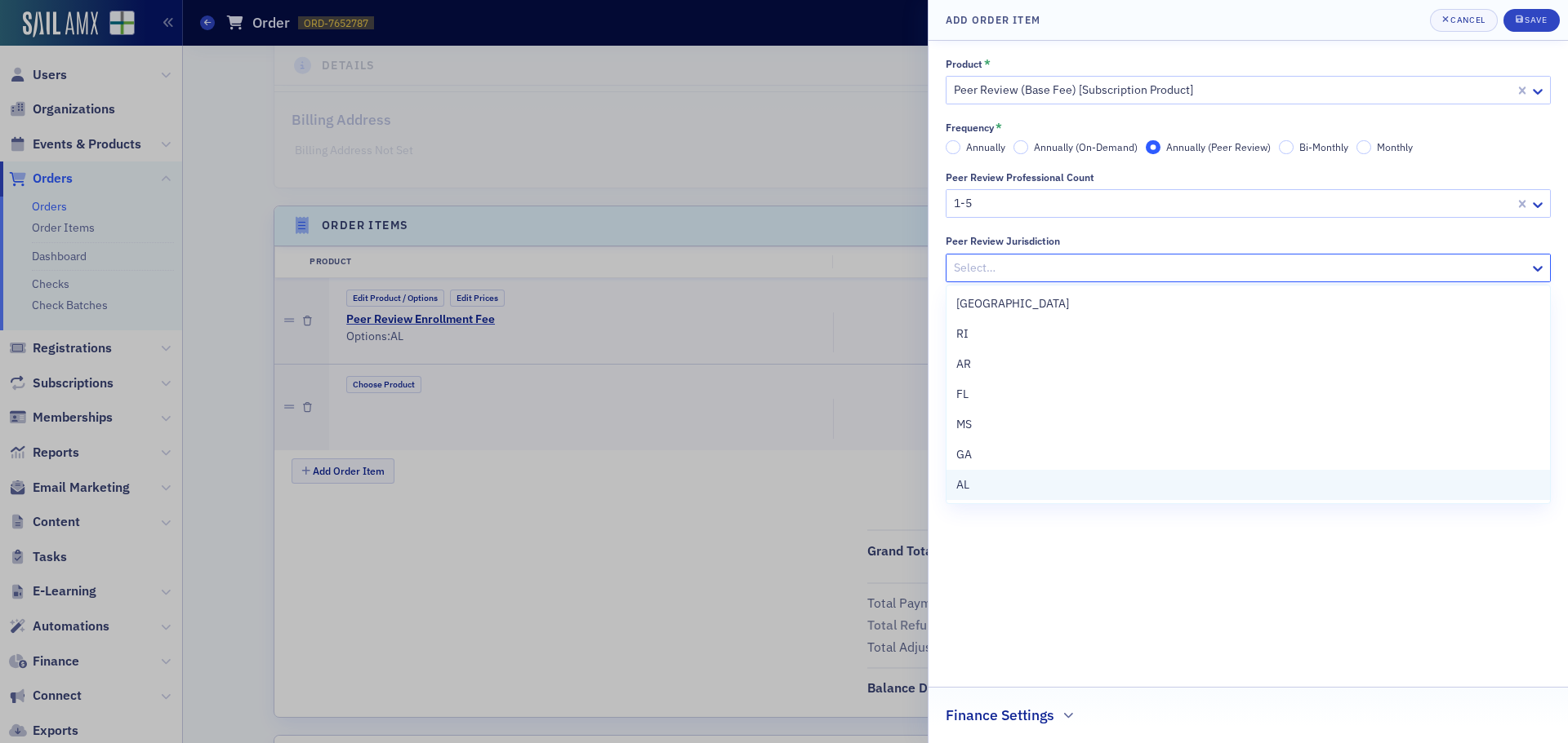
click at [969, 482] on span "AL" at bounding box center [962, 485] width 13 height 17
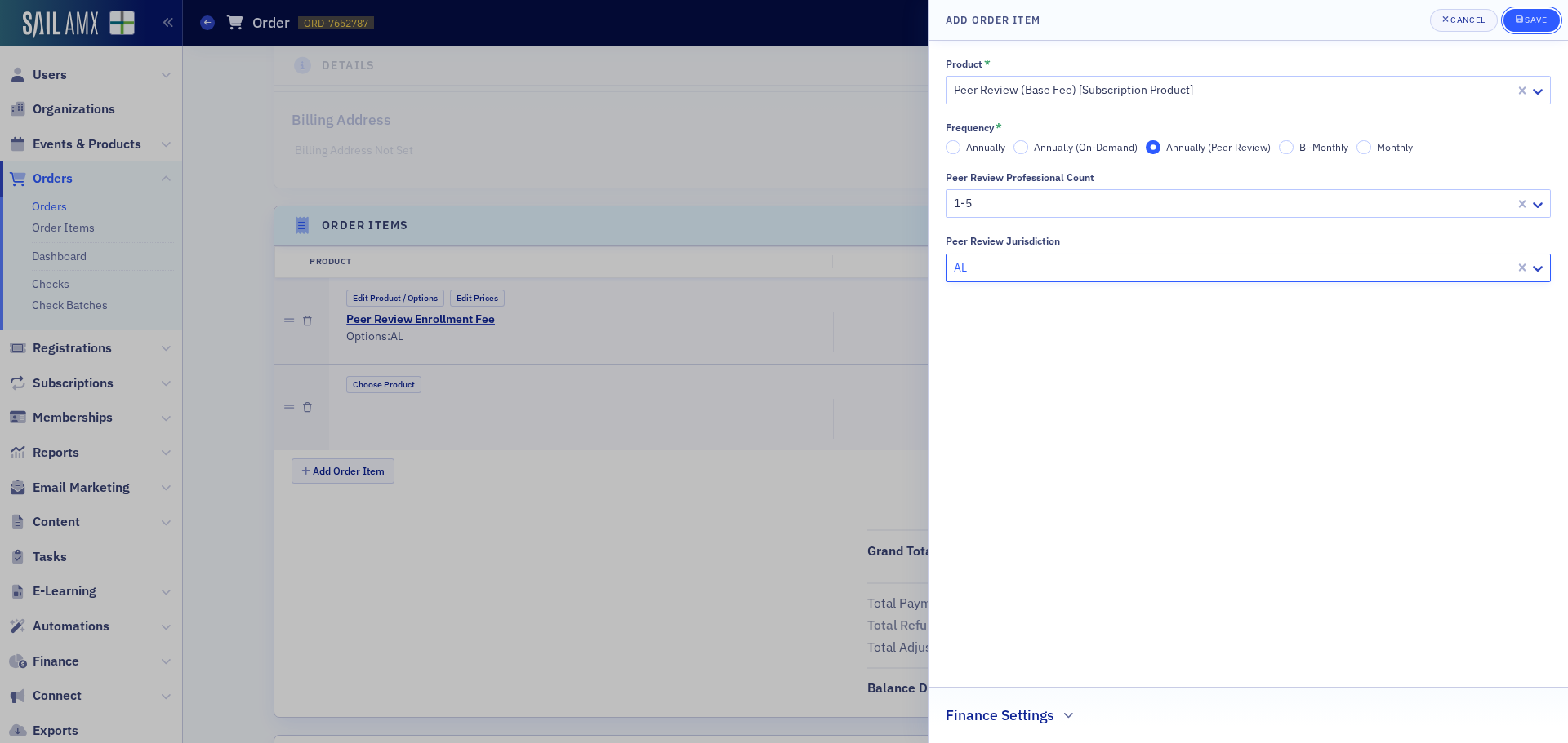
click at [1519, 23] on div "submit" at bounding box center [1520, 20] width 10 height 13
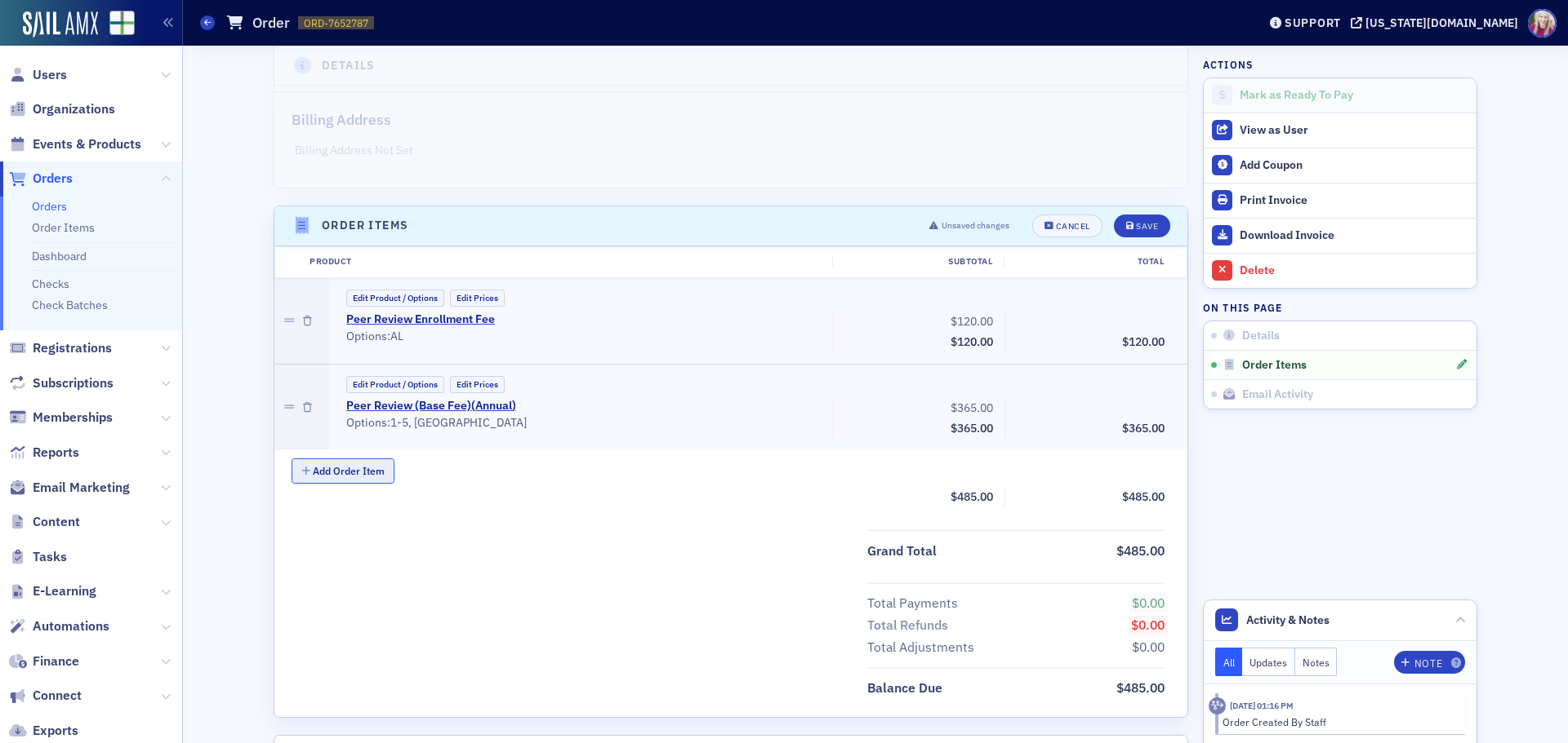
click at [306, 477] on button "Add Order Item" at bounding box center [342, 471] width 103 height 25
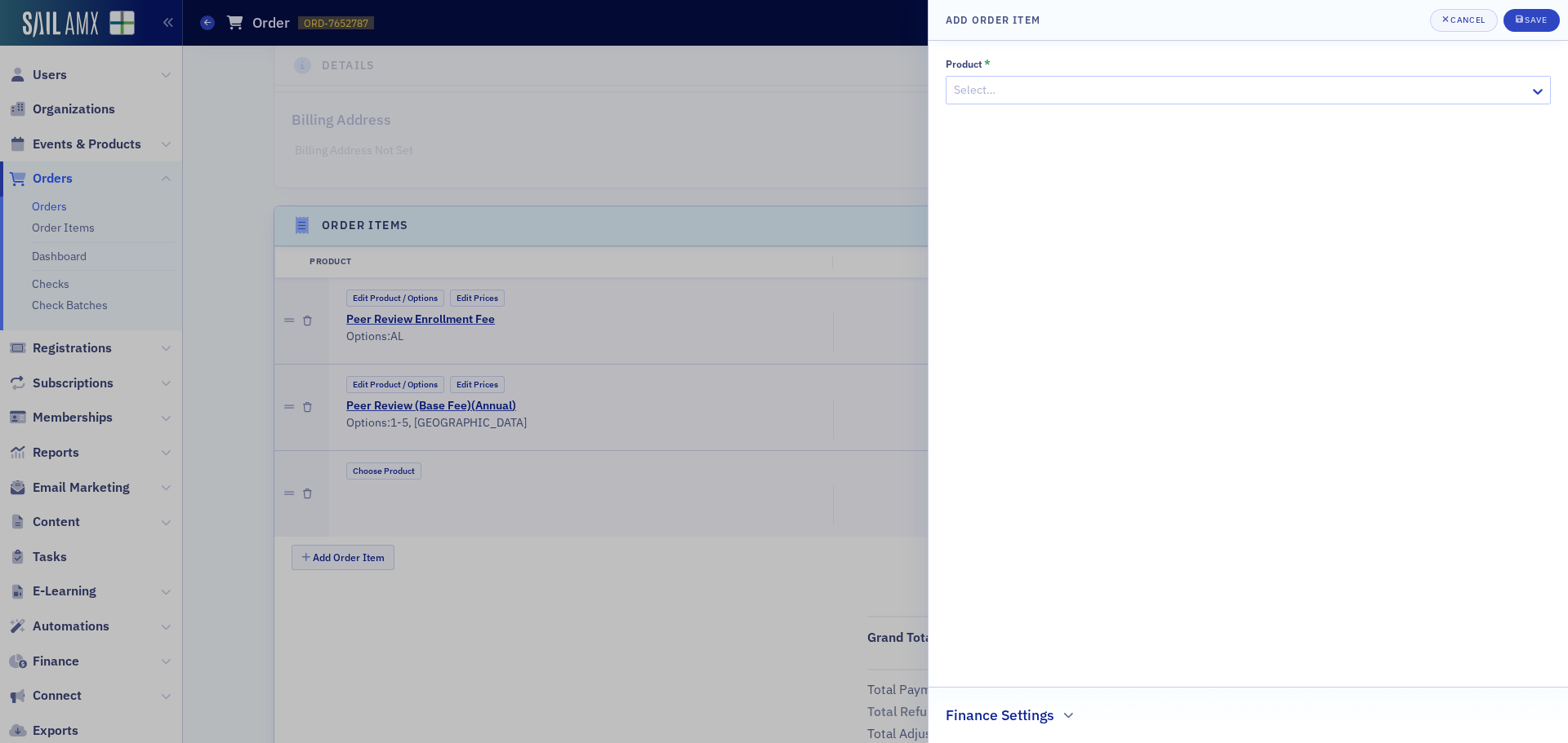
click at [980, 86] on div at bounding box center [1239, 90] width 576 height 21
type input "peer review"
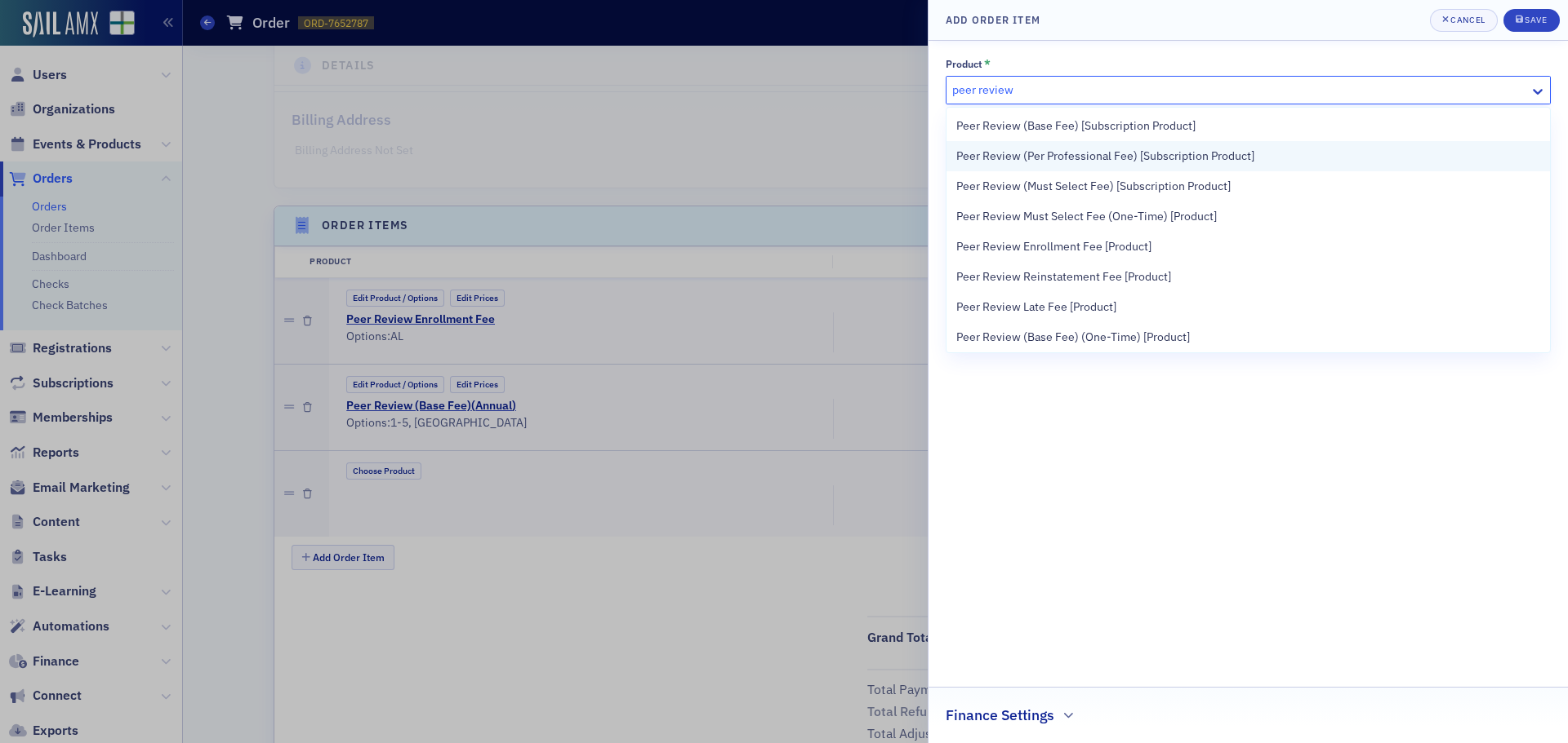
click at [1089, 153] on span "Peer Review (Per Professional Fee) [Subscription Product]" at bounding box center [1105, 156] width 298 height 17
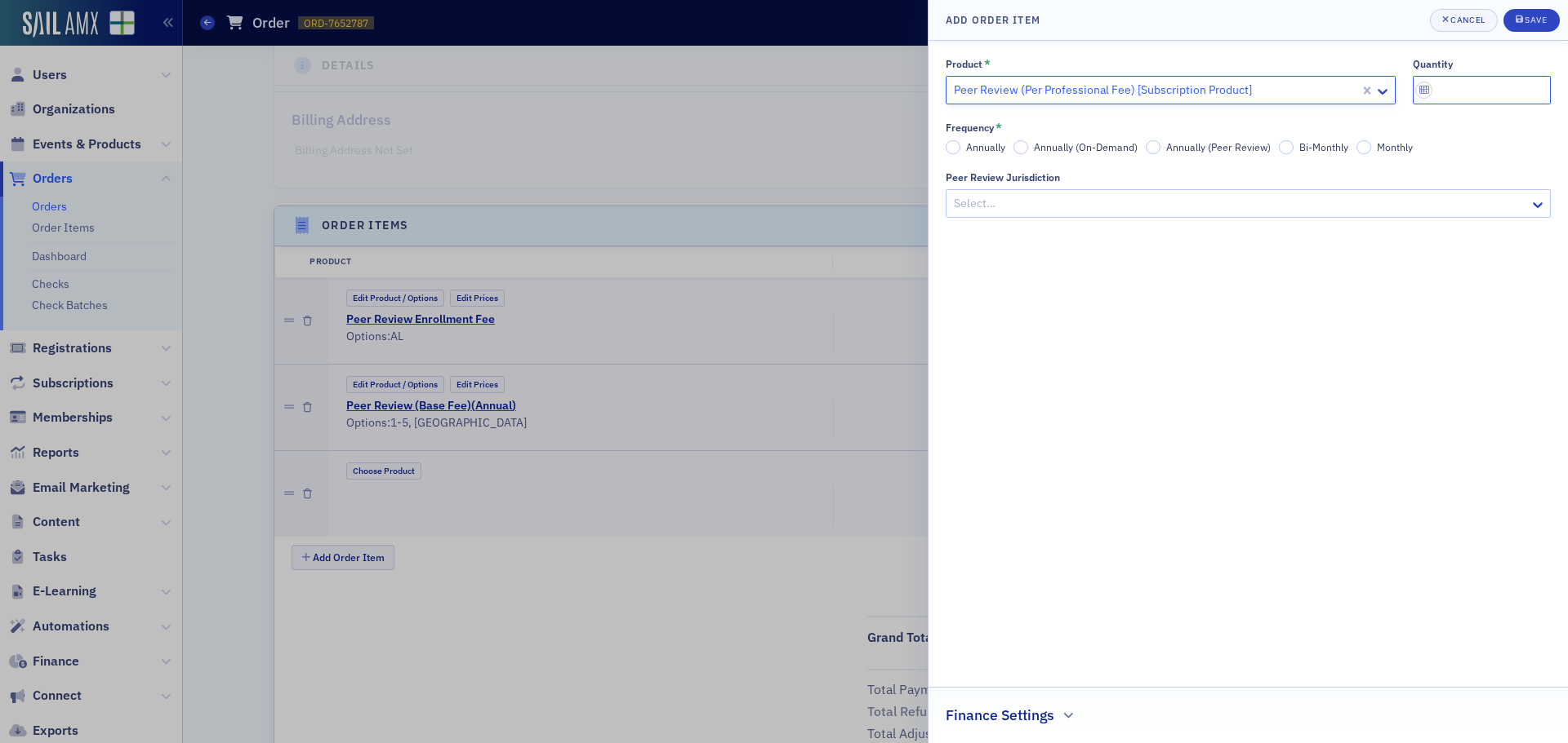
click at [1481, 83] on input "quantity" at bounding box center [1481, 90] width 139 height 29
type input "2"
click at [1155, 152] on input "Annually (Peer Review)" at bounding box center [1153, 148] width 14 height 14
click at [1128, 203] on div at bounding box center [1239, 204] width 576 height 21
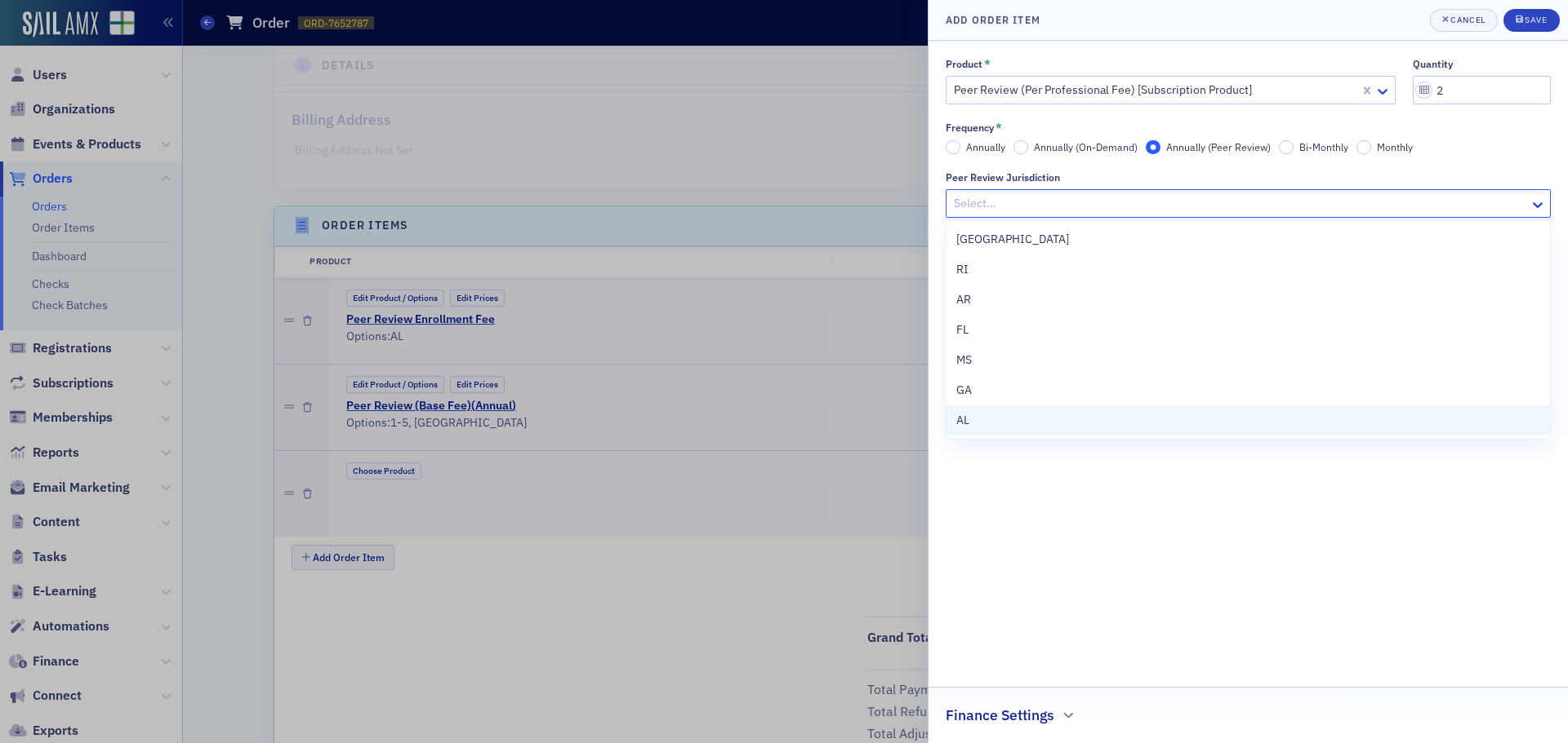
click at [973, 412] on div "AL" at bounding box center [1248, 421] width 604 height 31
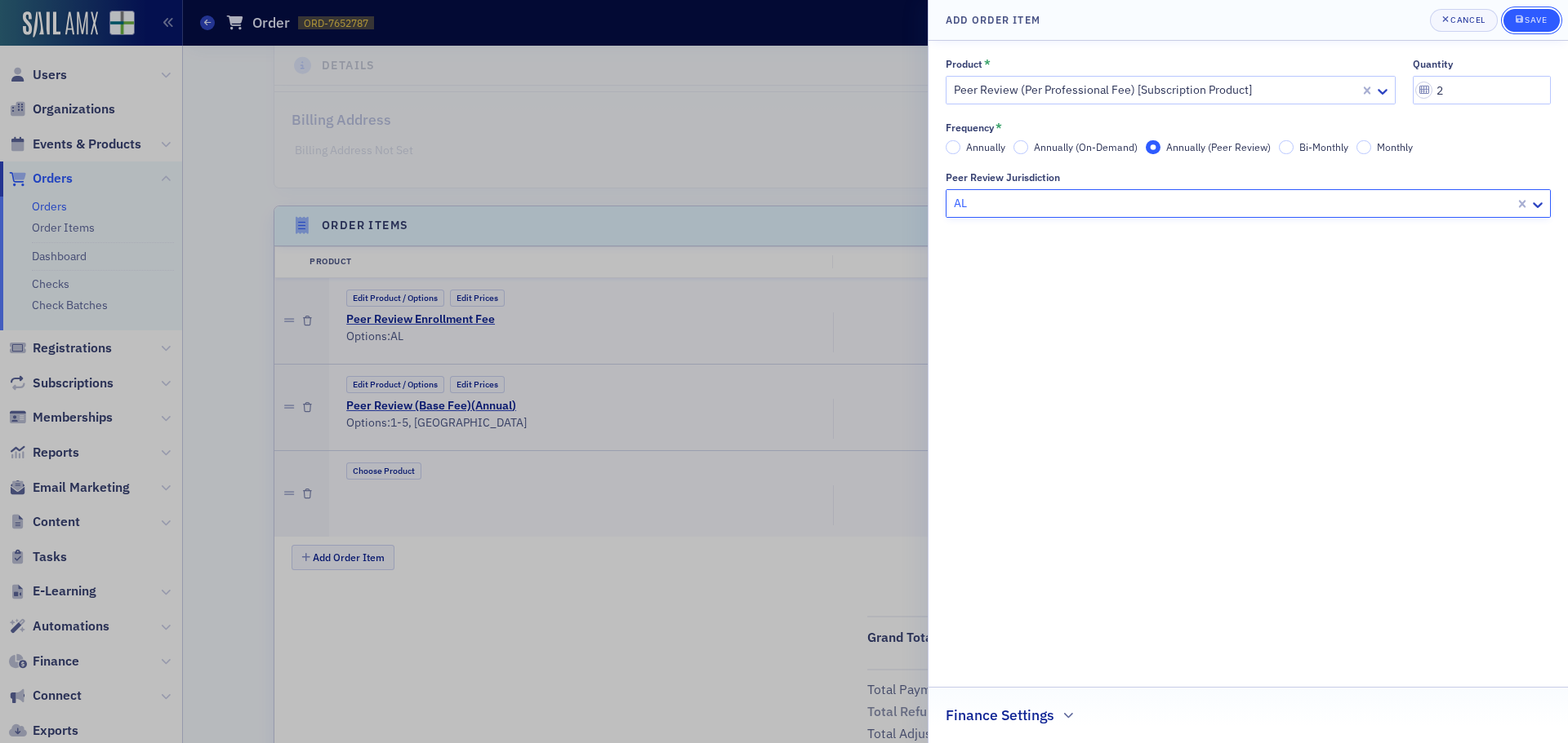
click at [1538, 15] on div "Save" at bounding box center [1536, 20] width 22 height 9
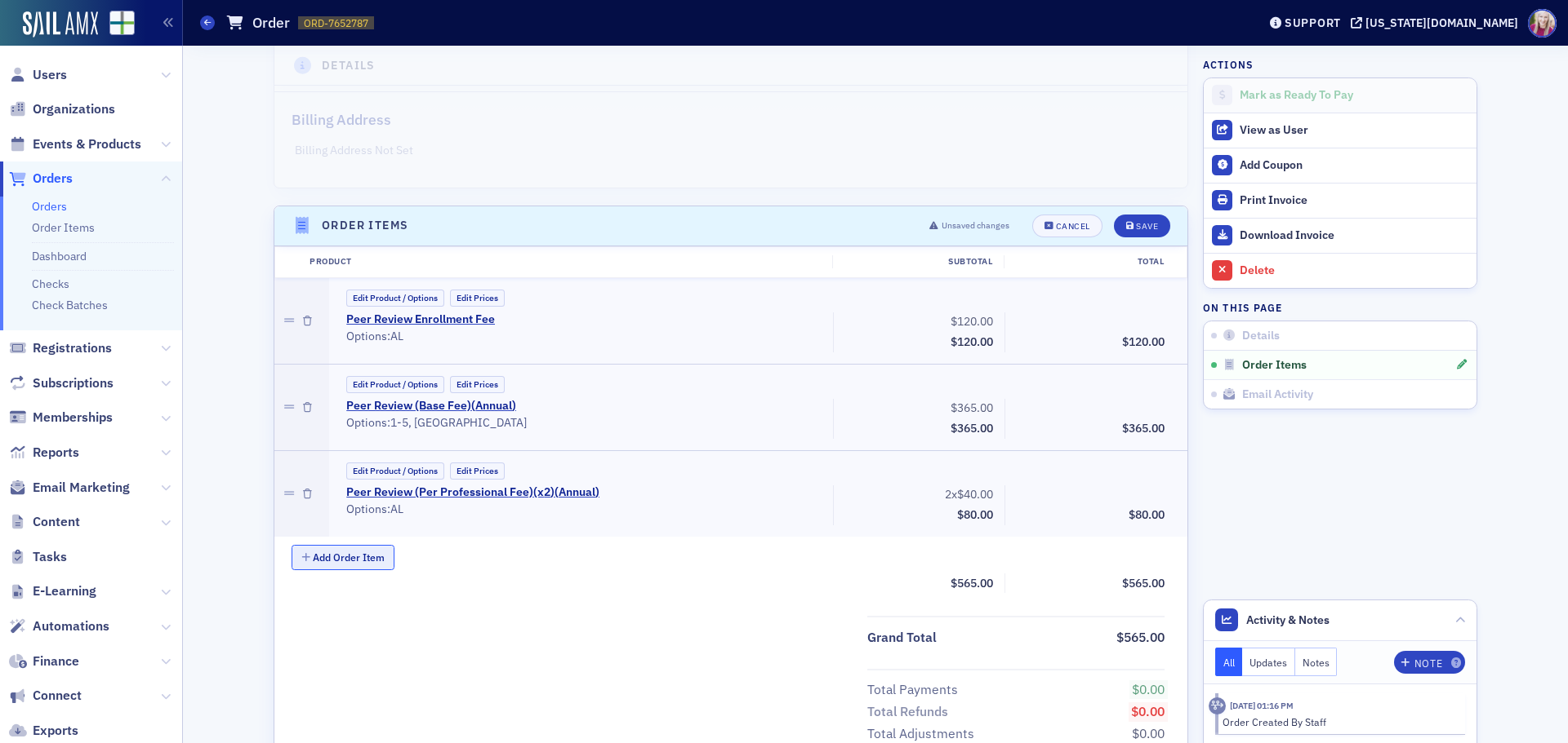
click at [329, 566] on button "Add Order Item" at bounding box center [342, 557] width 103 height 25
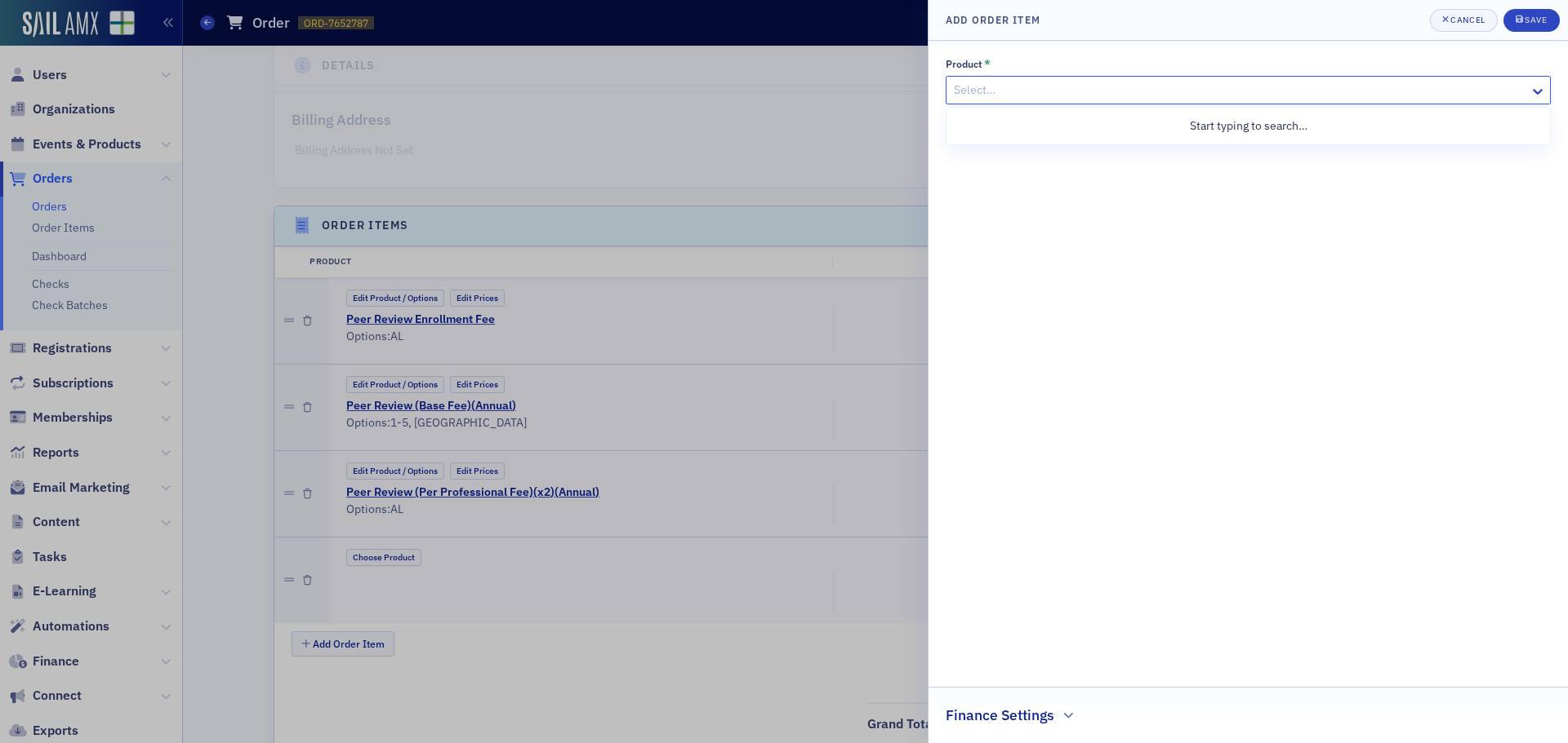
click at [1034, 95] on div at bounding box center [1239, 90] width 576 height 21
type input "peer review"
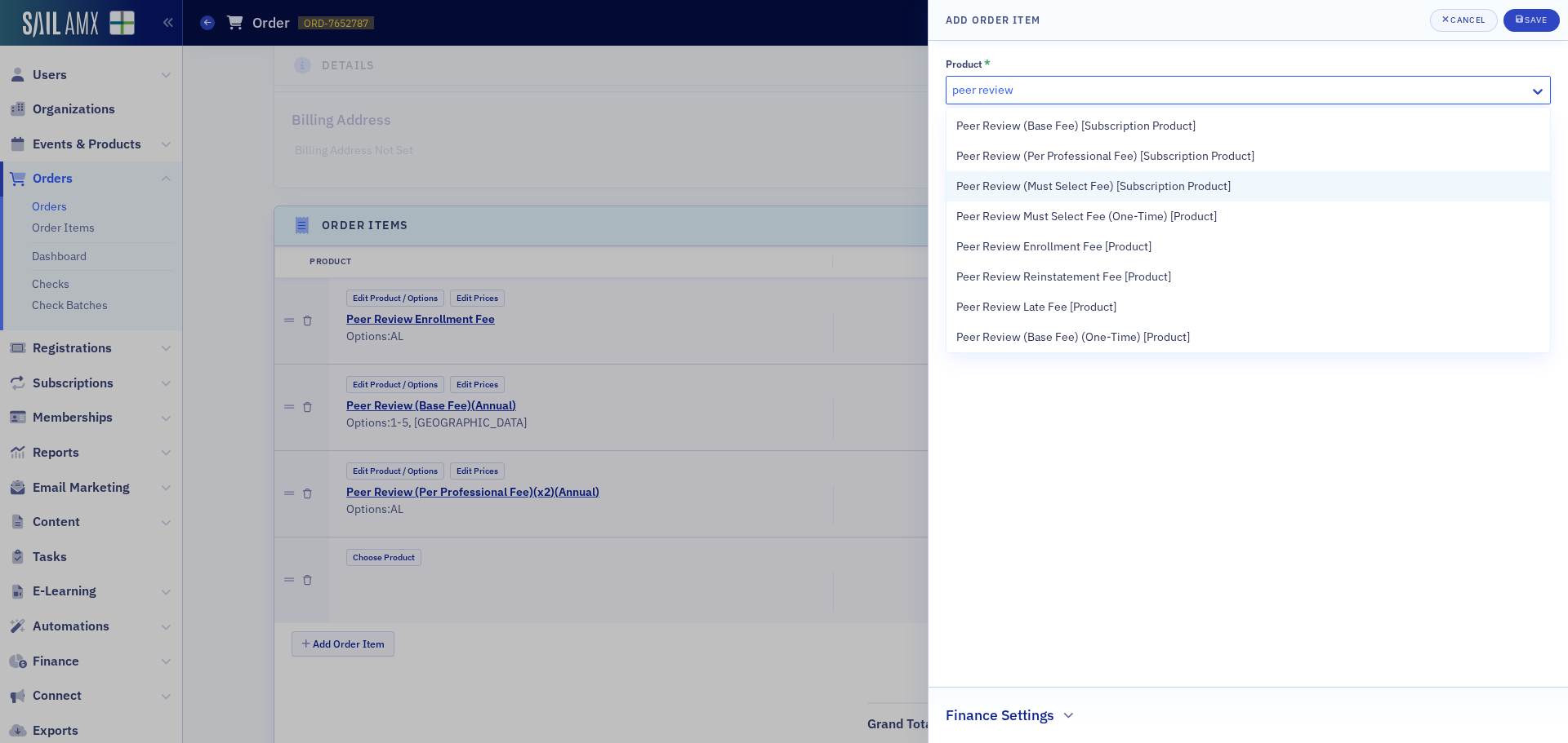
click at [1051, 181] on span "Peer Review (Must Select Fee) [Subscription Product]" at bounding box center [1093, 186] width 274 height 17
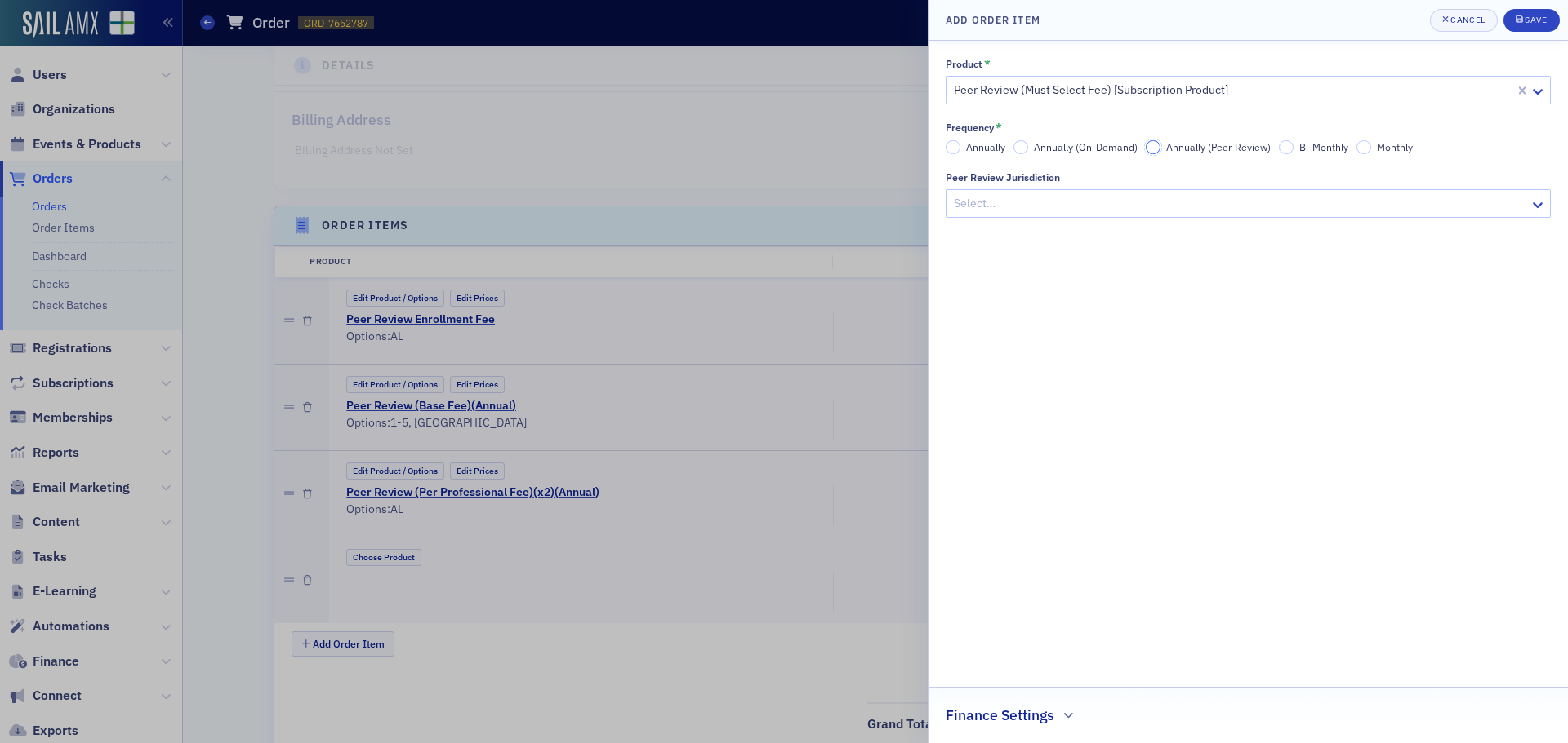
click at [1152, 147] on input "Annually (Peer Review)" at bounding box center [1153, 148] width 14 height 14
click at [1090, 204] on div at bounding box center [1239, 204] width 576 height 21
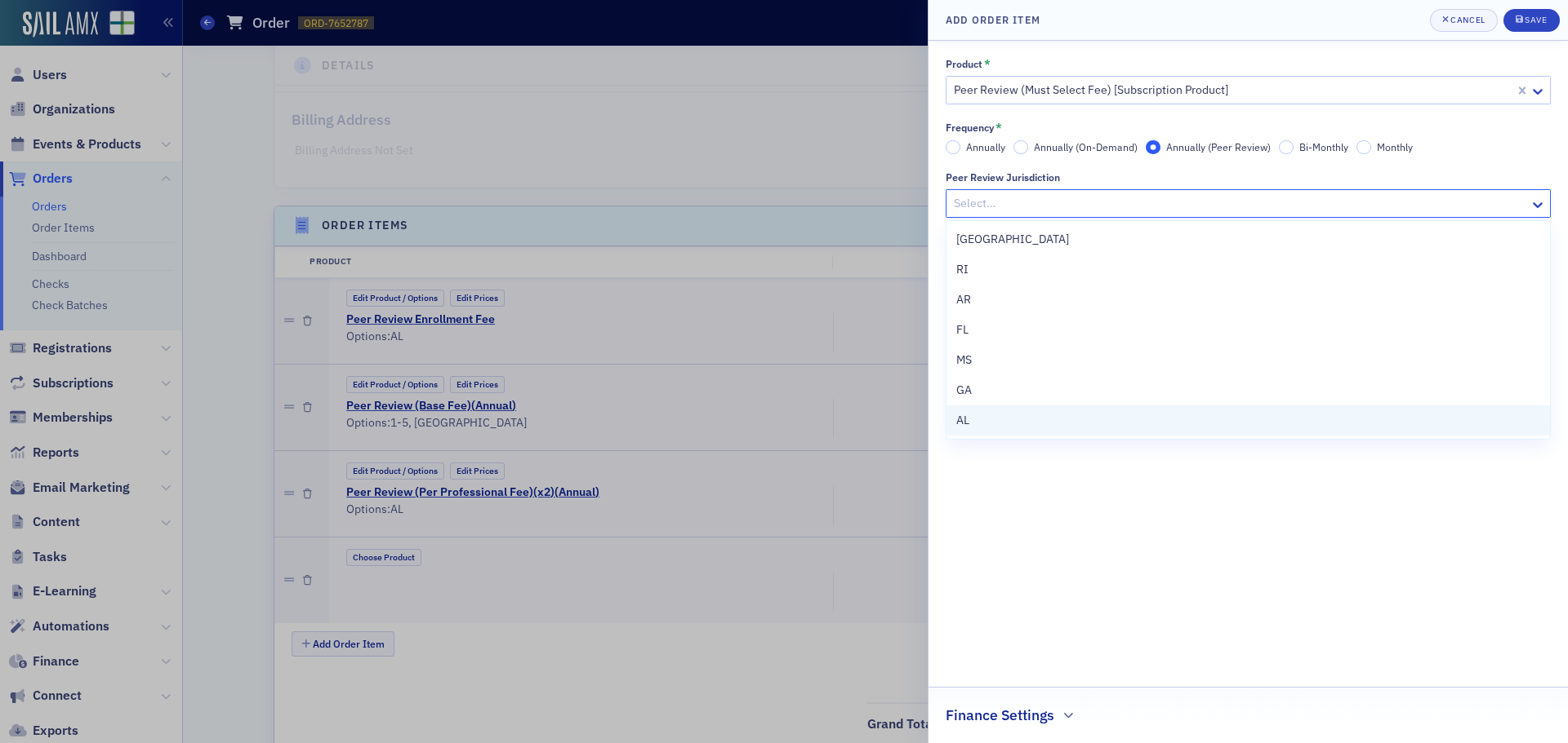
click at [1004, 419] on div "AL" at bounding box center [1248, 421] width 584 height 17
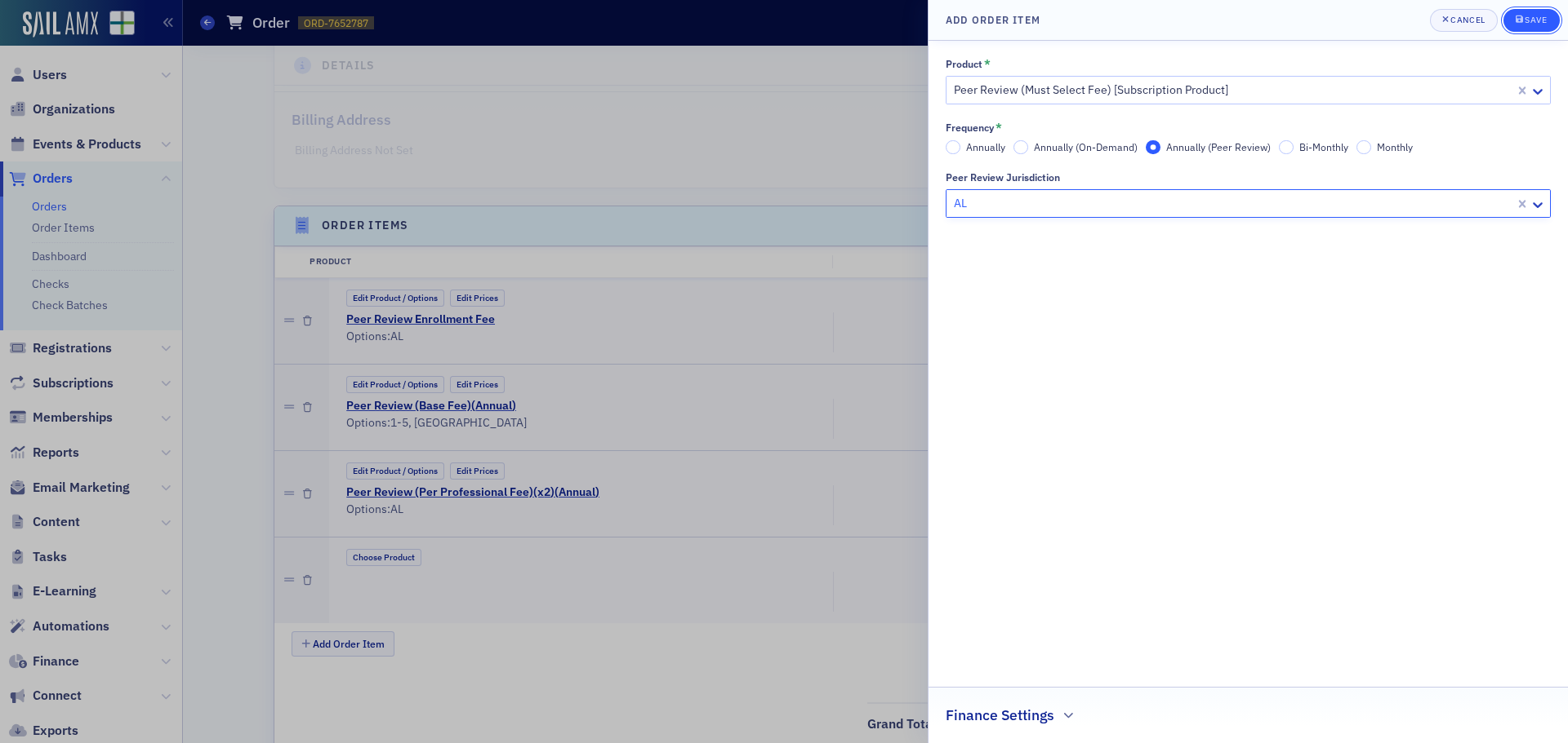
click at [1518, 14] on div "submit" at bounding box center [1520, 20] width 10 height 13
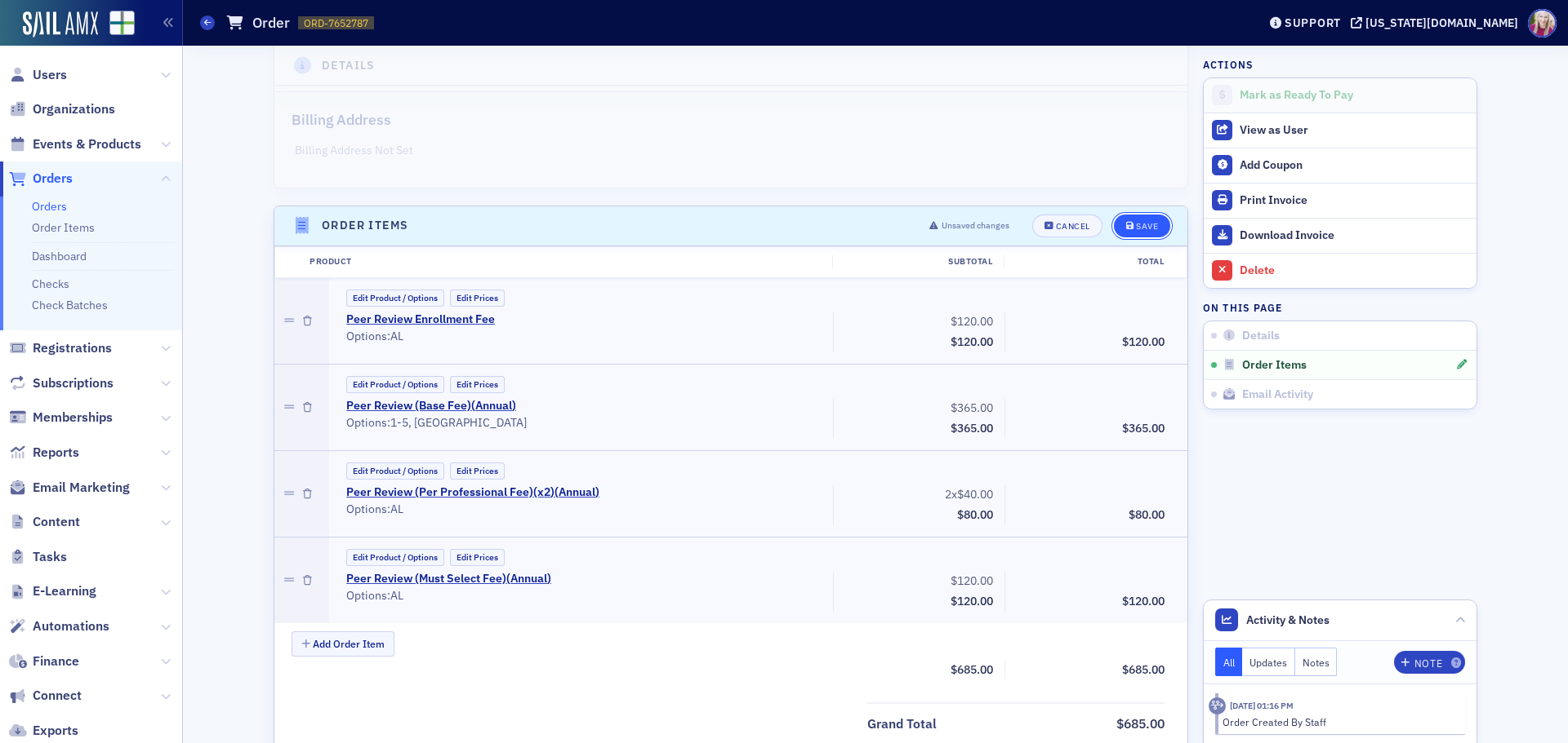
click at [1136, 222] on div "Save" at bounding box center [1146, 226] width 22 height 9
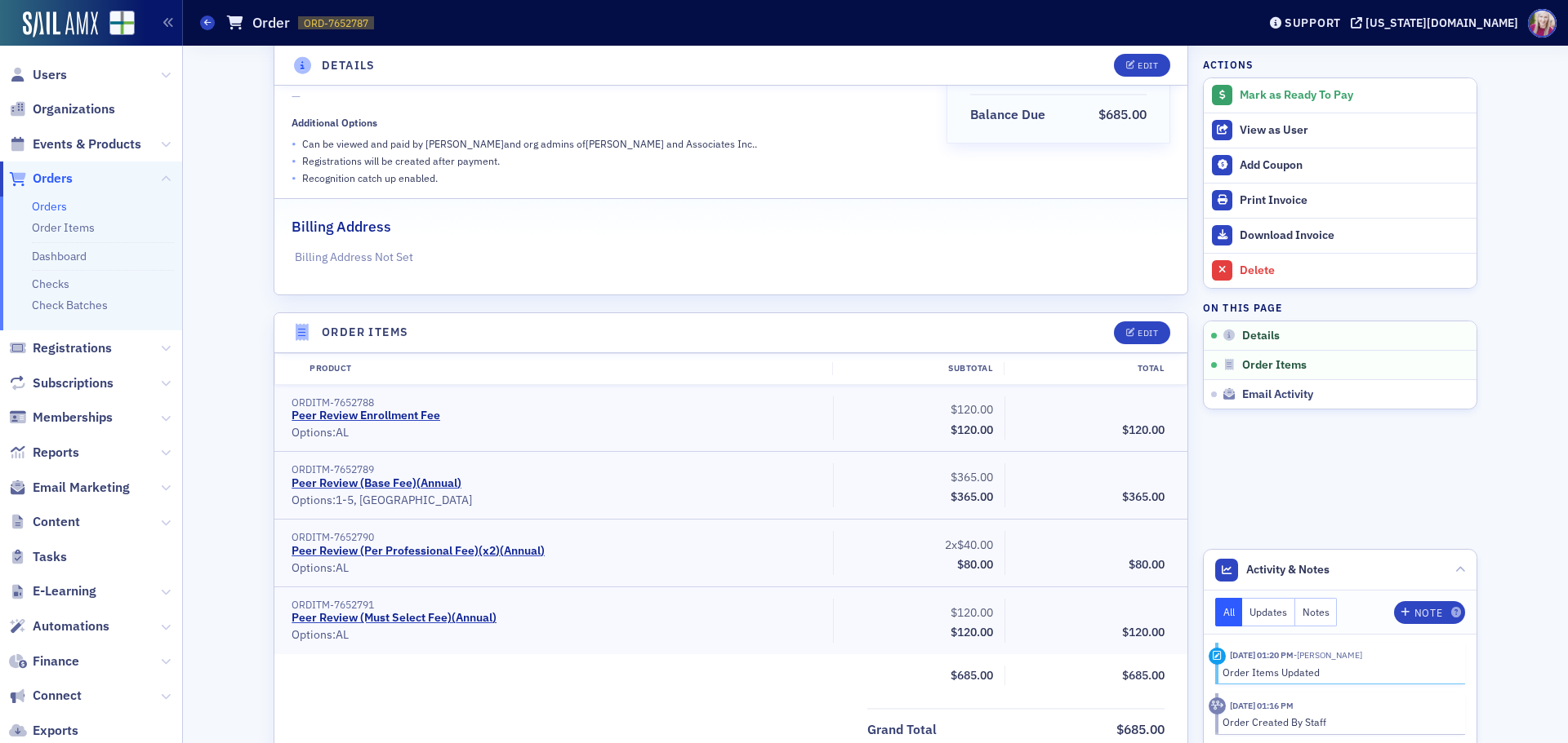
scroll to position [0, 0]
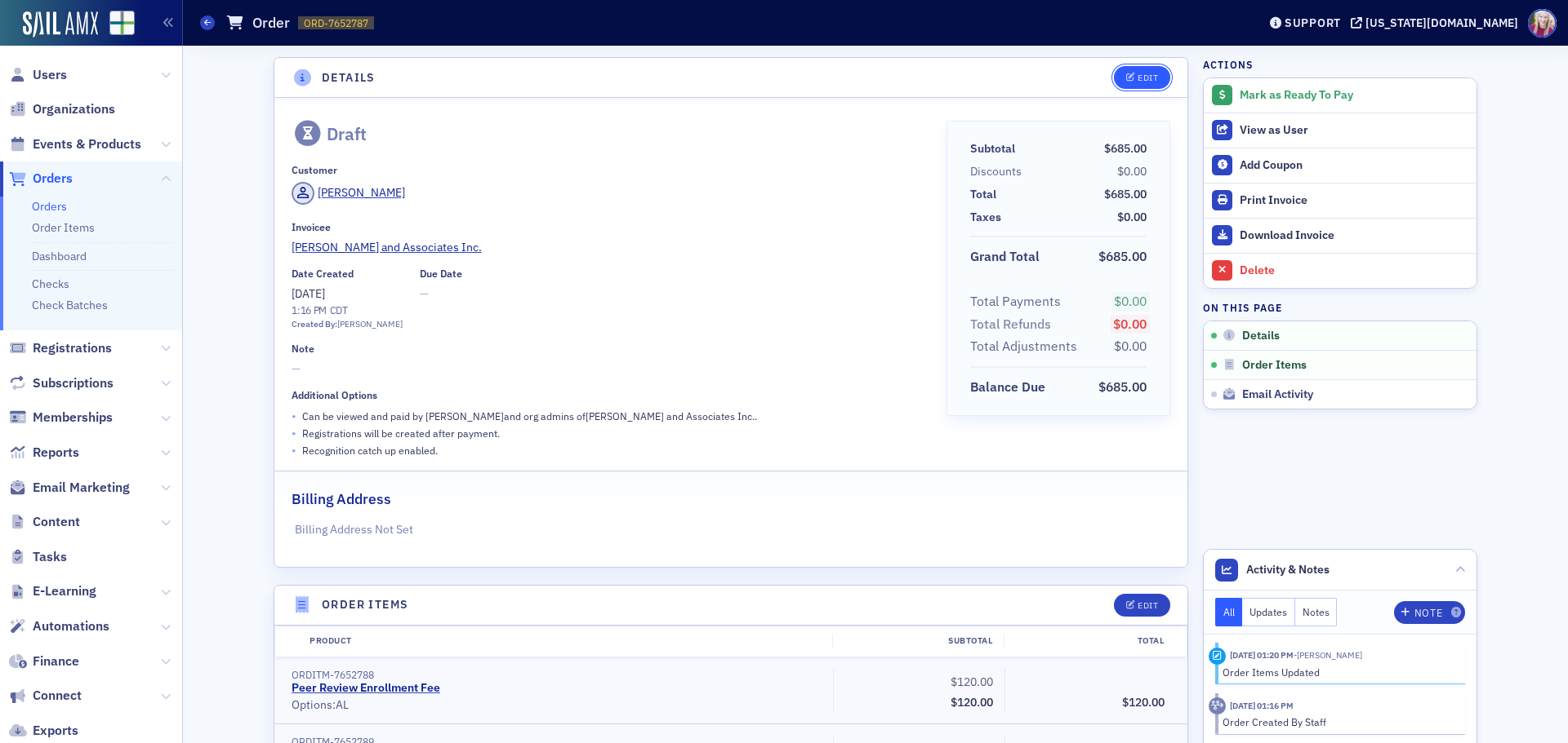
click at [1139, 77] on div "Edit" at bounding box center [1147, 78] width 21 height 9
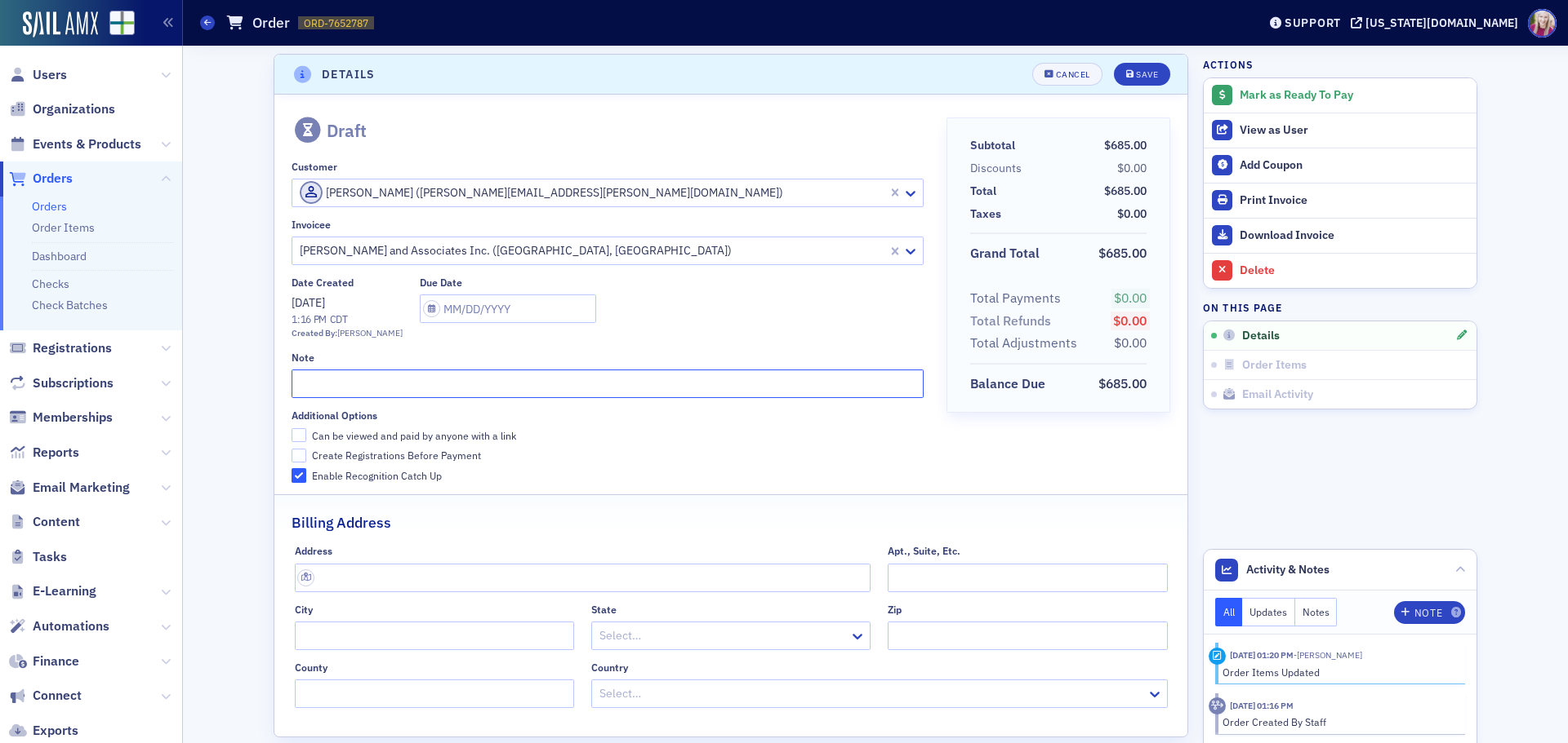
click at [312, 378] on input "text" at bounding box center [606, 384] width 631 height 29
type input "Peer Review Enrollment & 2025 Annual Dues"
click at [295, 437] on input "Can be viewed and paid by anyone with a link" at bounding box center [298, 436] width 14 height 14
checkbox input "true"
click at [502, 300] on input "text" at bounding box center [508, 309] width 177 height 29
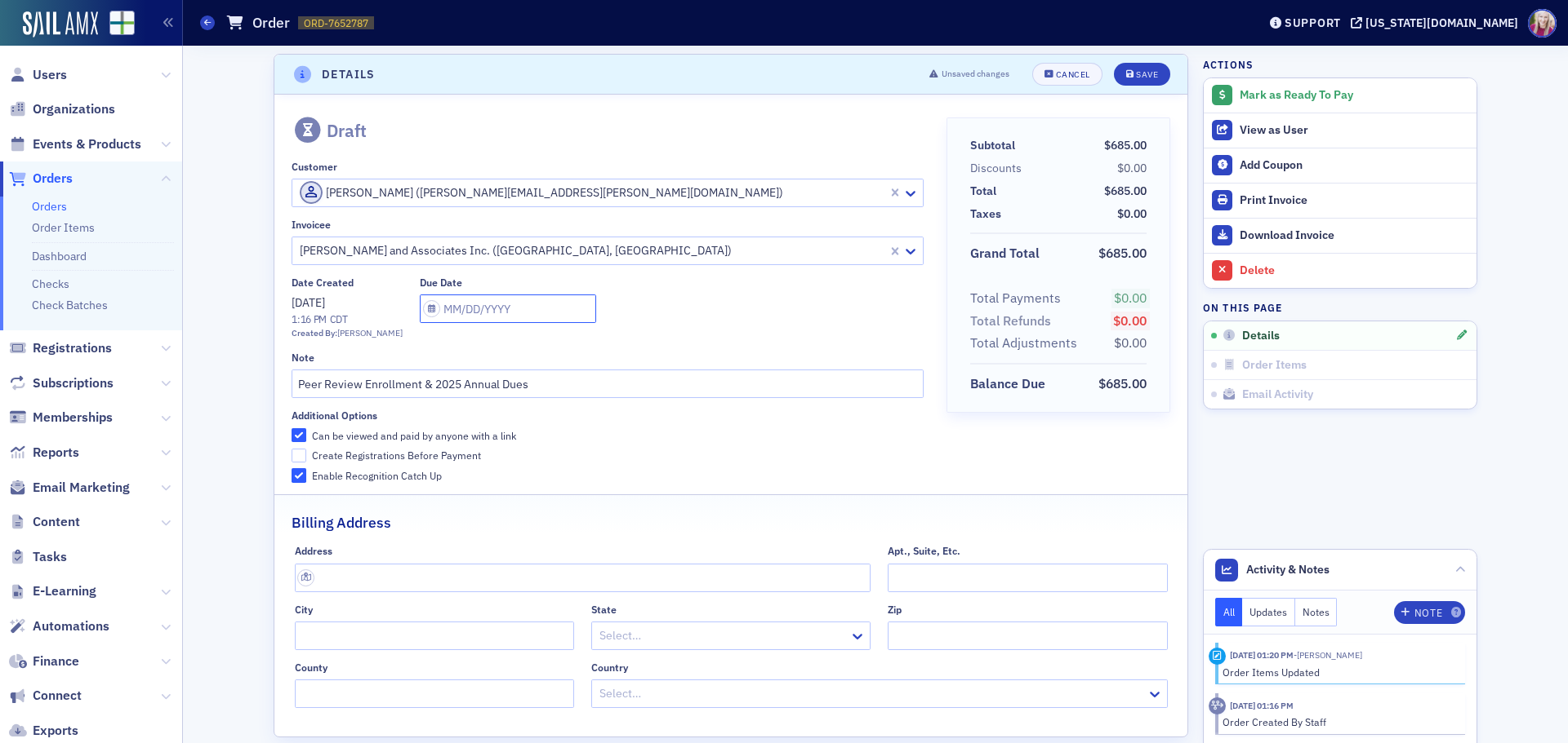
select select "9"
select select "2025"
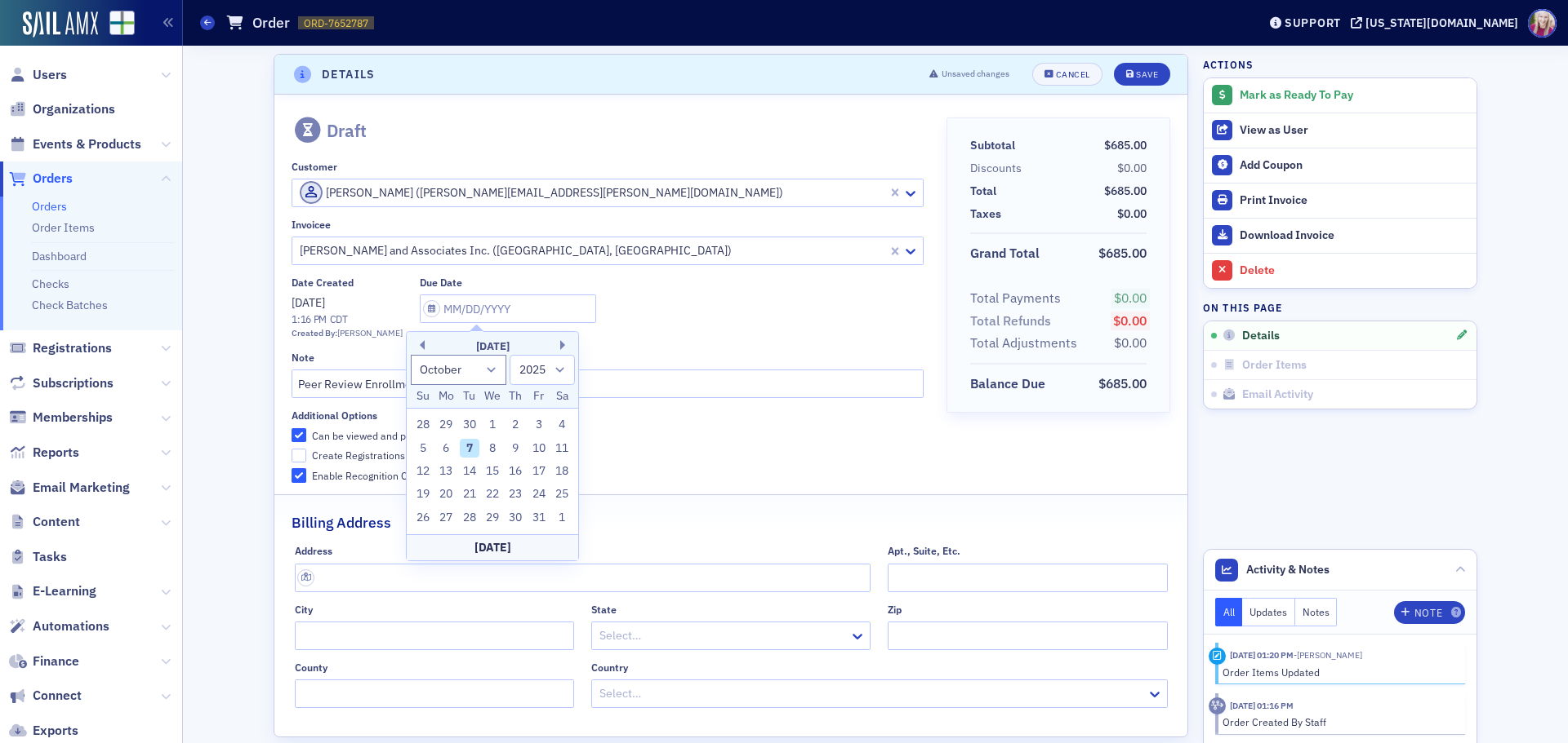
click at [538, 469] on div "17" at bounding box center [539, 472] width 20 height 20
type input "[DATE]"
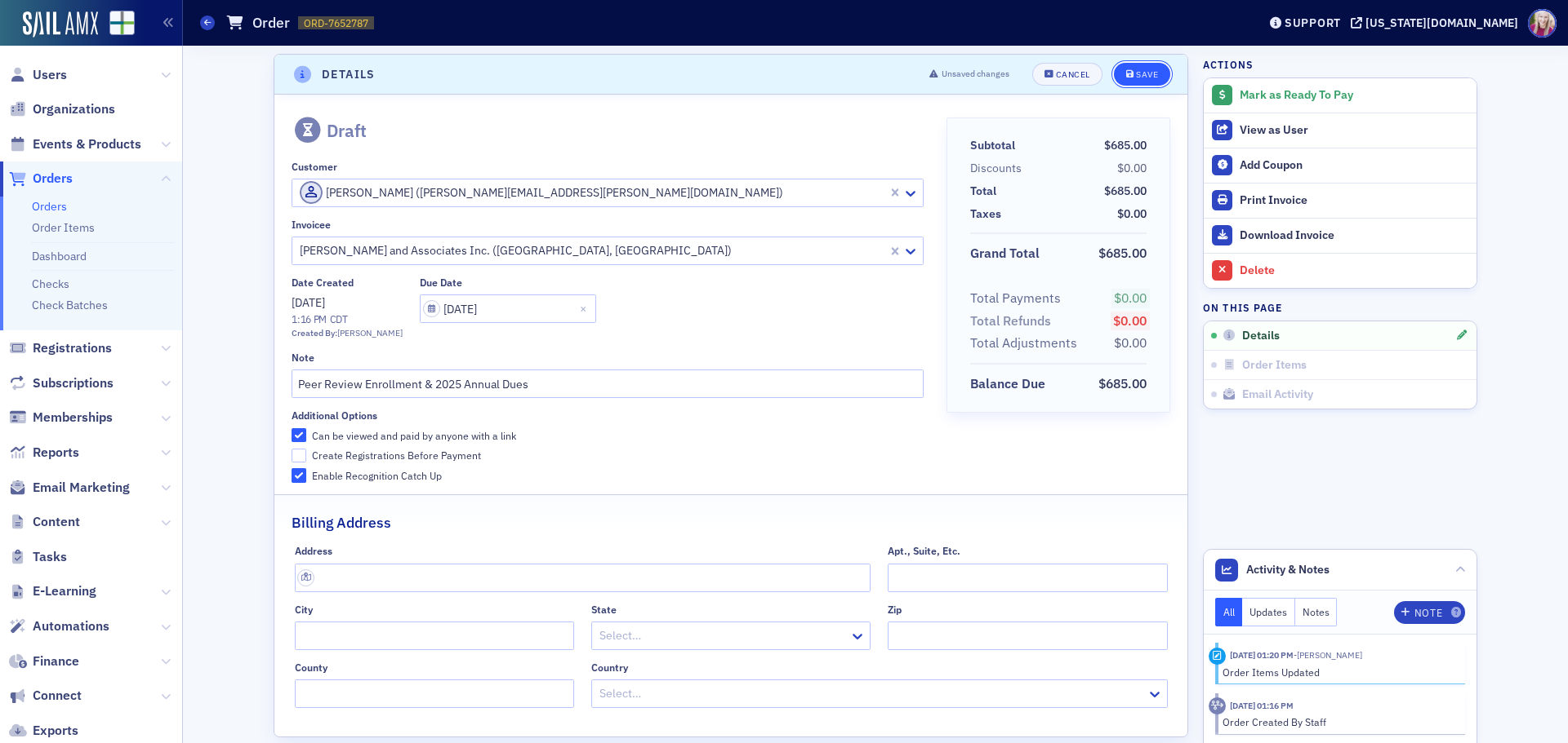
click at [1135, 77] on div "Save" at bounding box center [1146, 75] width 22 height 9
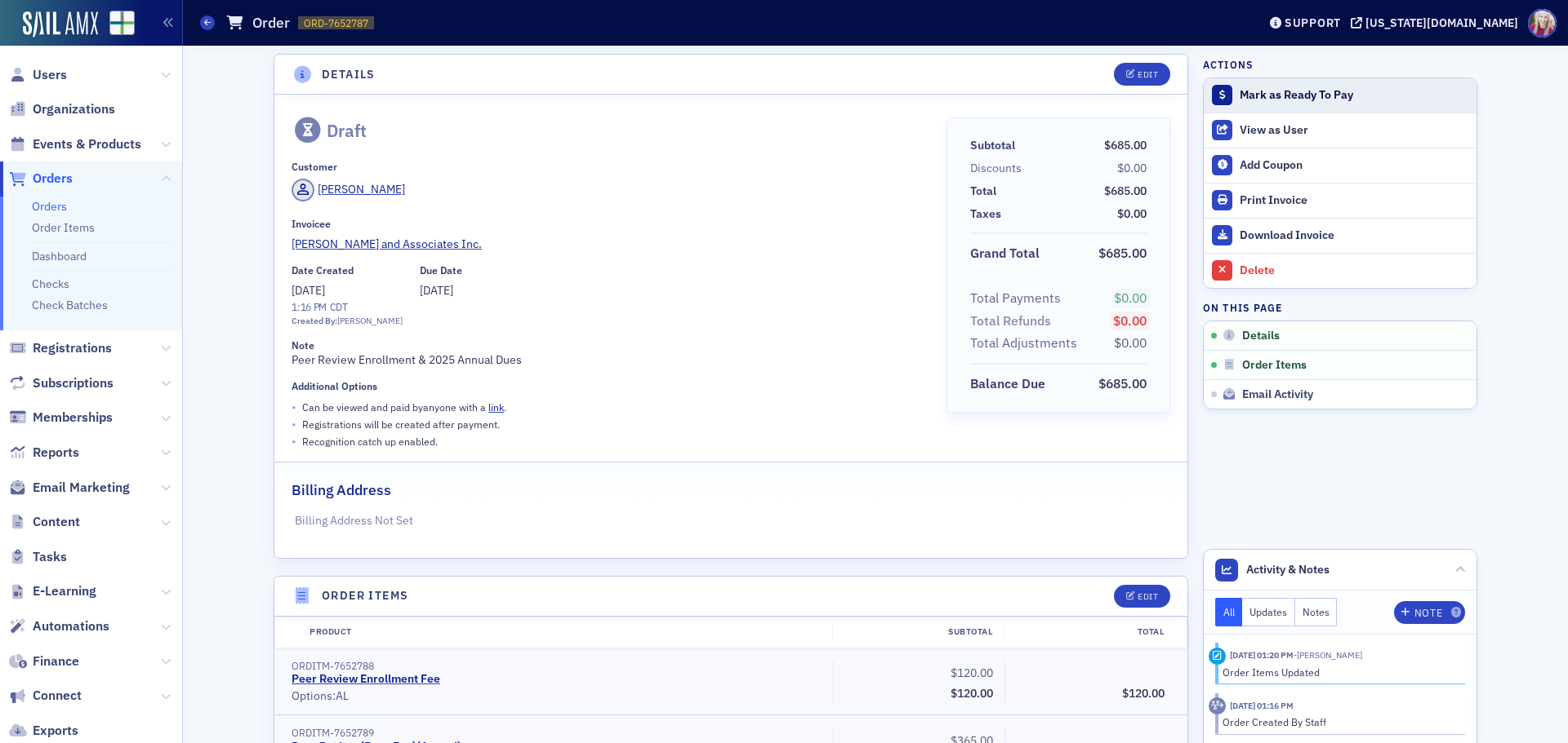
click at [1310, 92] on div "Mark as Ready To Pay" at bounding box center [1354, 95] width 229 height 14
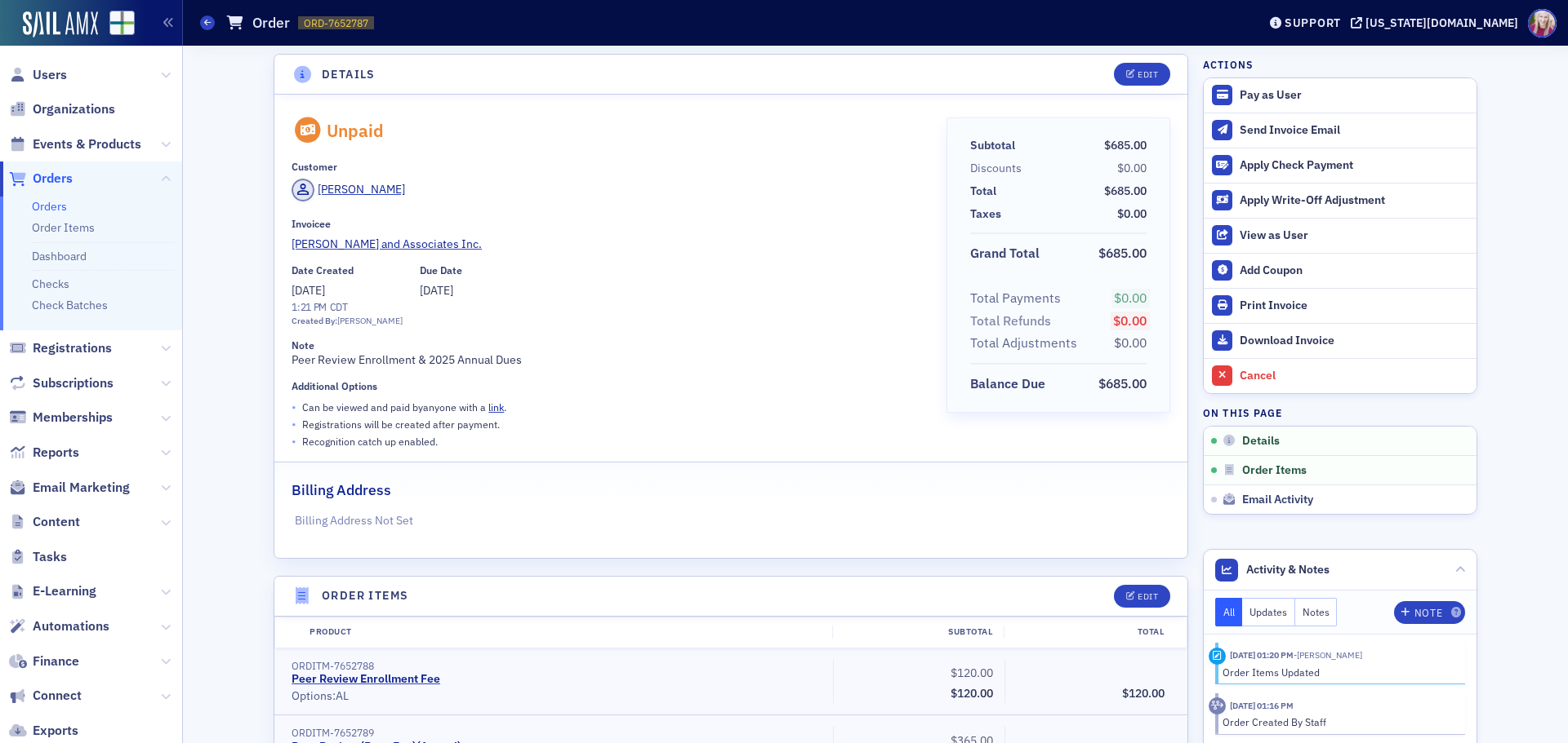
click at [978, 60] on header "Details Edit" at bounding box center [730, 75] width 913 height 40
click at [490, 407] on link "link" at bounding box center [496, 407] width 15 height 13
